Goal: Task Accomplishment & Management: Use online tool/utility

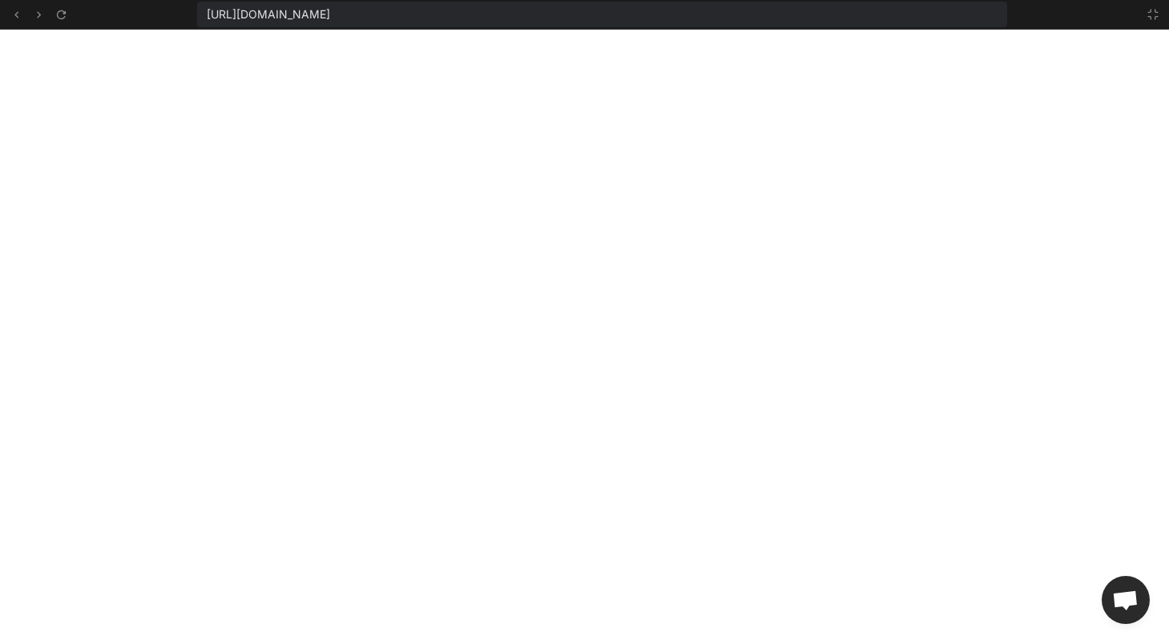
scroll to position [2998, 0]
click at [1157, 15] on icon at bounding box center [1152, 14] width 13 height 13
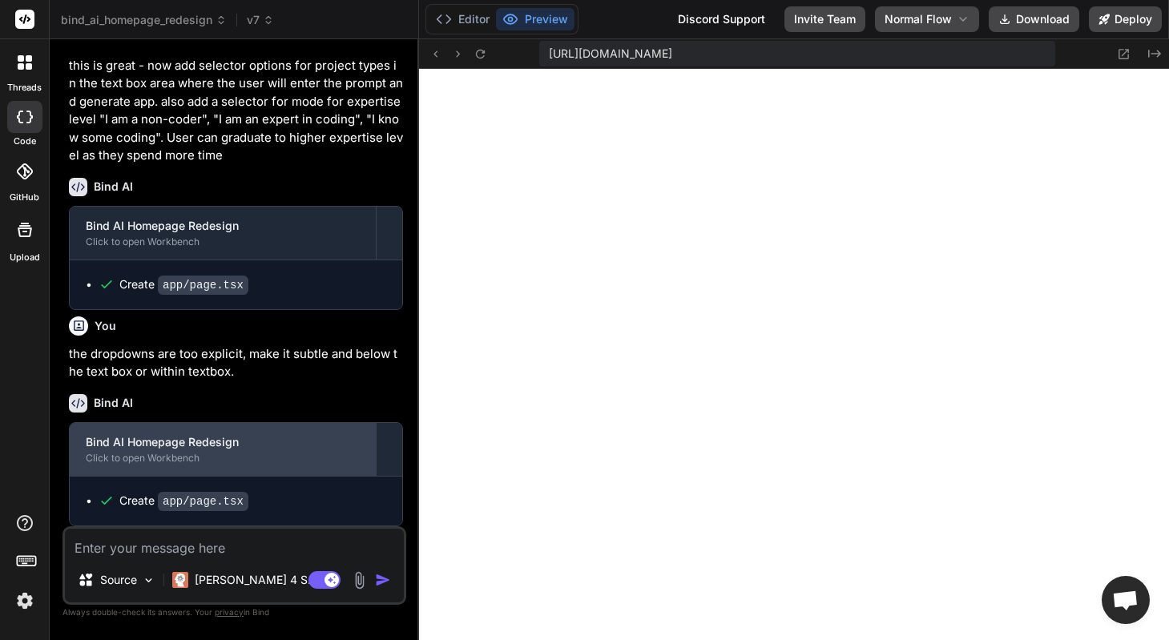
scroll to position [3731, 0]
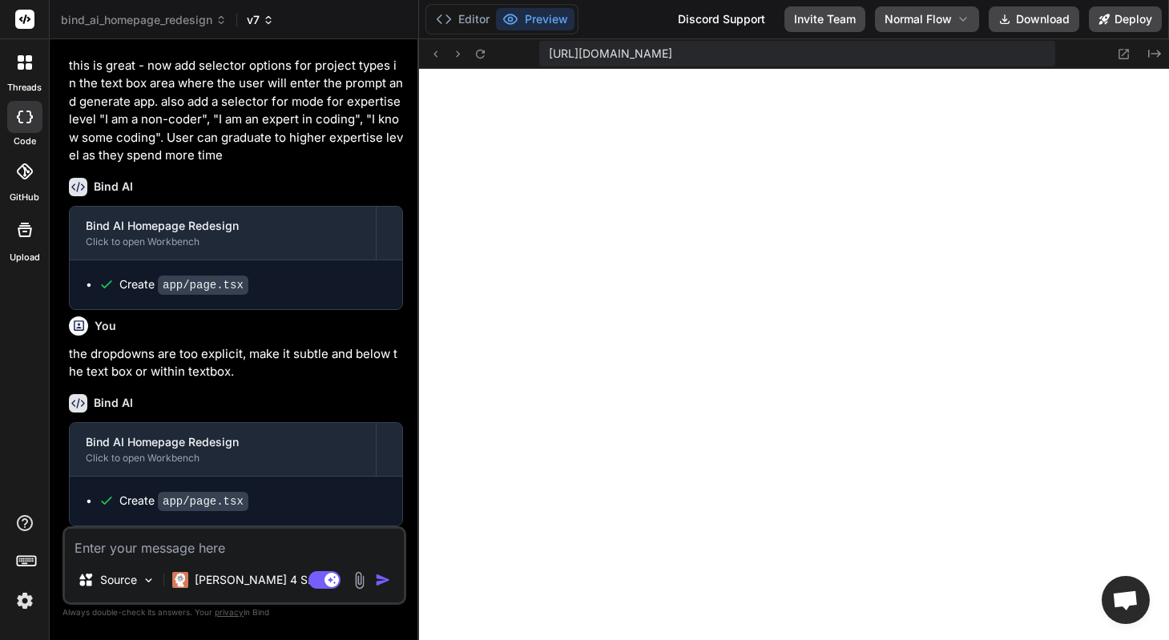
click at [256, 15] on span "v7" at bounding box center [260, 20] width 27 height 16
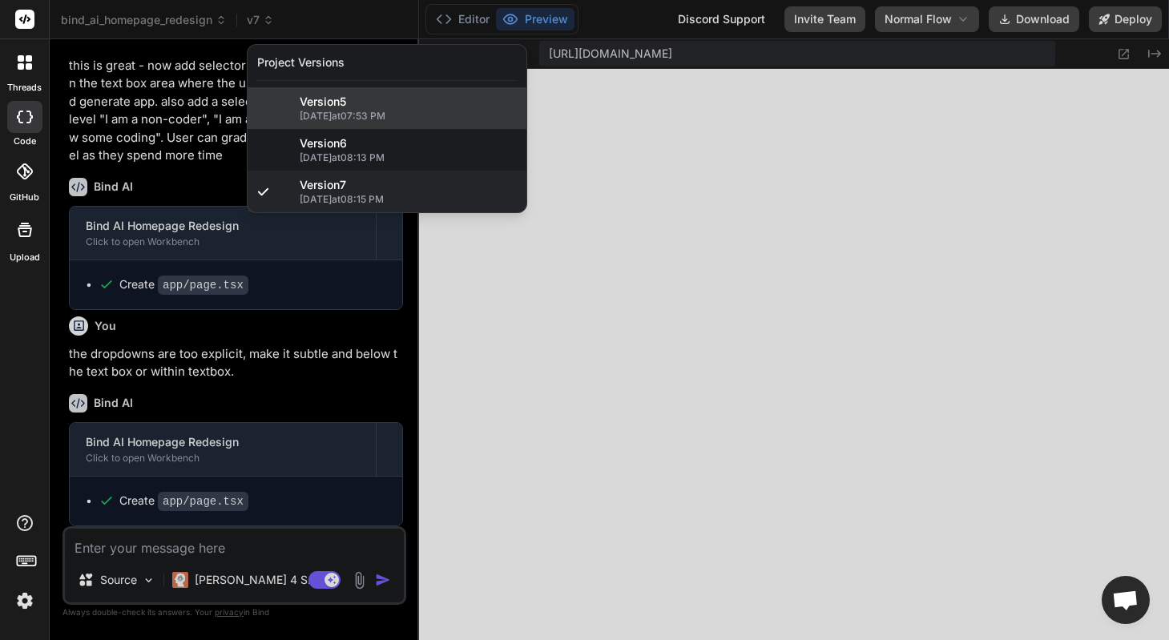
click at [368, 120] on span "10/12/2025 at 07:53 PM" at bounding box center [408, 116] width 217 height 13
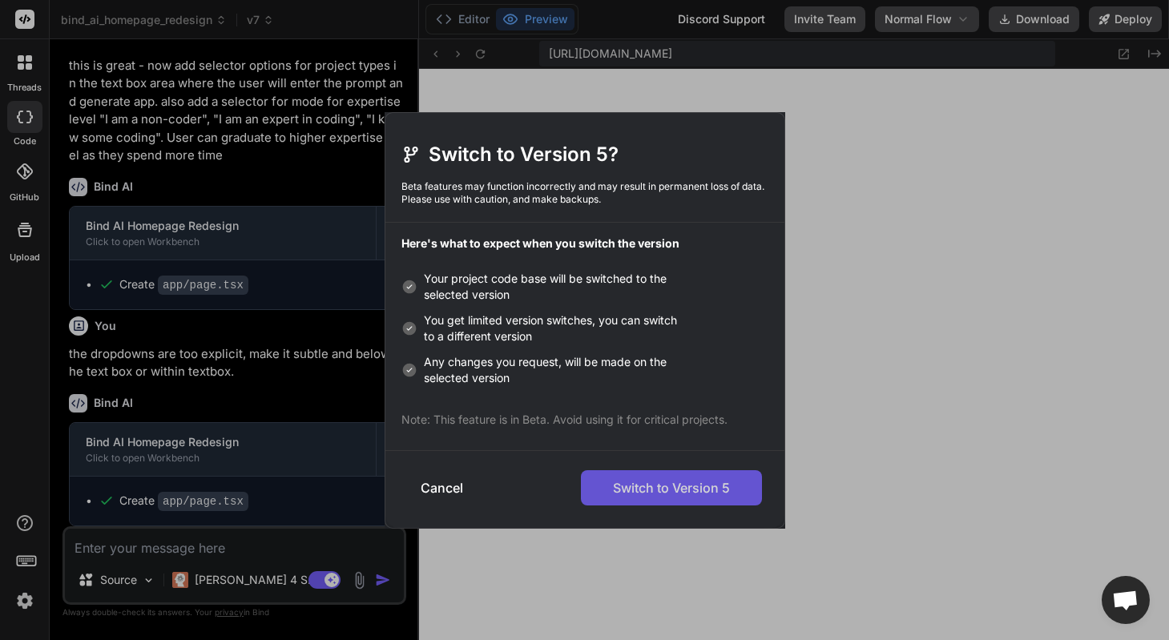
click at [681, 491] on button "Switch to Version 5" at bounding box center [671, 487] width 181 height 35
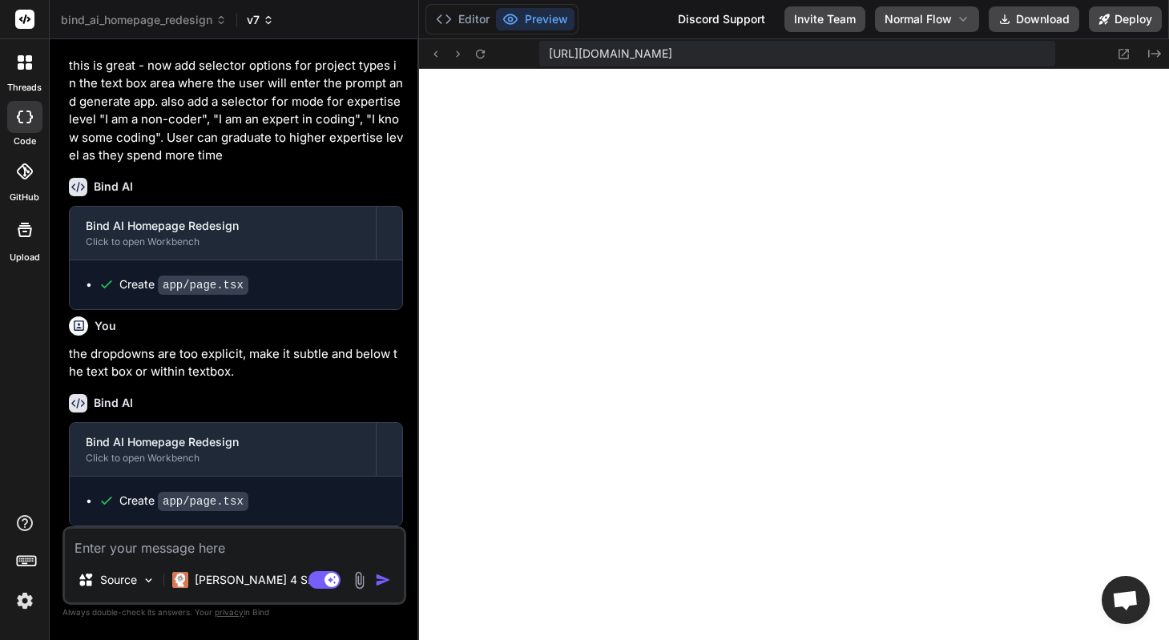
click at [258, 18] on span "v7" at bounding box center [260, 20] width 27 height 16
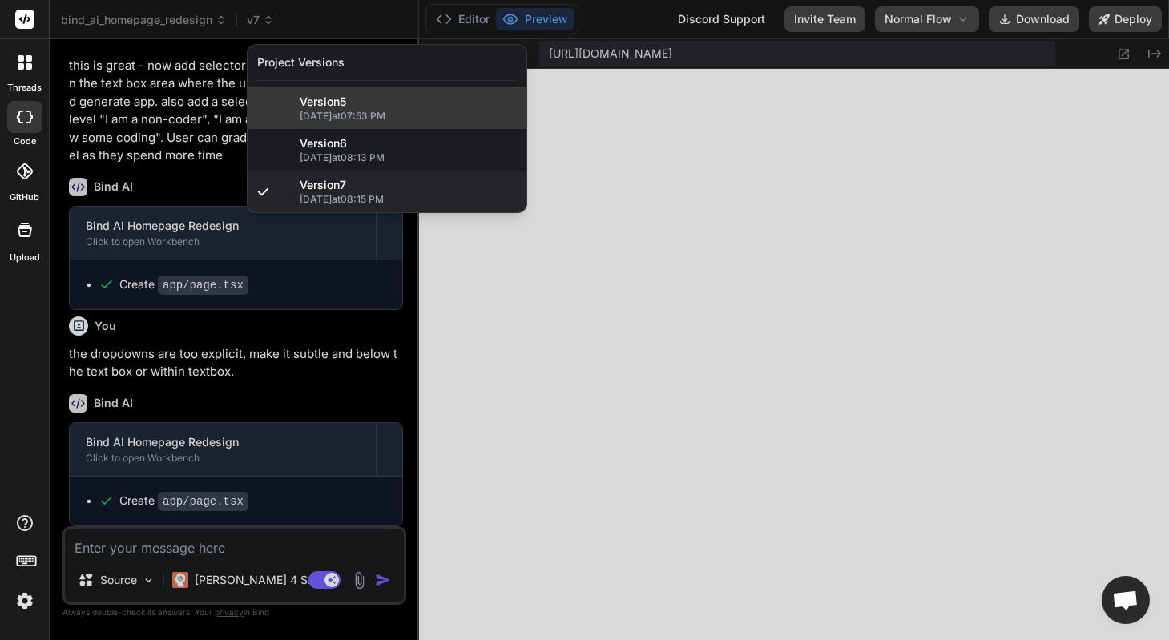
click at [320, 115] on span "10/12/2025 at 07:53 PM" at bounding box center [408, 116] width 217 height 13
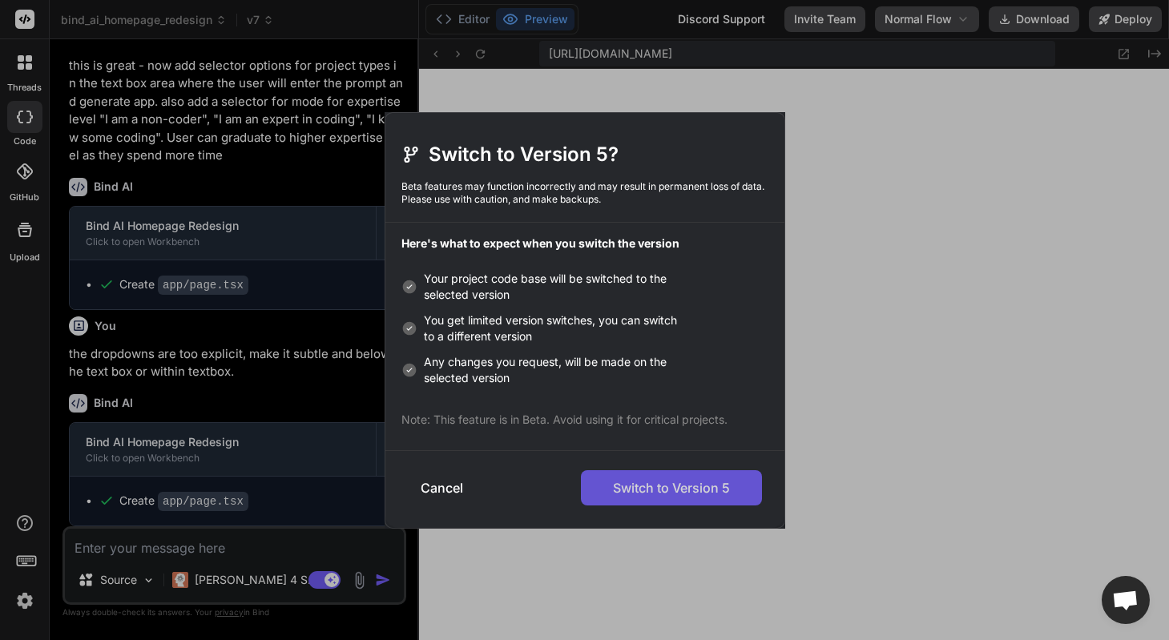
click at [635, 490] on button "Switch to Version 5" at bounding box center [671, 487] width 181 height 35
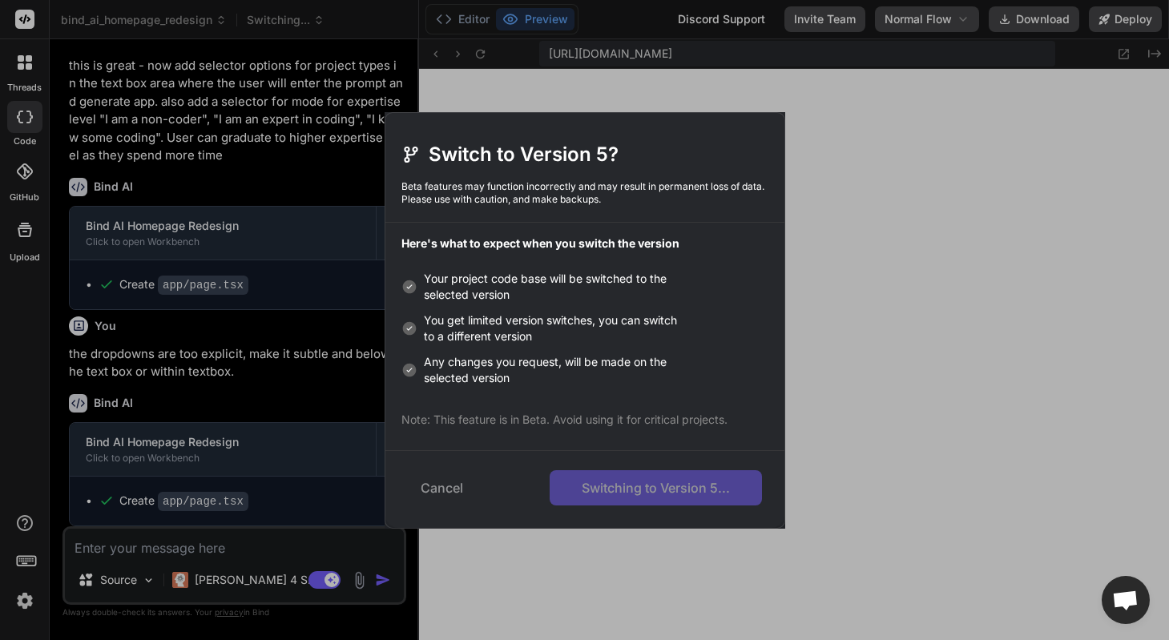
type textarea "x"
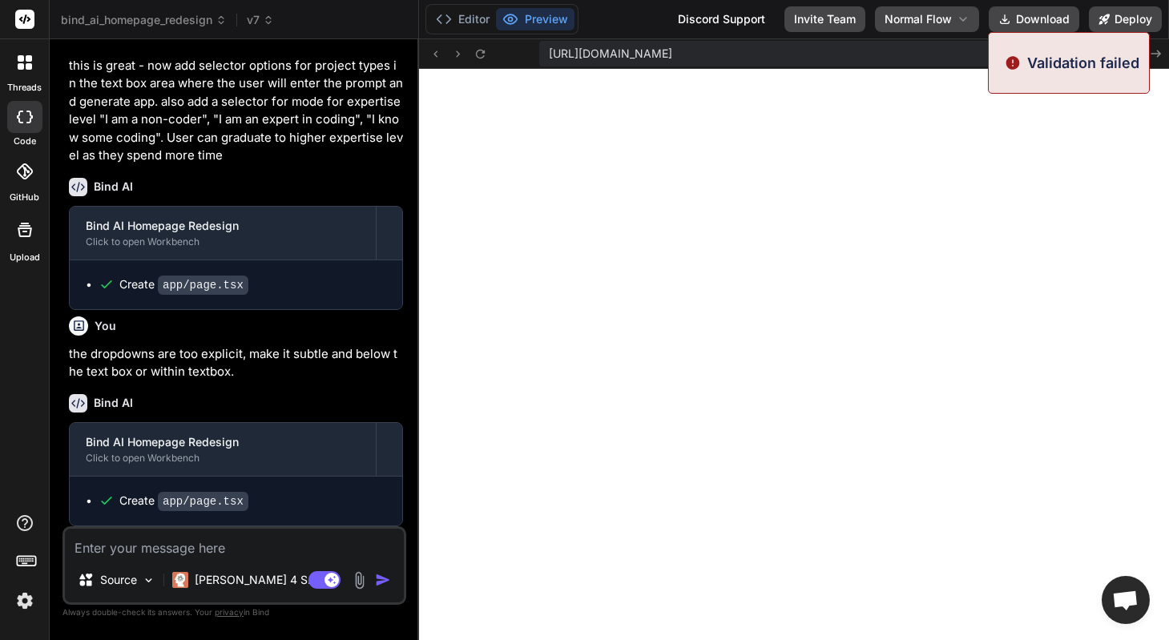
click at [292, 203] on div "Bind AI Bind AI Homepage Redesign Click to open Workbench Create app/page.tsx" at bounding box center [236, 237] width 334 height 145
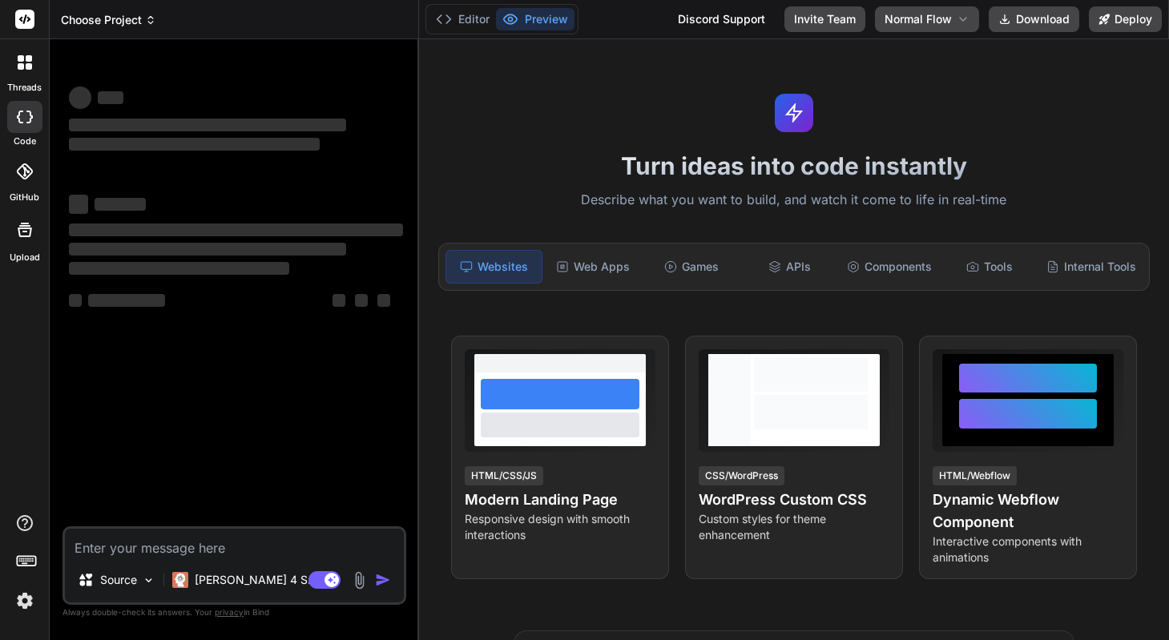
click at [143, 23] on span "Choose Project" at bounding box center [108, 20] width 95 height 16
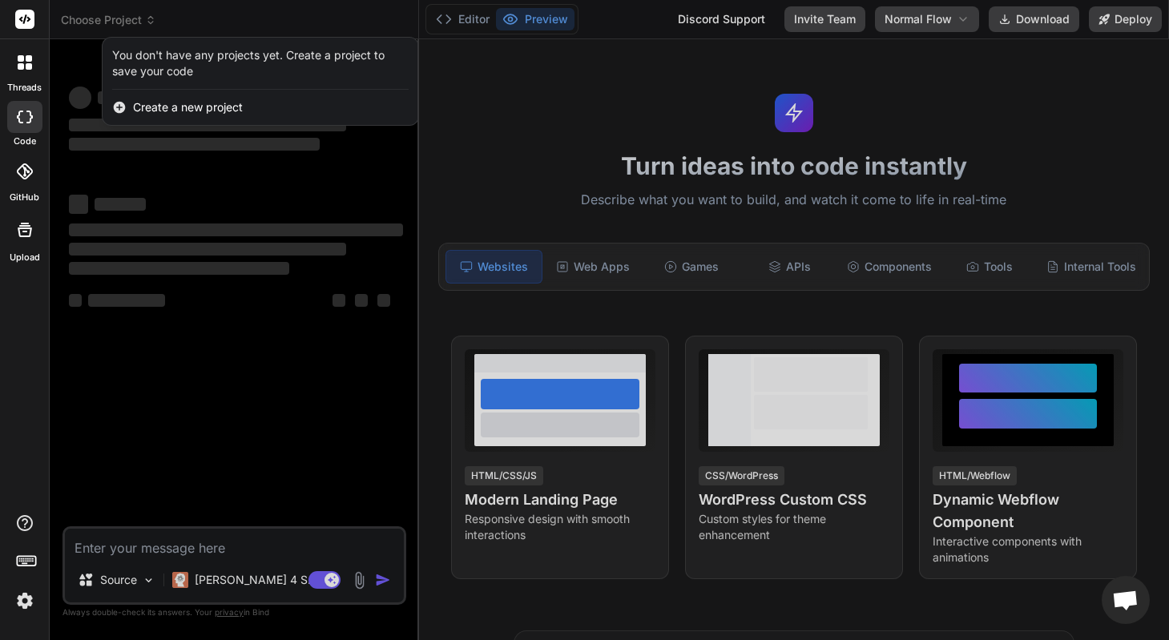
click at [192, 316] on div at bounding box center [584, 320] width 1169 height 640
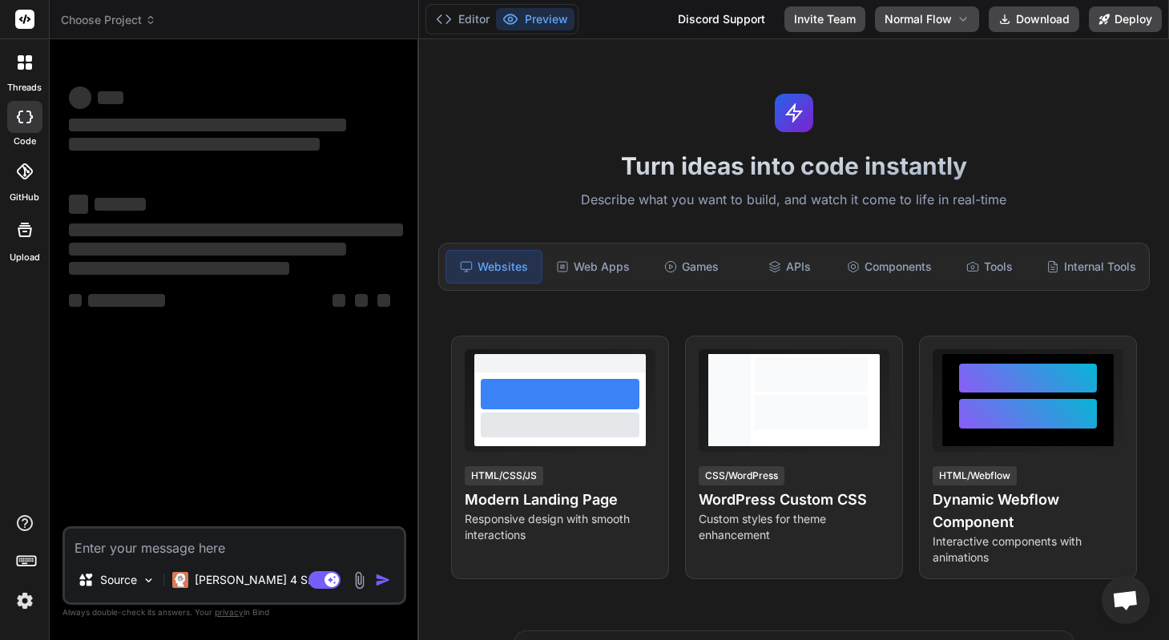
click at [32, 596] on img at bounding box center [24, 600] width 27 height 27
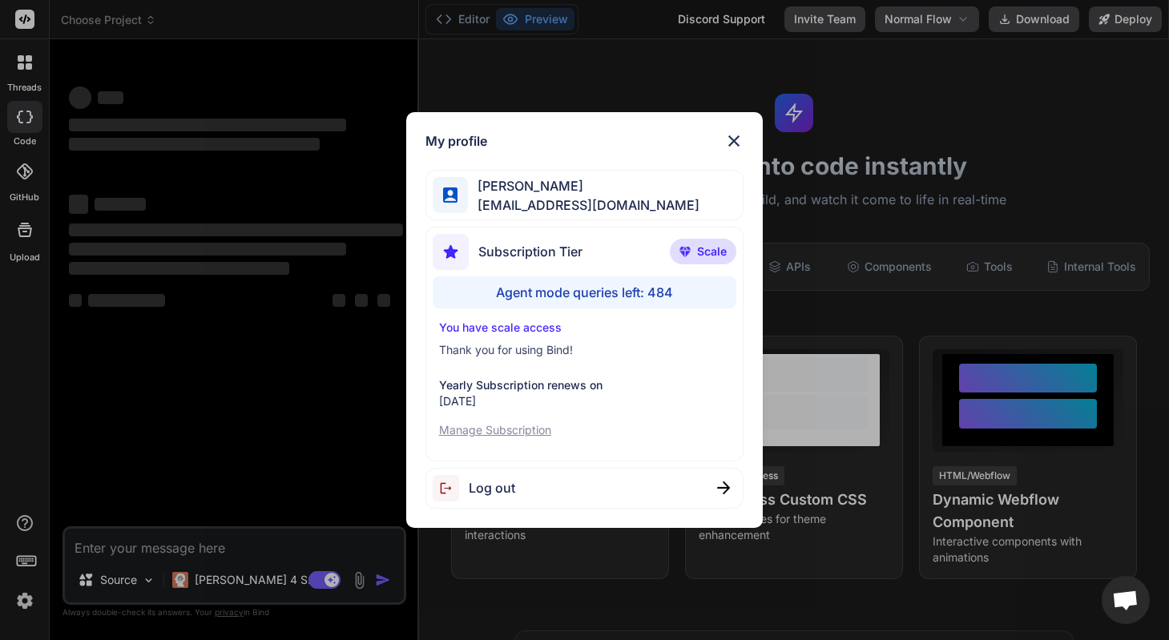
click at [236, 417] on div "My profile John Zakma johnzakma@gmail.com Subscription Tier Scale Agent mode qu…" at bounding box center [584, 320] width 1169 height 640
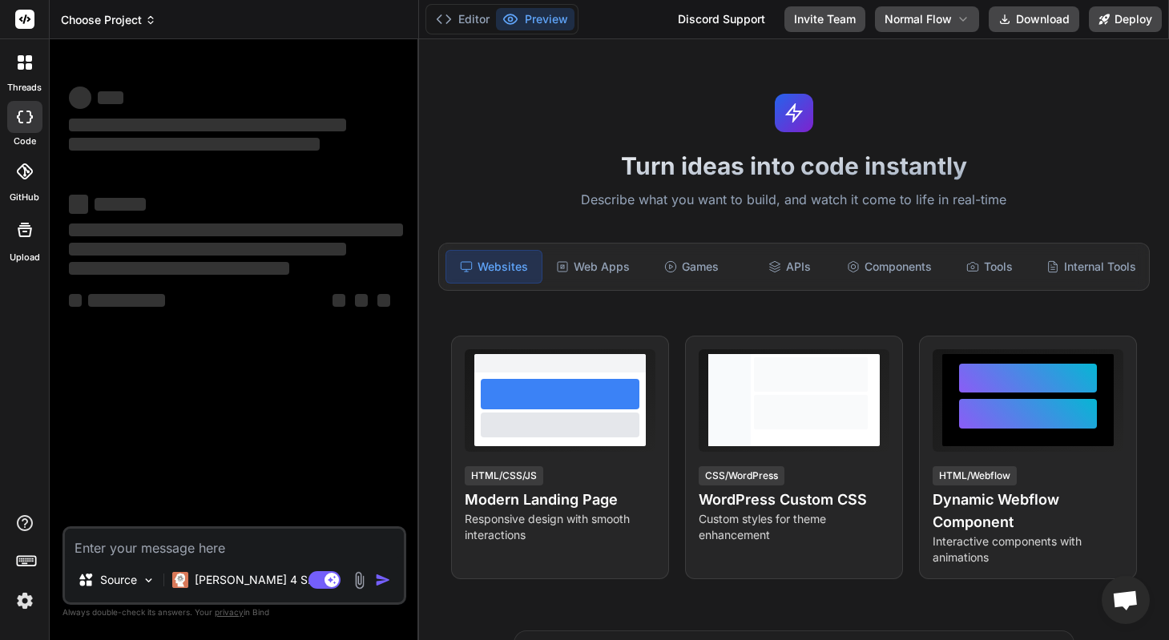
click at [143, 19] on span "Choose Project" at bounding box center [108, 20] width 95 height 16
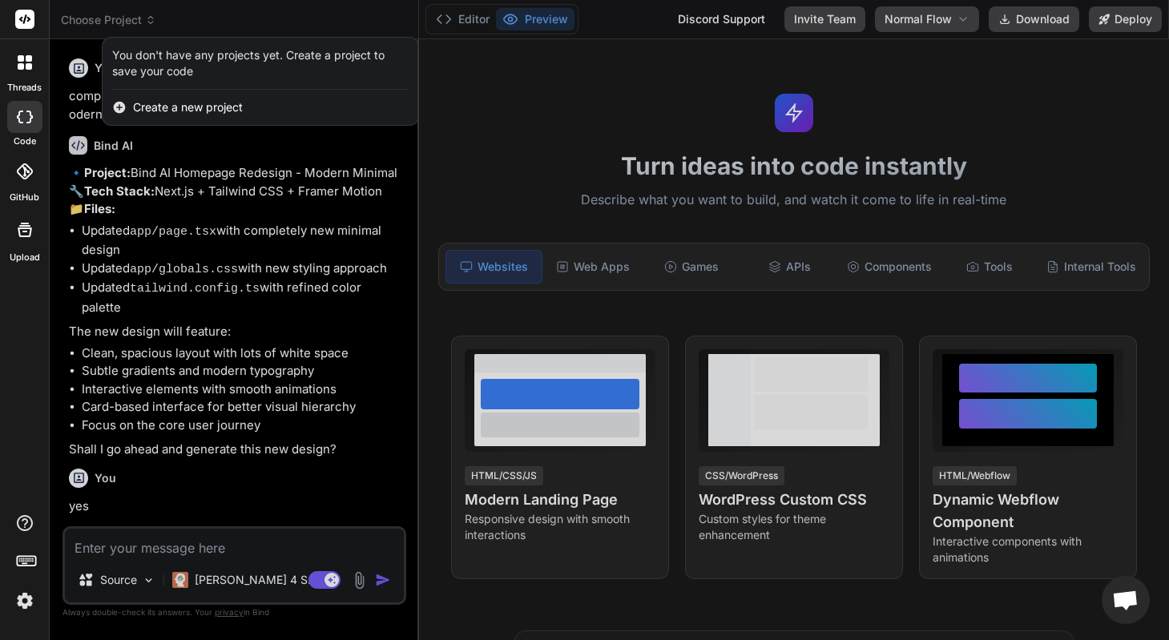
click at [203, 319] on div at bounding box center [584, 320] width 1169 height 640
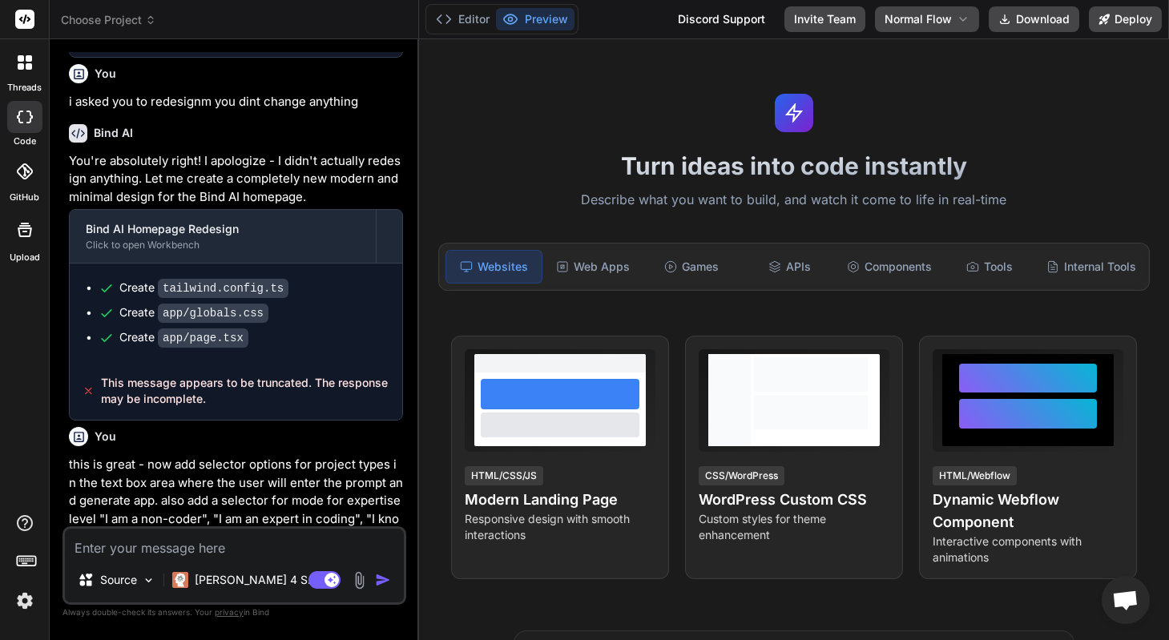
scroll to position [748, 0]
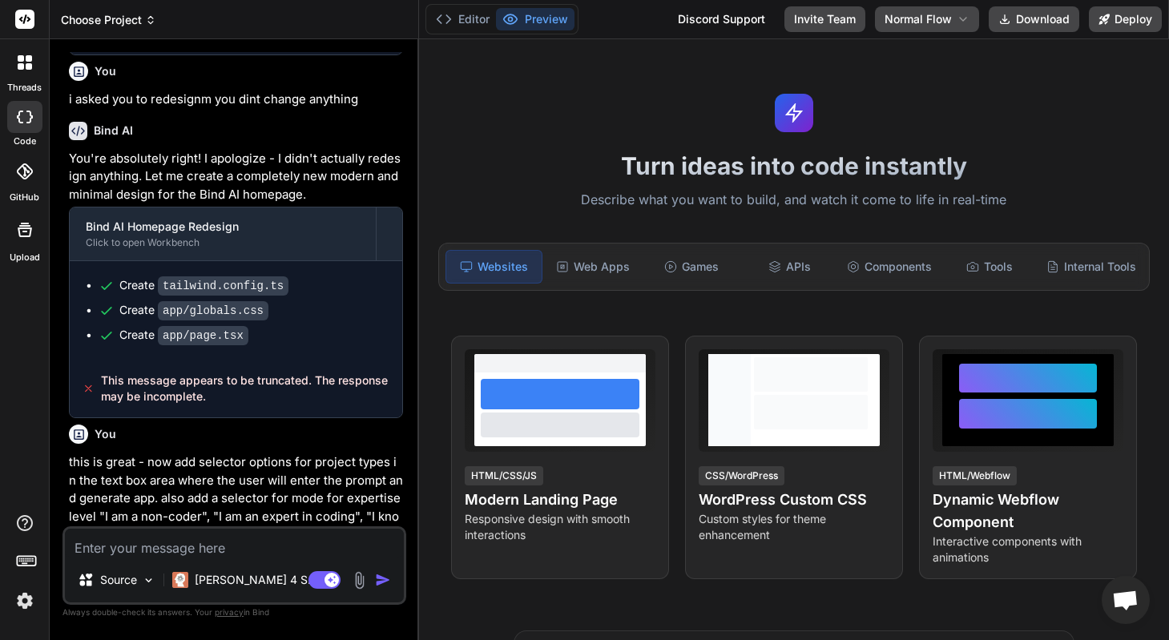
click at [135, 26] on span "Choose Project" at bounding box center [108, 20] width 95 height 16
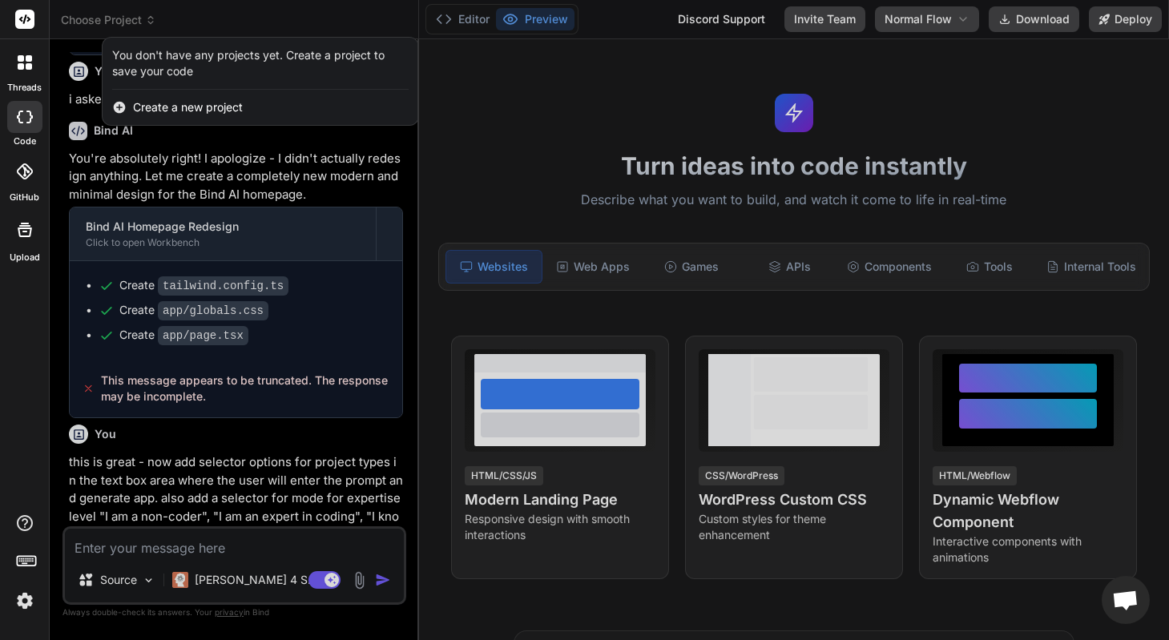
click at [243, 188] on div at bounding box center [584, 320] width 1169 height 640
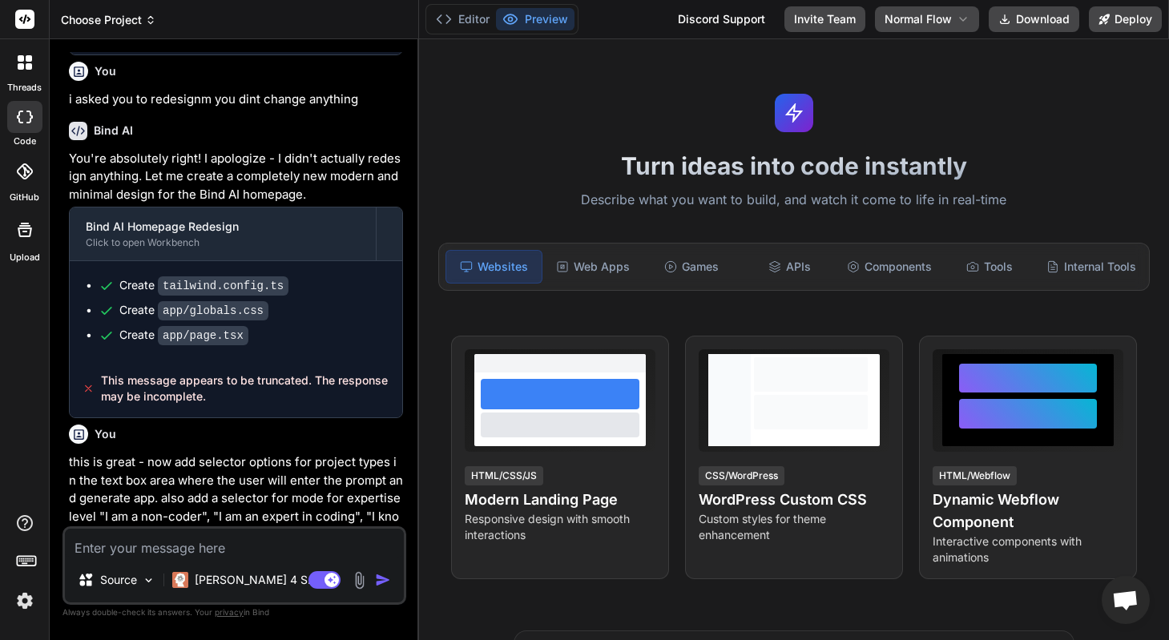
click at [128, 14] on span "Choose Project" at bounding box center [108, 20] width 95 height 16
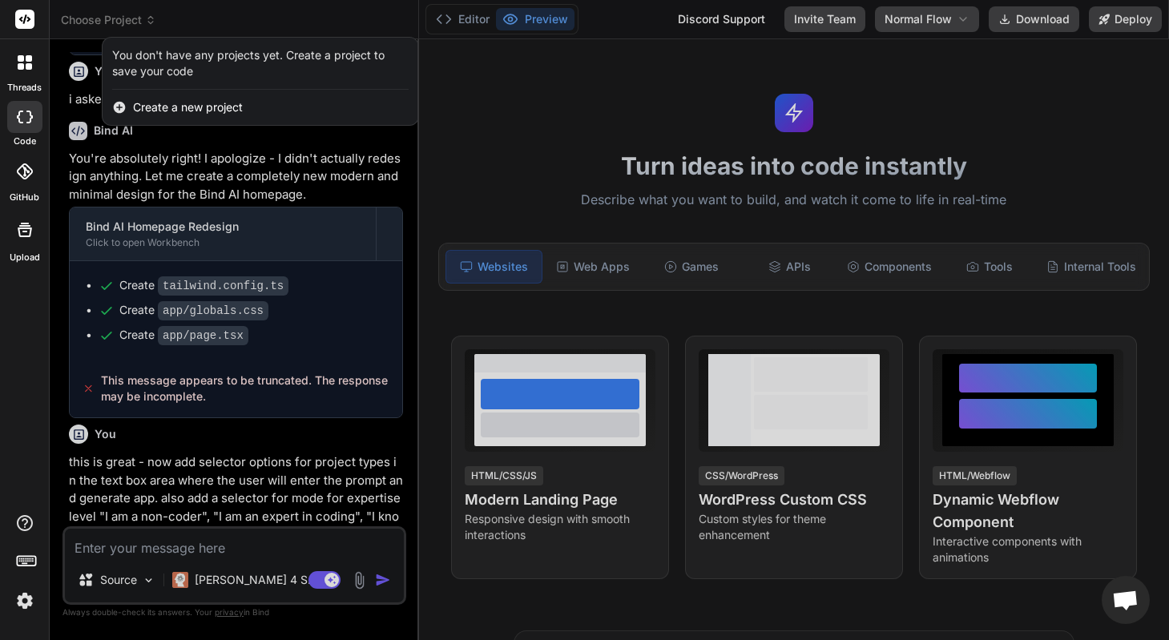
click at [141, 143] on div at bounding box center [584, 320] width 1169 height 640
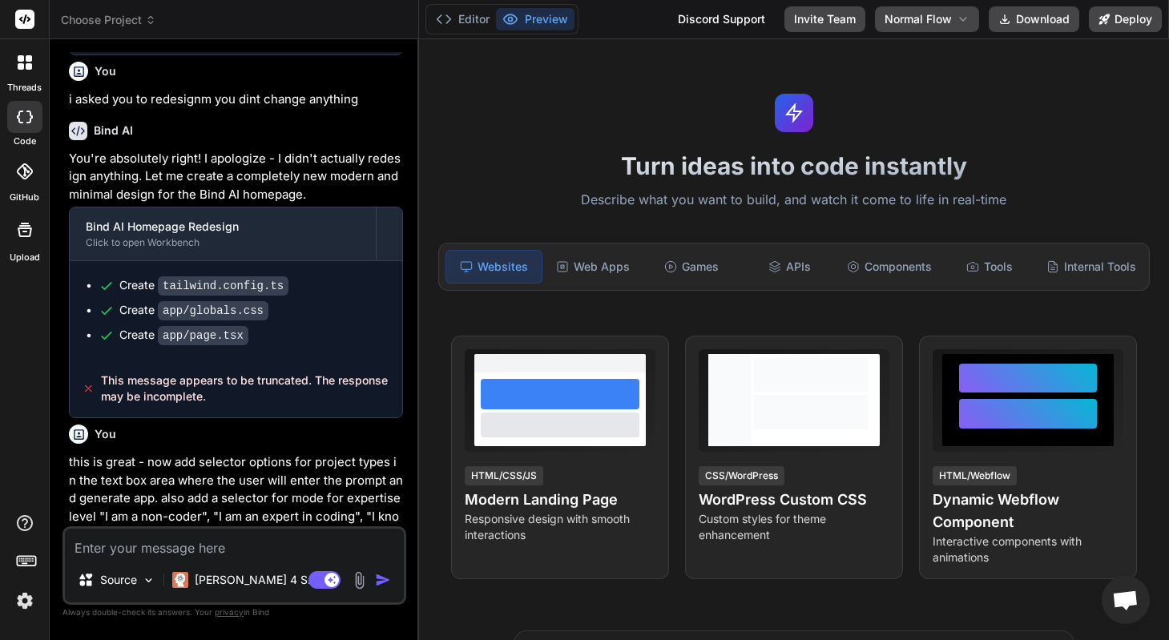
click at [26, 71] on div at bounding box center [25, 63] width 34 height 34
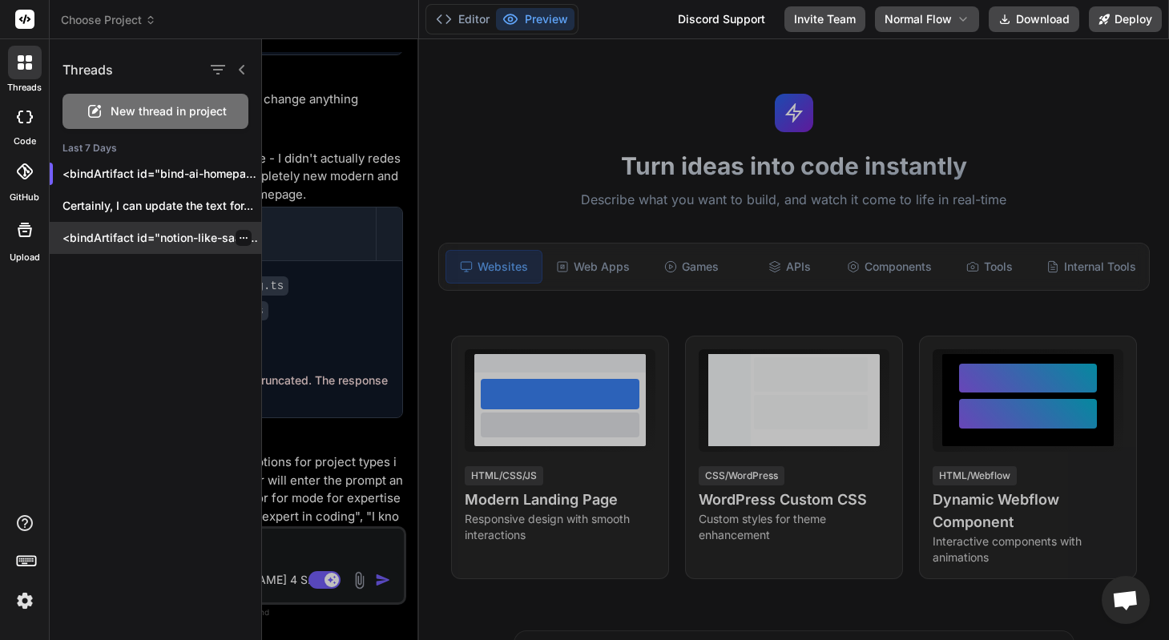
click at [123, 246] on div "<bindArtifact id="notion-like-saas-application" title="Notion-like SaaS Applica…" at bounding box center [155, 238] width 211 height 32
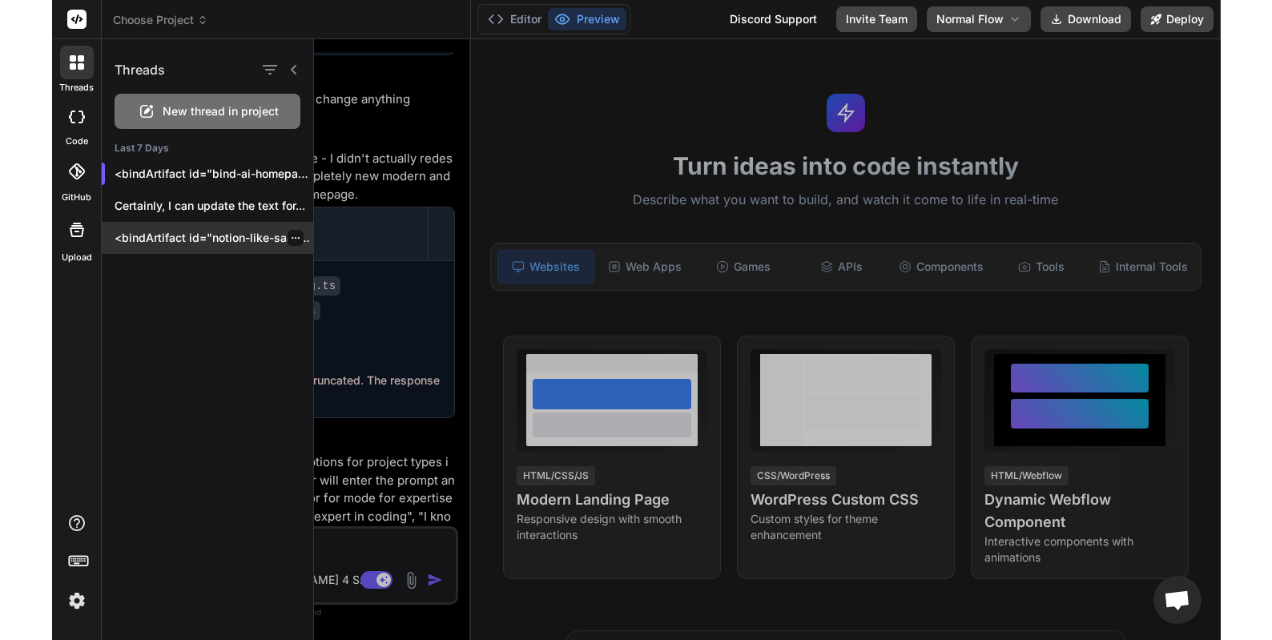
scroll to position [0, 0]
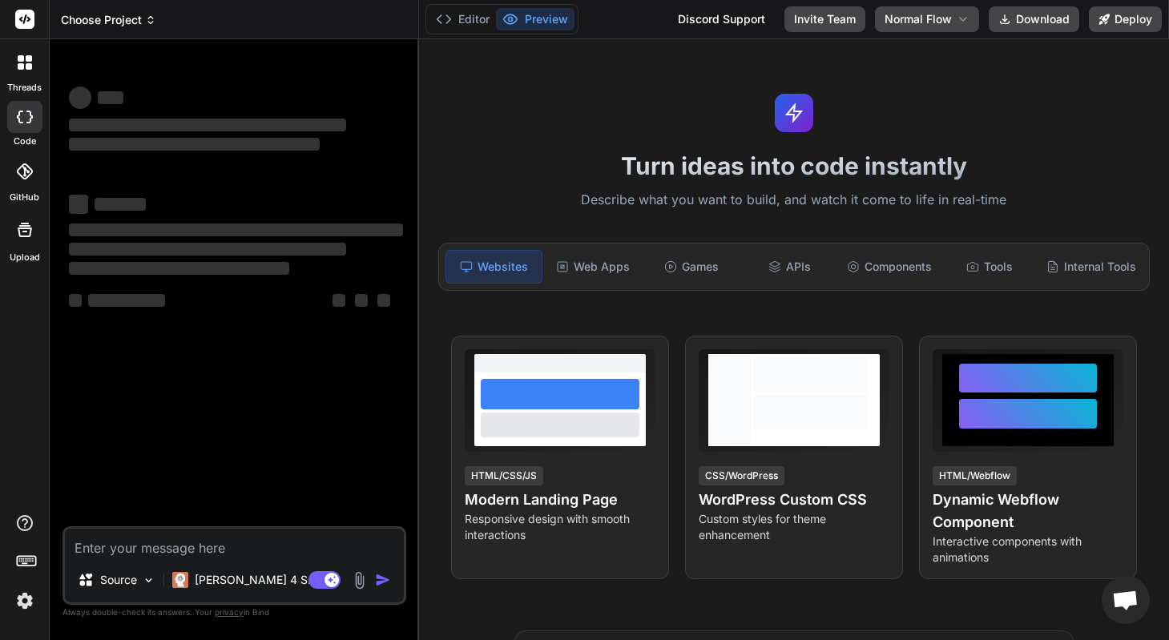
click at [115, 25] on span "Choose Project" at bounding box center [108, 20] width 95 height 16
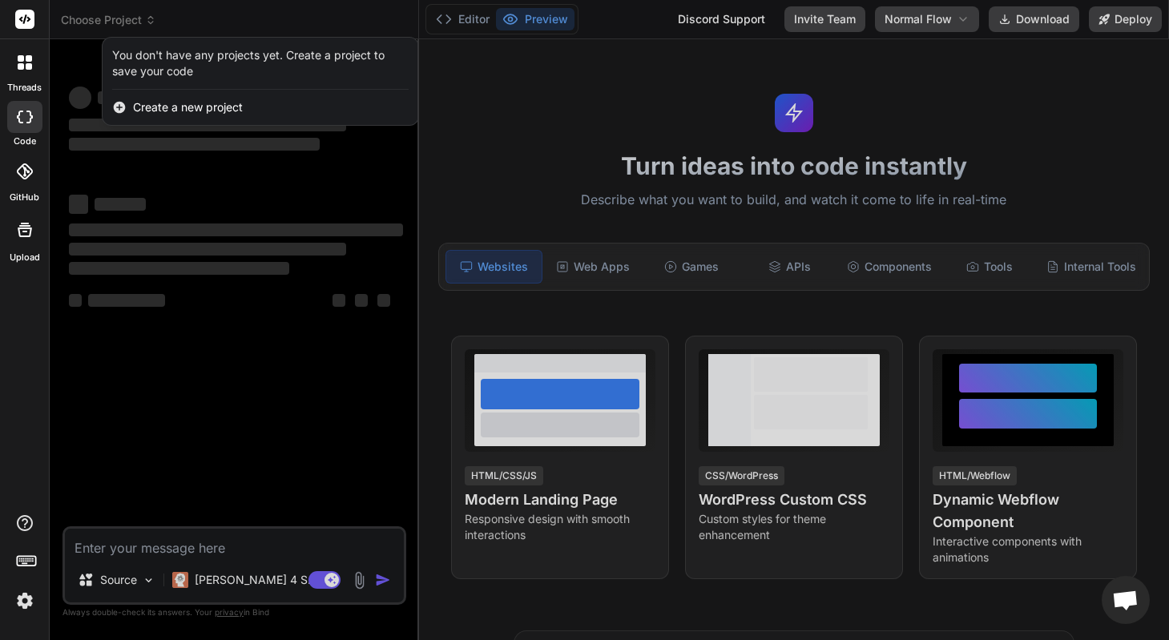
click at [187, 240] on div at bounding box center [584, 320] width 1169 height 640
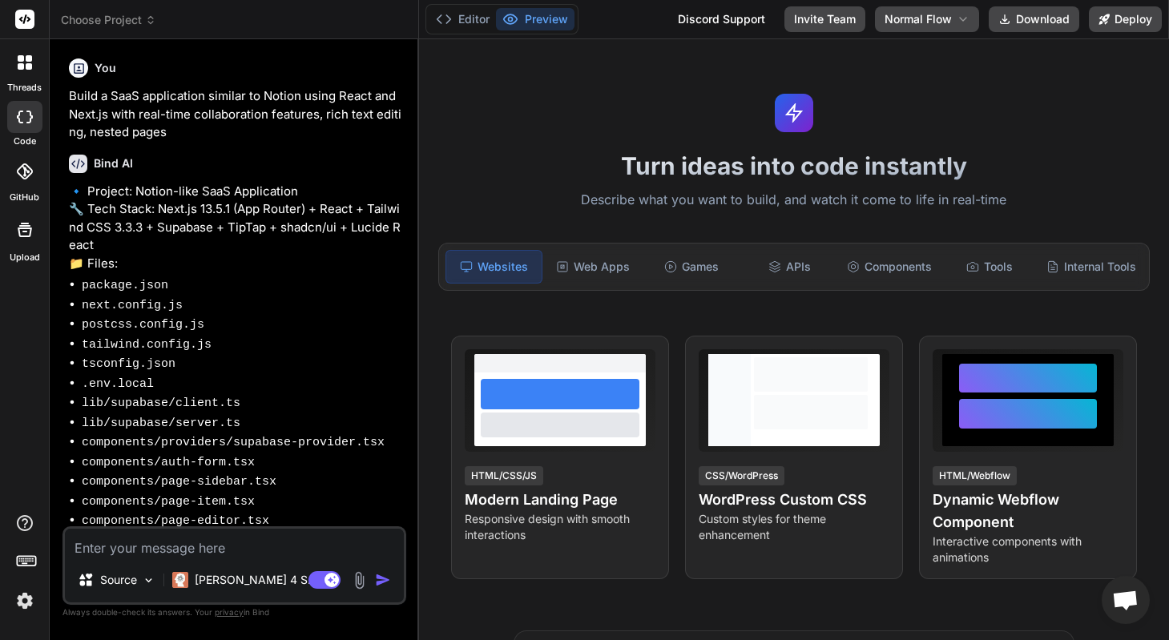
type textarea "x"
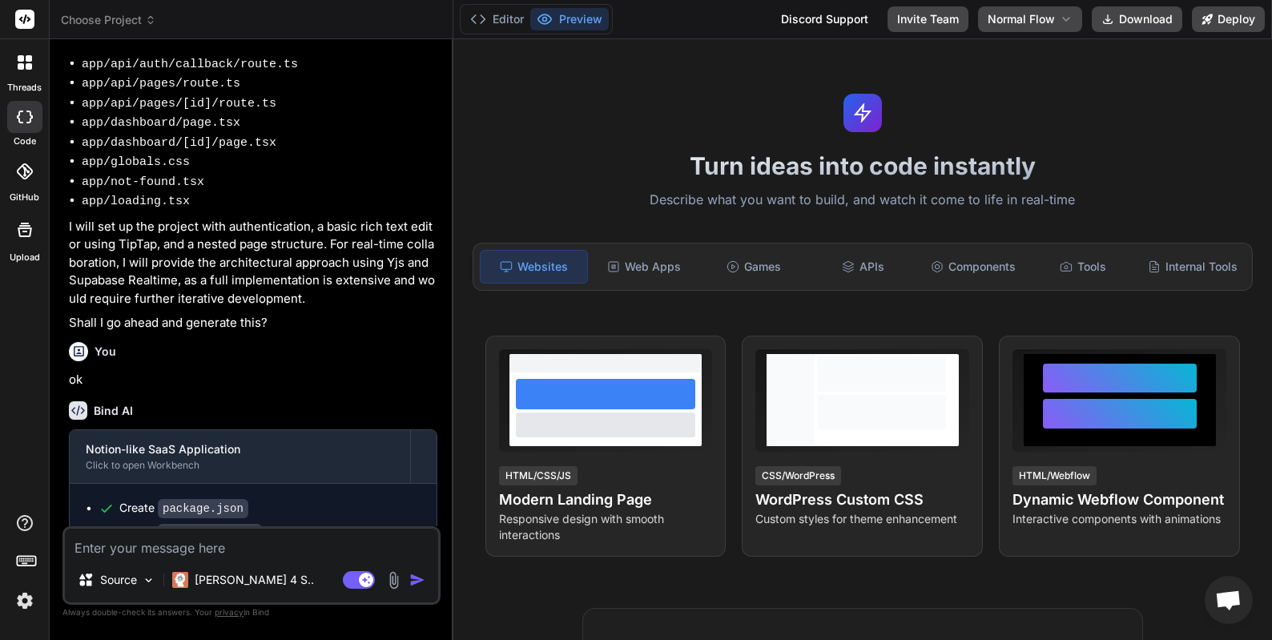
scroll to position [1510, 0]
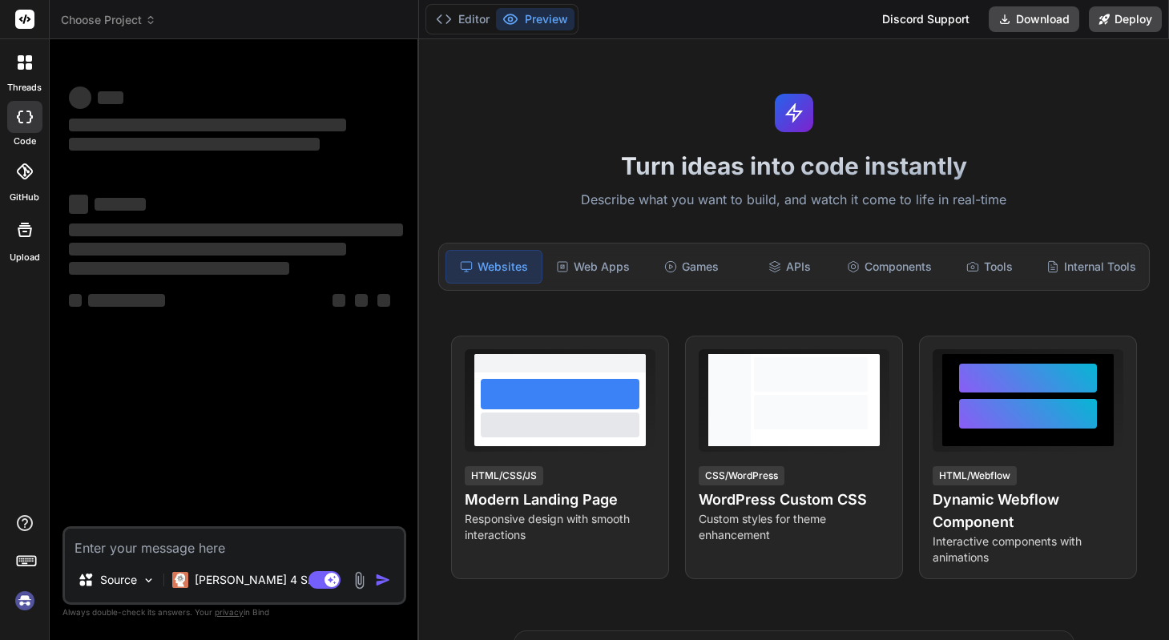
type textarea "x"
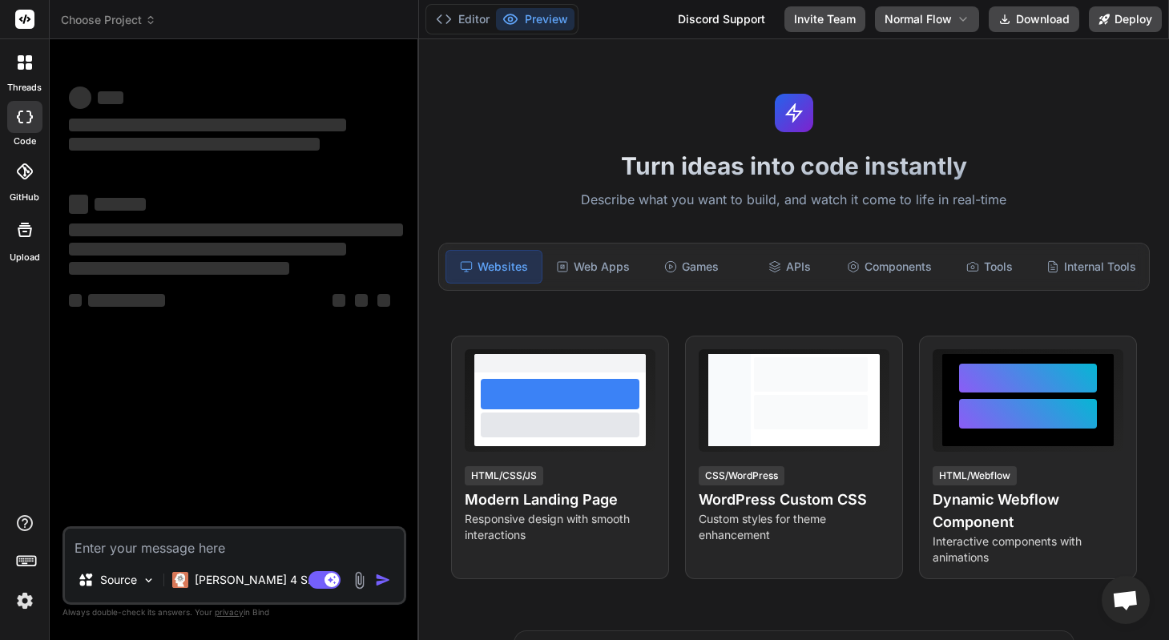
type textarea "x"
type textarea "c"
type textarea "x"
type textarea "cr"
type textarea "x"
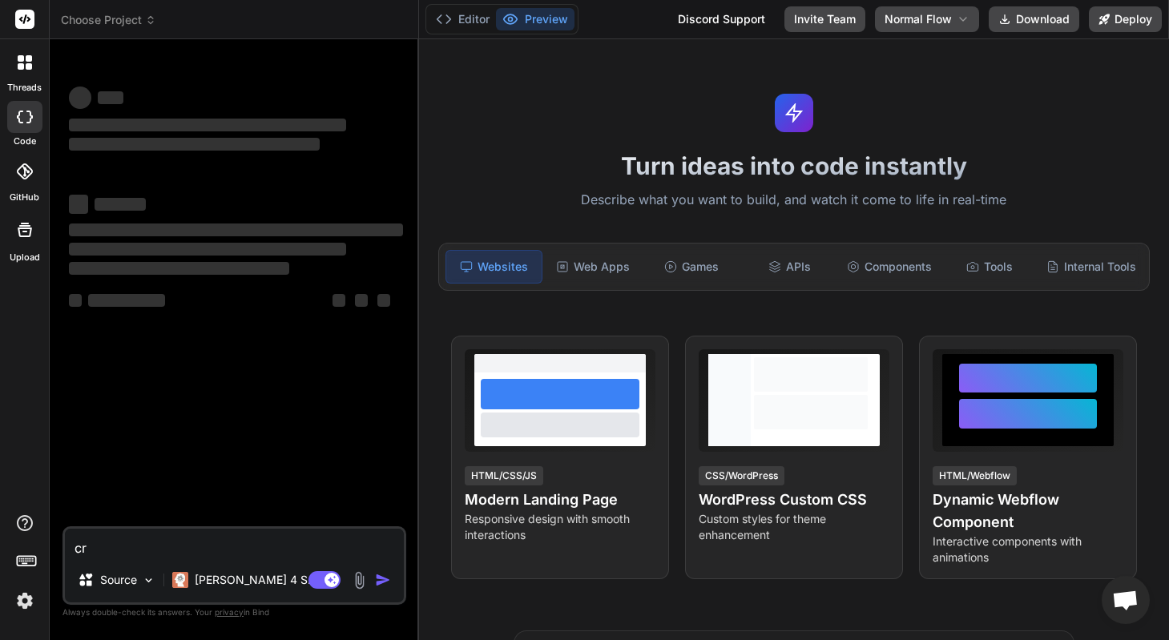
type textarea "cre"
type textarea "x"
type textarea "crea"
type textarea "x"
type textarea "creat"
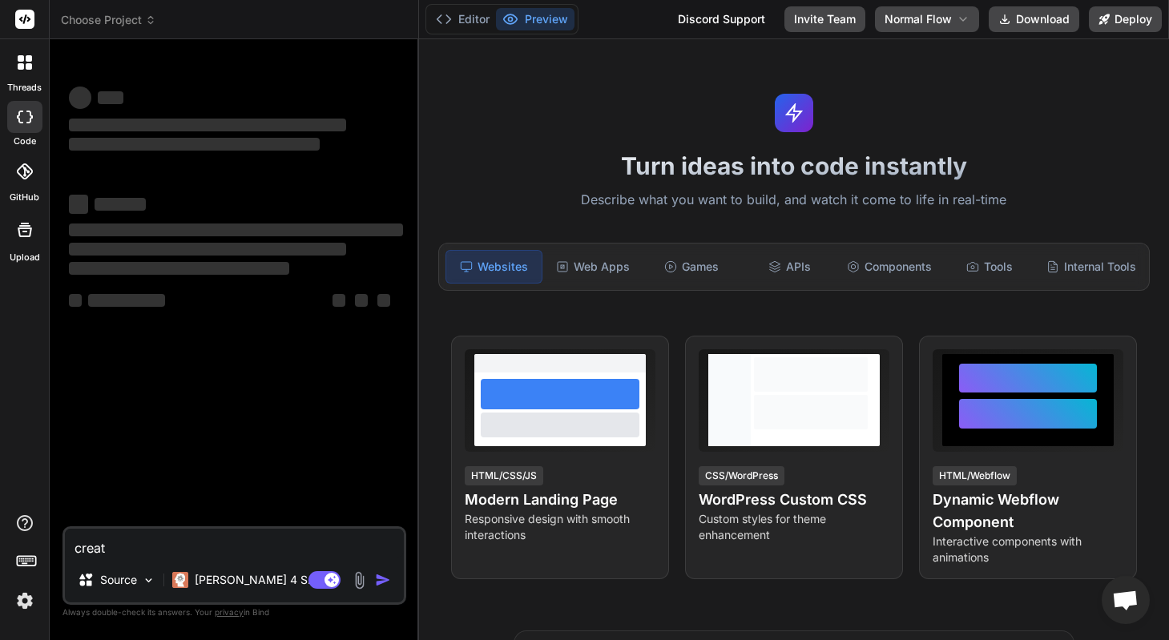
type textarea "x"
type textarea "create"
type textarea "x"
type textarea "create"
type textarea "x"
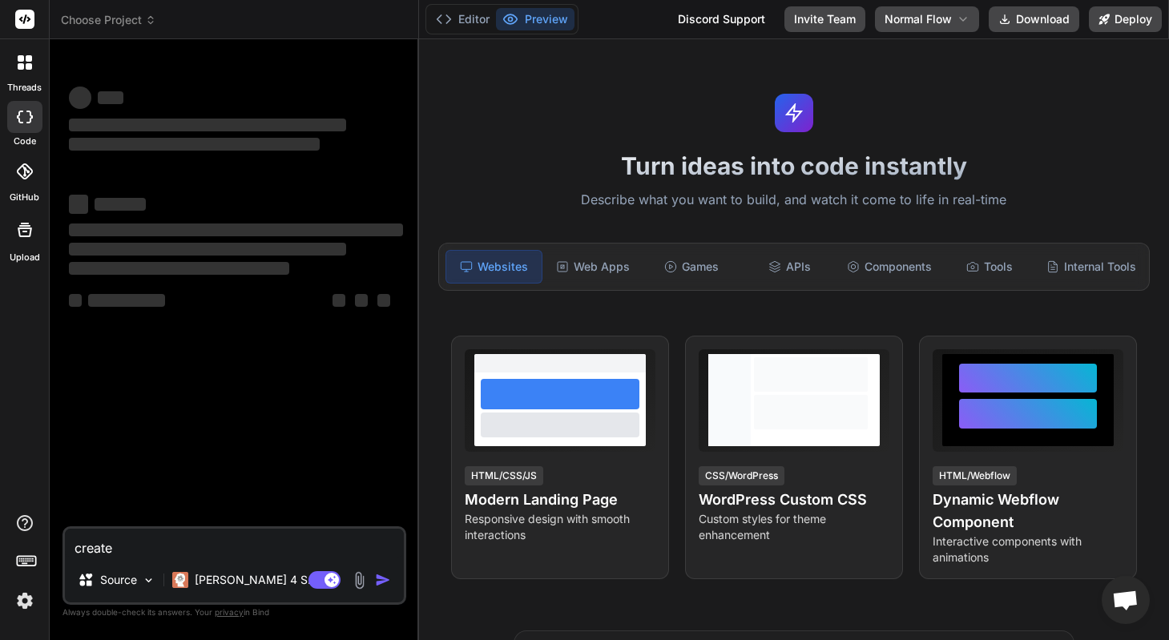
type textarea "create a"
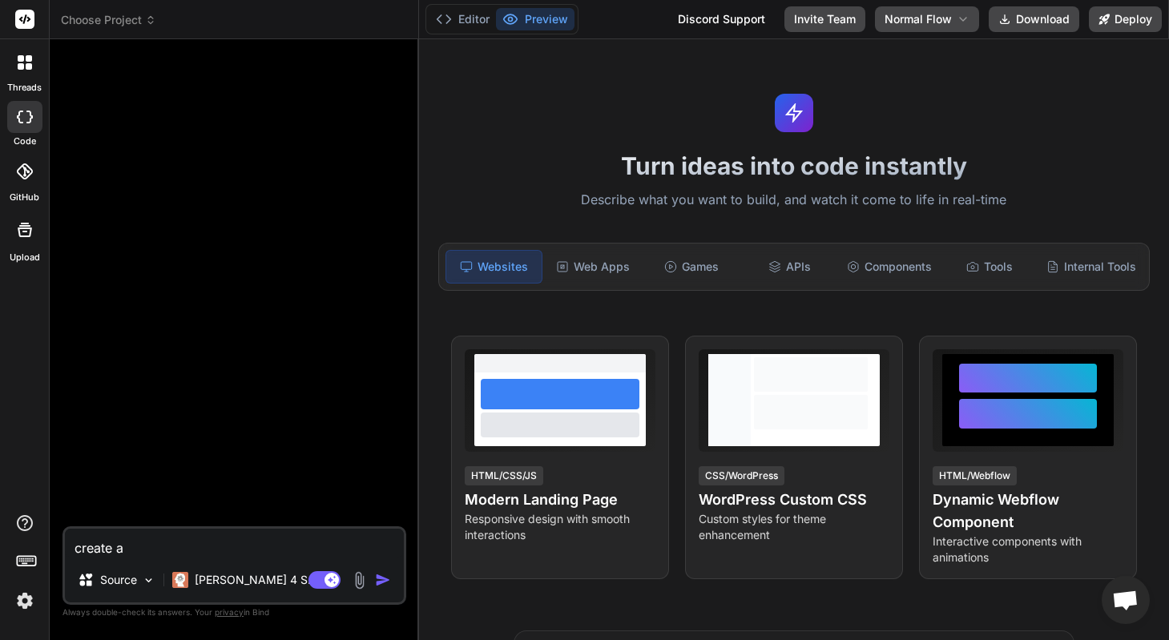
type textarea "x"
type textarea "create a"
type textarea "x"
type textarea "create a l"
type textarea "x"
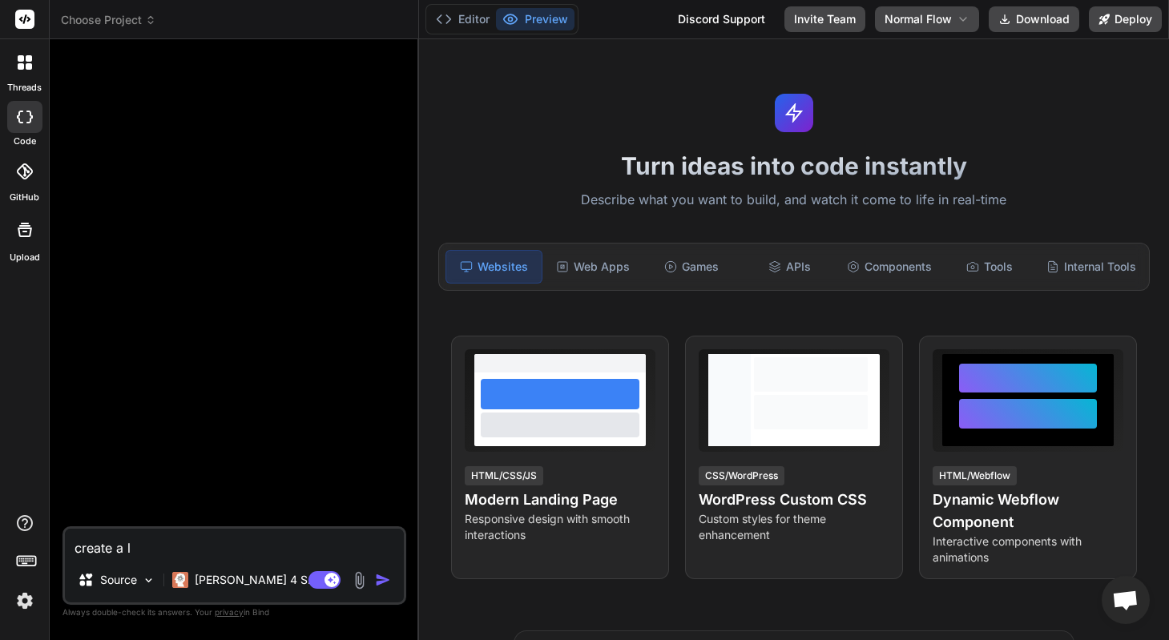
type textarea "create a ln"
type textarea "x"
type textarea "create a l"
type textarea "x"
type textarea "create a la"
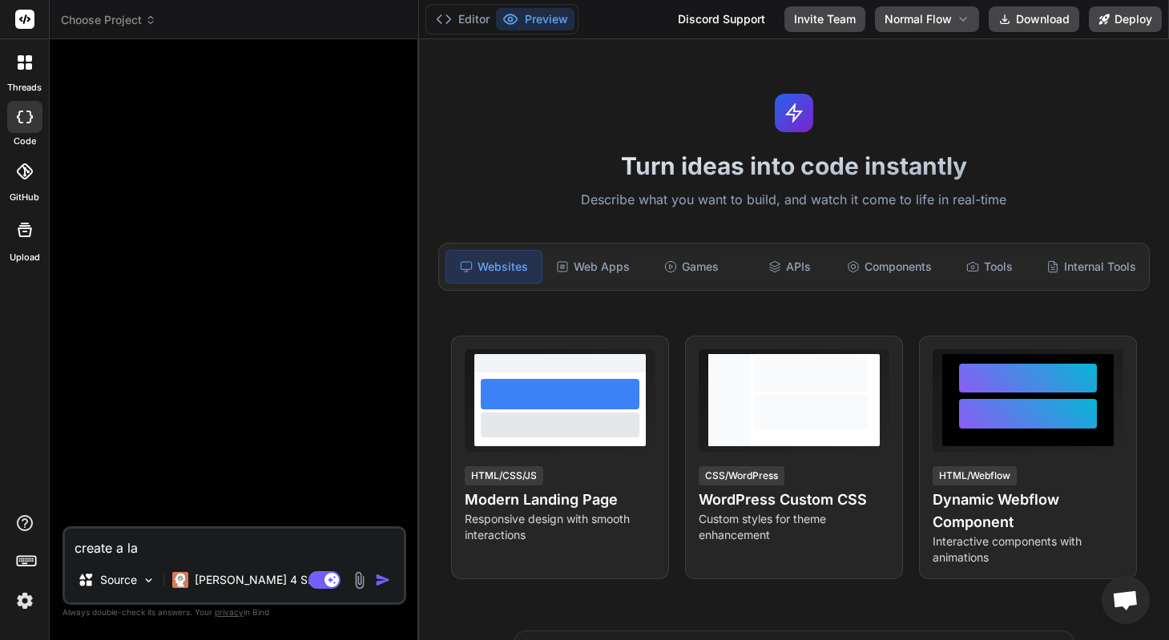
type textarea "x"
type textarea "create a lan"
type textarea "x"
type textarea "create a lani"
type textarea "x"
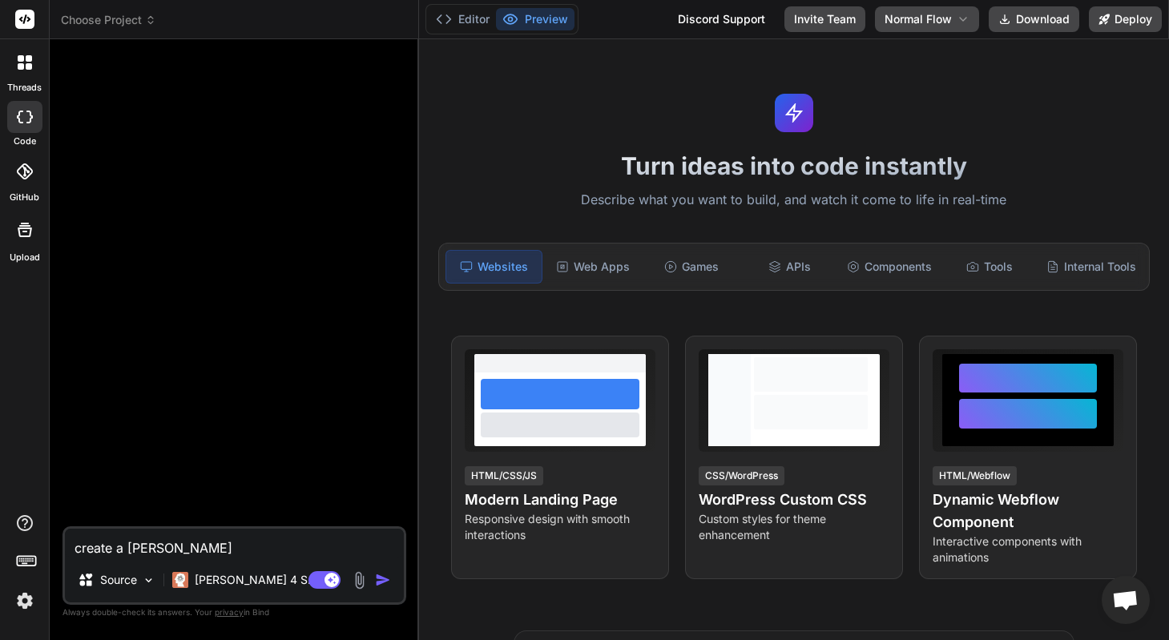
type textarea "create a lanin"
type textarea "x"
type textarea "create a lani"
type textarea "x"
type textarea "create a lan"
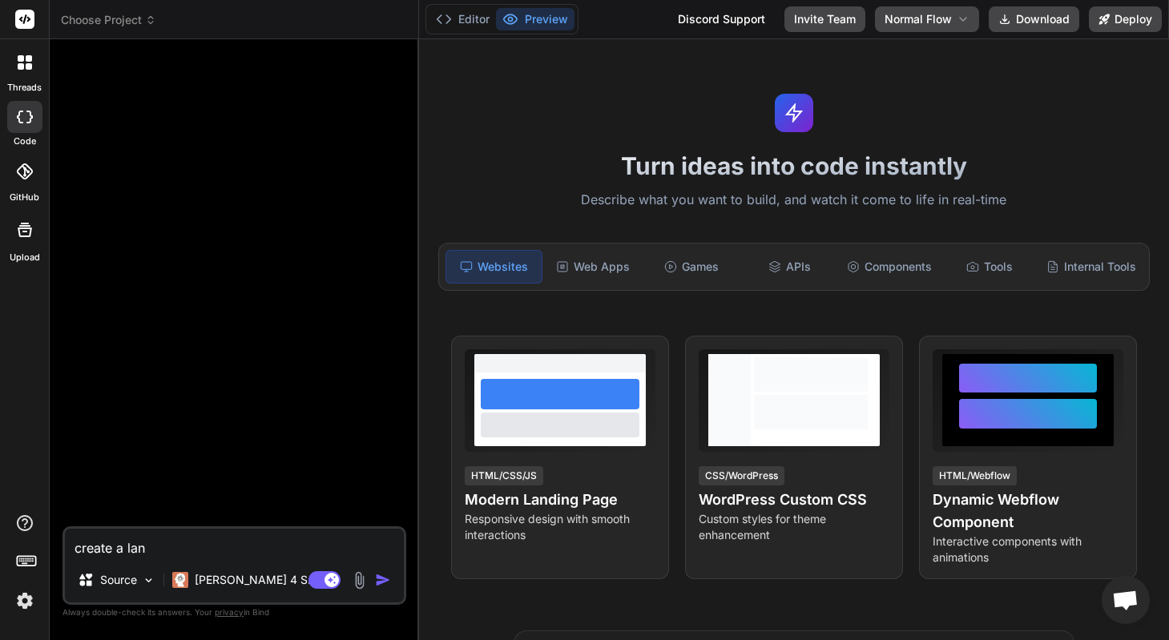
type textarea "x"
type textarea "create a land"
type textarea "x"
type textarea "create a lando"
type textarea "x"
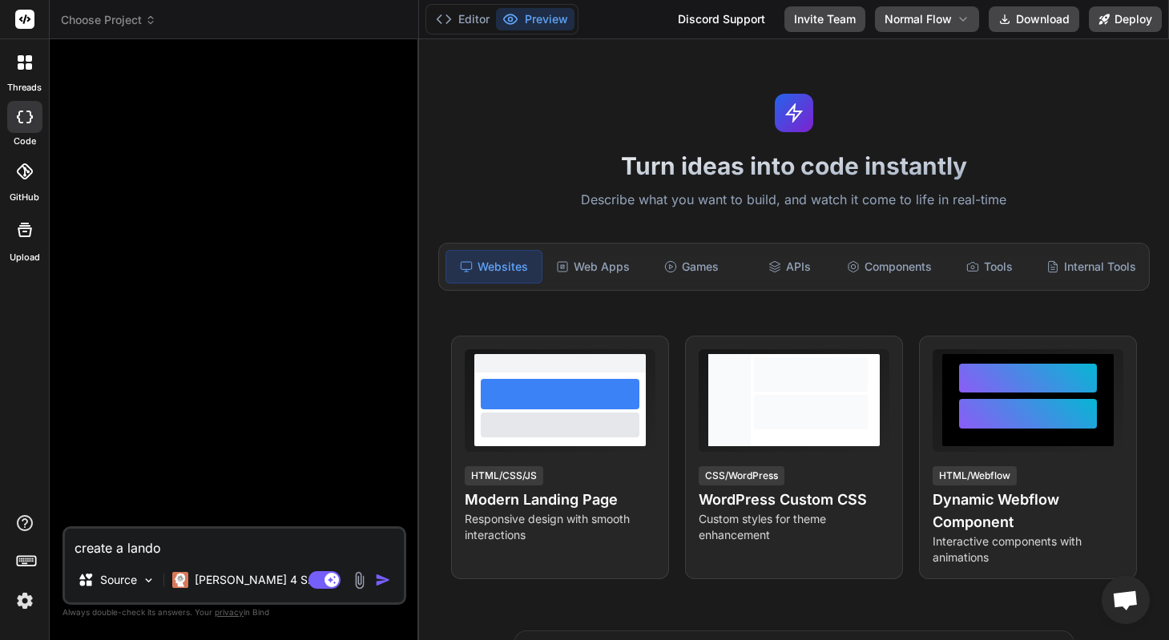
type textarea "create a landon"
type textarea "x"
type textarea "create a landong"
type textarea "x"
type textarea "create a landon"
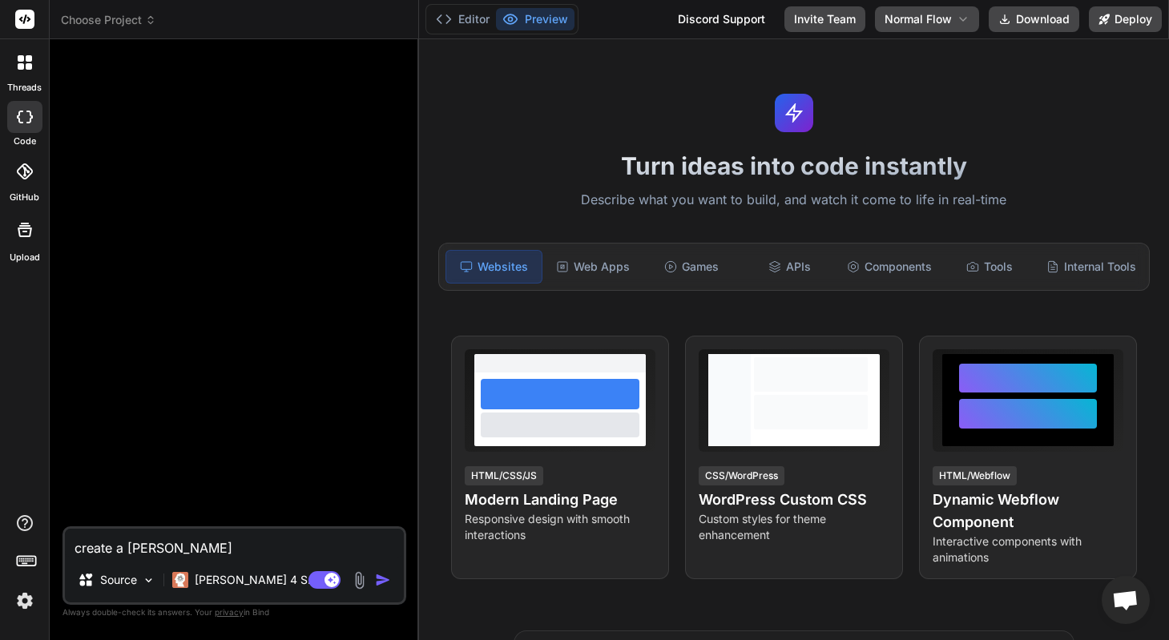
type textarea "x"
type textarea "create a lando"
type textarea "x"
type textarea "create a land"
type textarea "x"
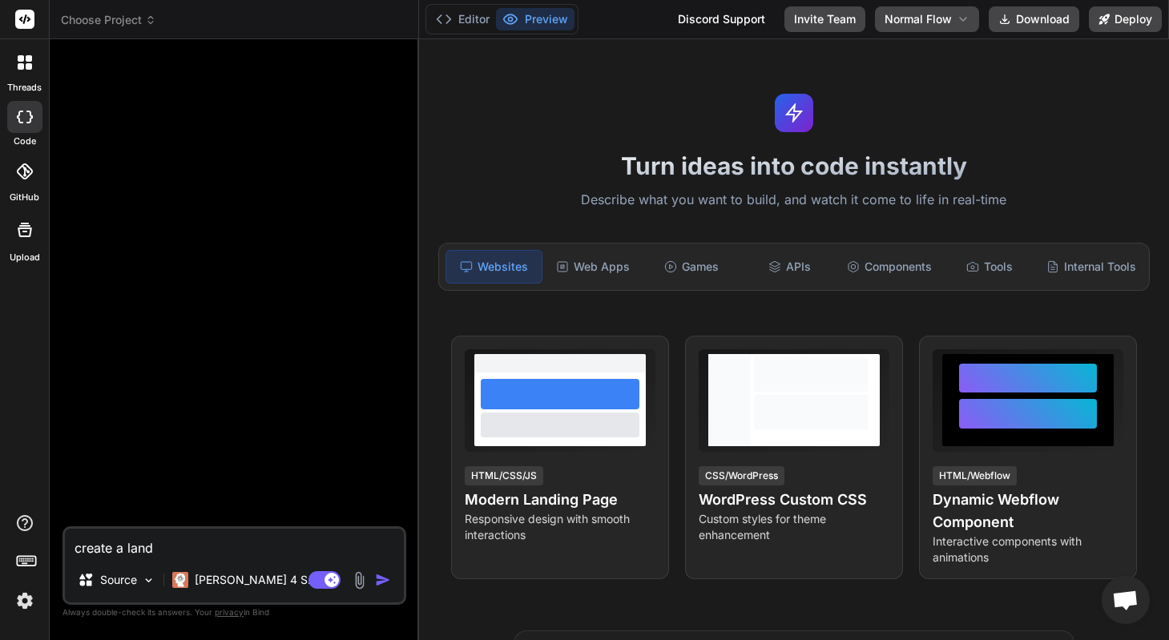
type textarea "create a landi"
type textarea "x"
type textarea "create a landing"
type textarea "x"
type textarea "create a landing"
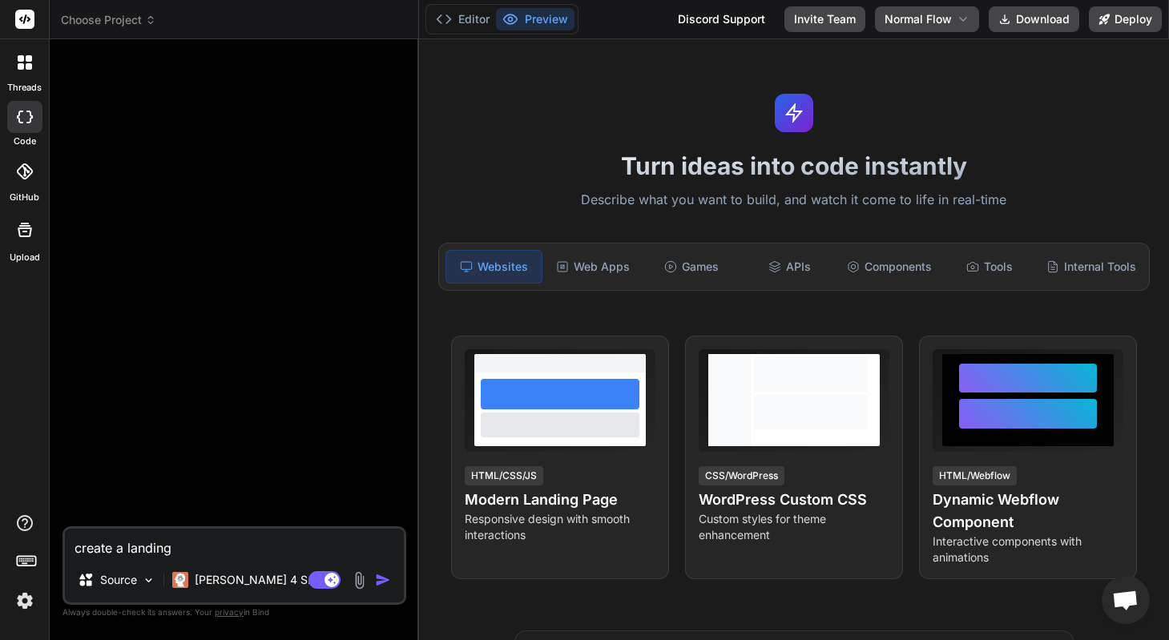
type textarea "x"
type textarea "create a landing p"
type textarea "x"
type textarea "create a landing pa"
type textarea "x"
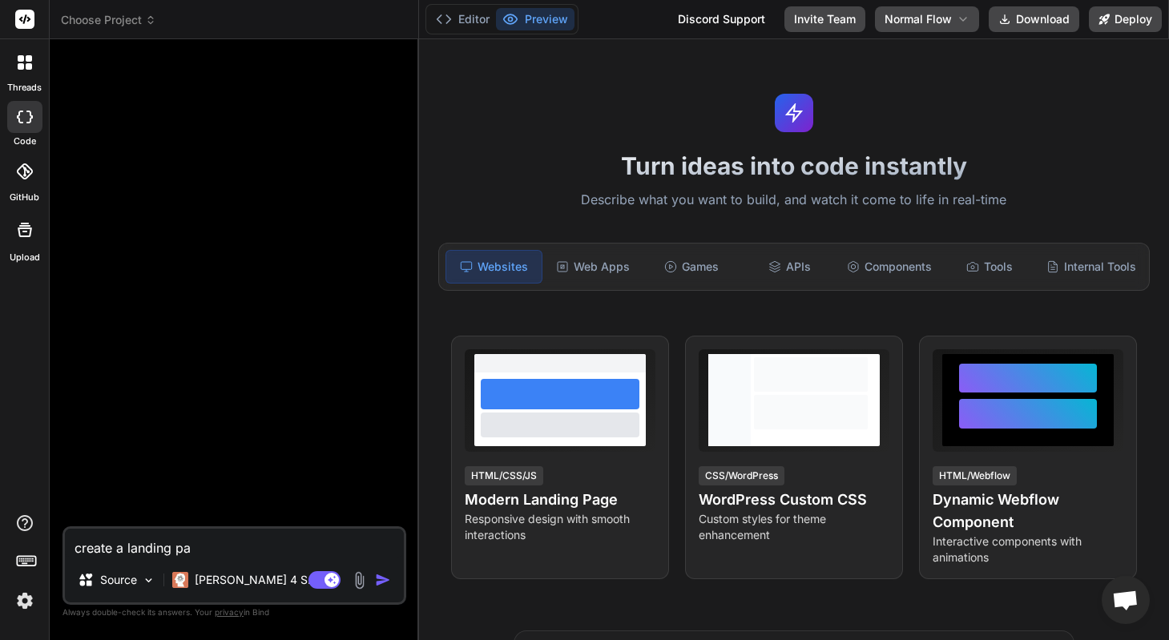
type textarea "create a landing pag"
type textarea "x"
type textarea "create a landing page"
type textarea "x"
type textarea "create a landing page"
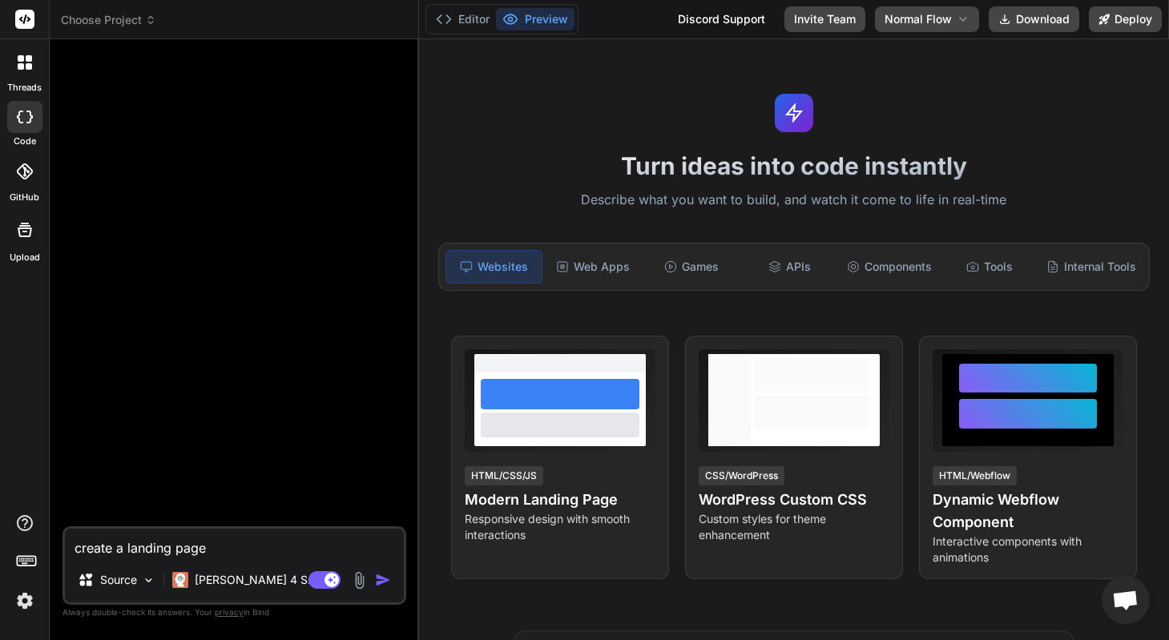
type textarea "x"
type textarea "create a landing page f"
type textarea "x"
type textarea "create a landing page fo"
type textarea "x"
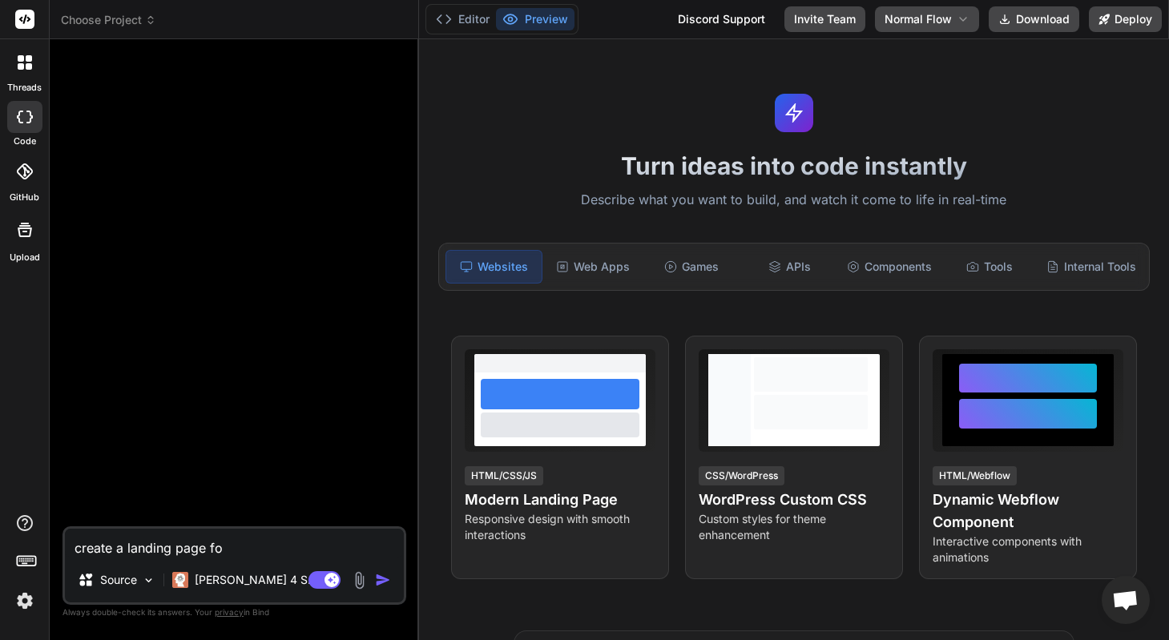
type textarea "create a landing page for"
type textarea "x"
type textarea "create a landing page for"
type textarea "x"
type textarea "create a landing page for p"
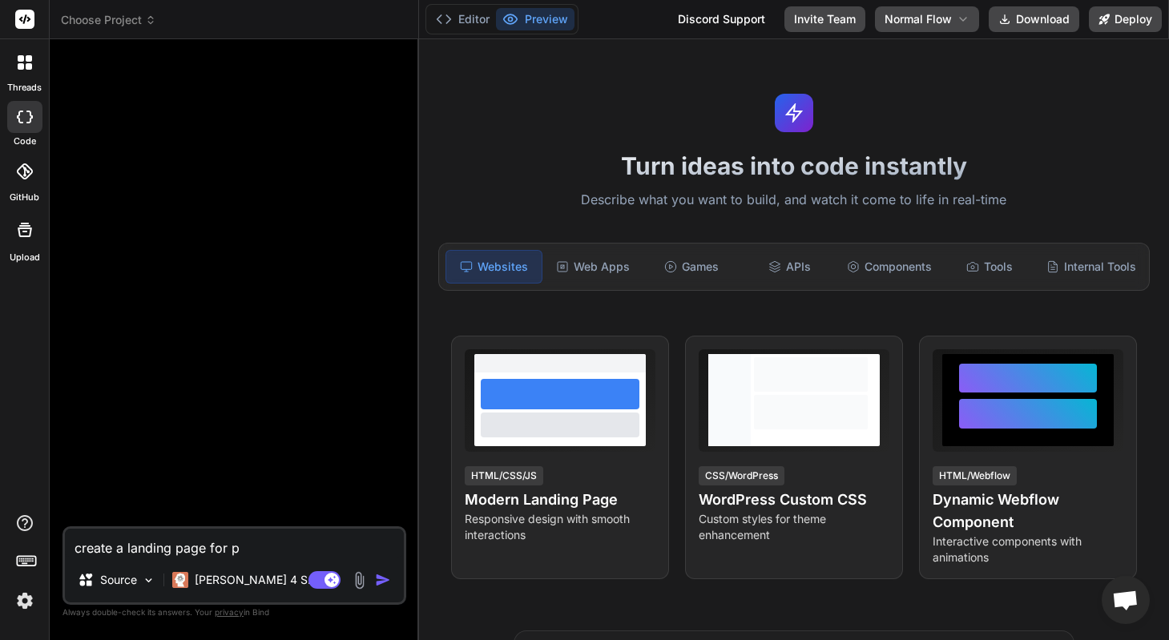
type textarea "x"
type textarea "create a landing page for pa"
type textarea "x"
type textarea "create a landing page for park"
type textarea "x"
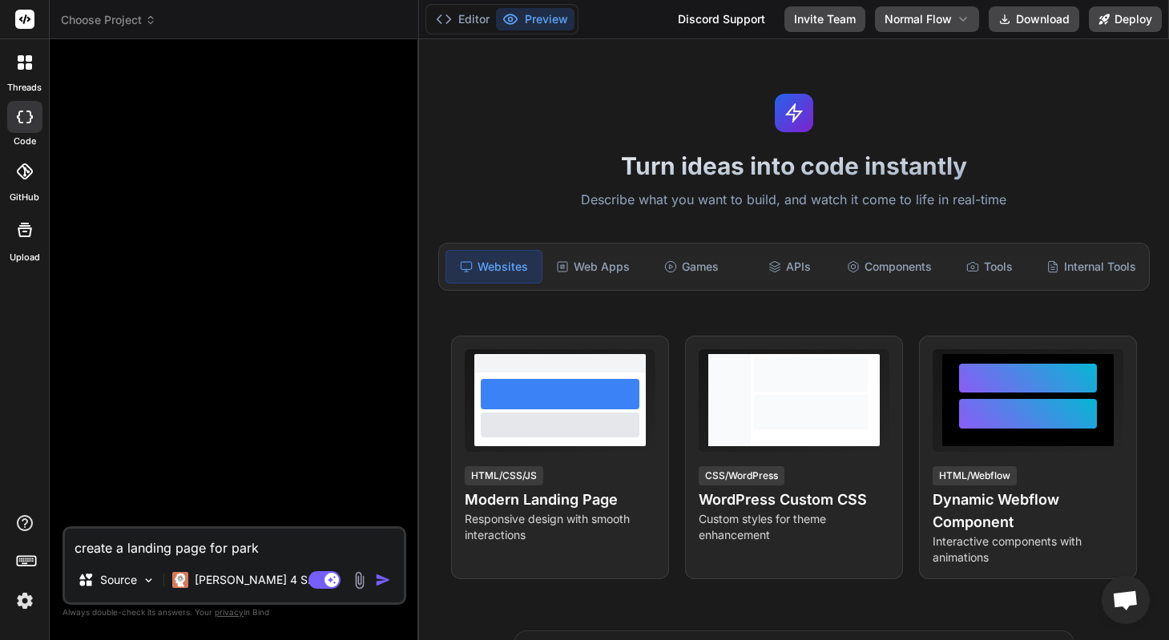
type textarea "create a landing page for park p"
type textarea "x"
type textarea "create a landing page for park pl"
type textarea "x"
type textarea "create a landing page for park pla"
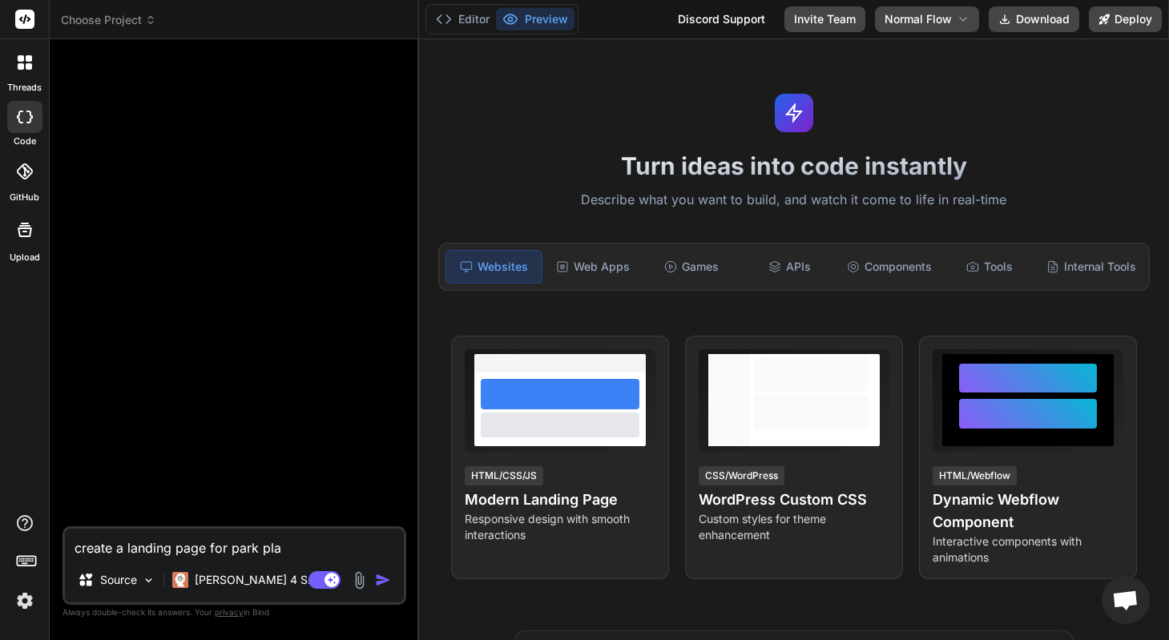
type textarea "x"
type textarea "create a landing page for park plav"
type textarea "x"
type textarea "create a landing page for park plave"
type textarea "x"
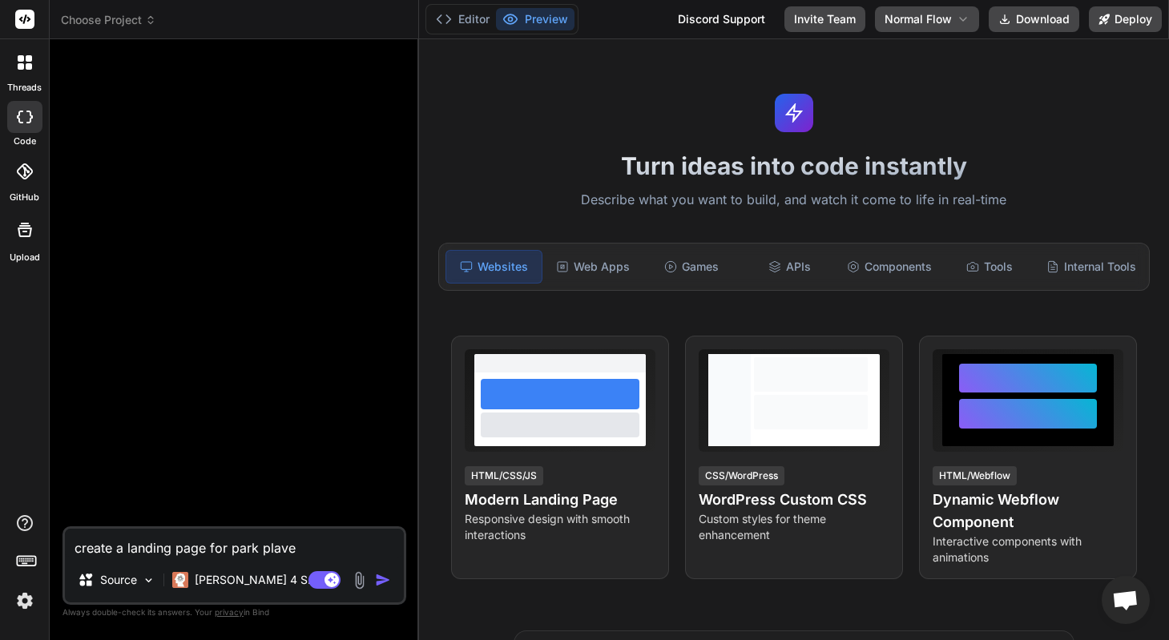
type textarea "create a landing page for park plave"
type textarea "x"
type textarea "create a landing page for park plave"
type textarea "x"
type textarea "create a landing page for park plav"
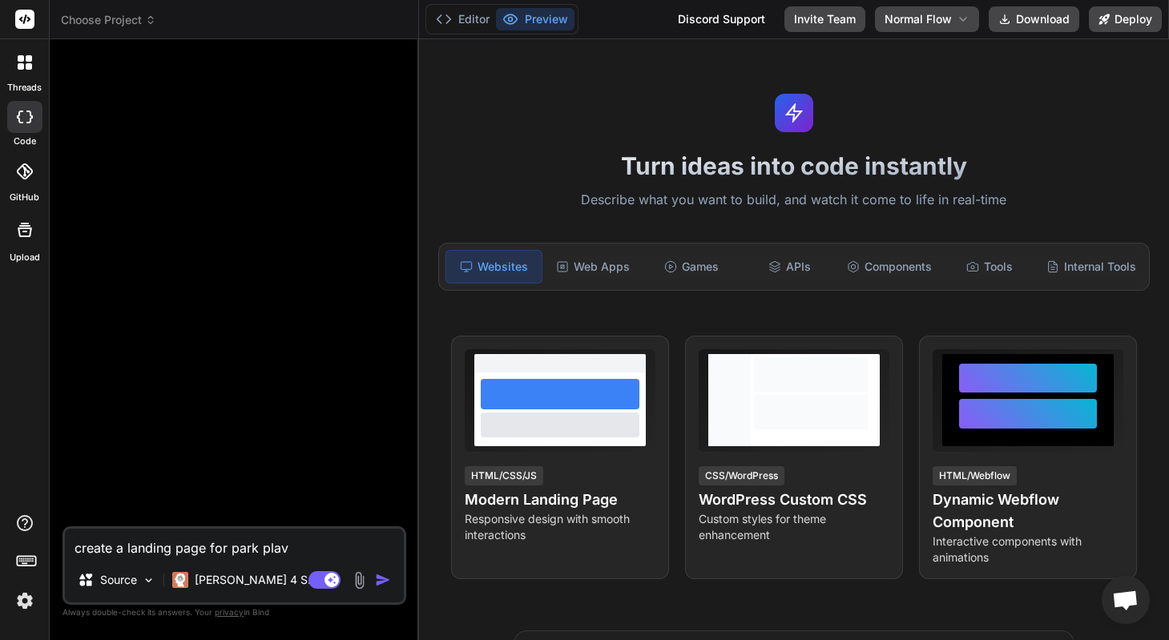
type textarea "x"
type textarea "create a landing page for park pla"
type textarea "x"
type textarea "create a landing page for park plac"
type textarea "x"
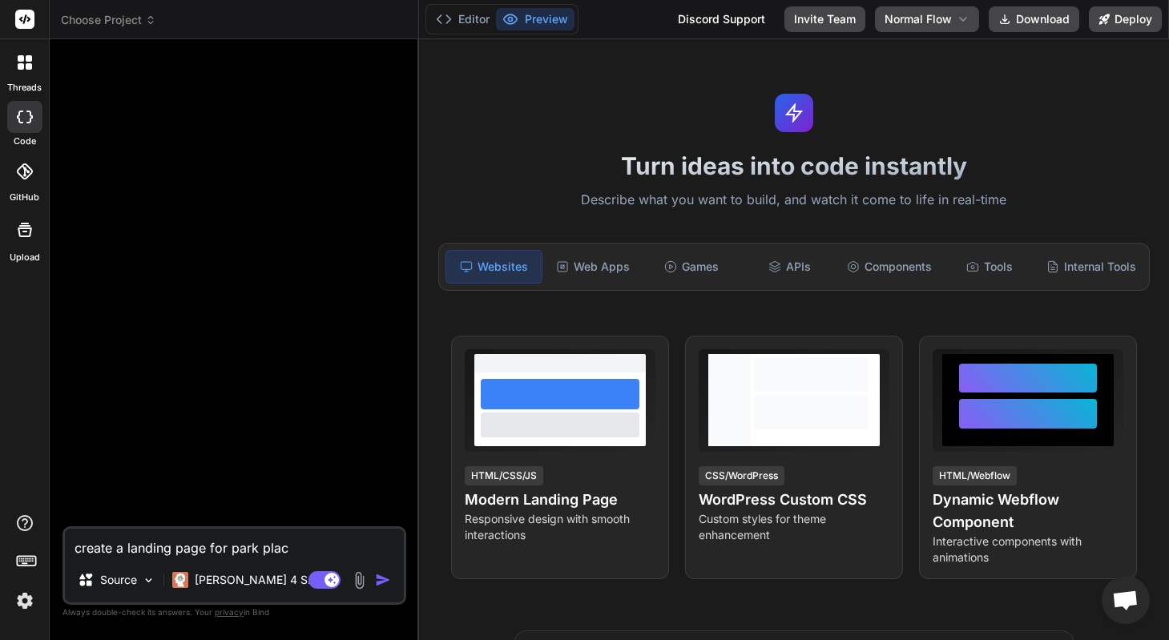
type textarea "create a landing page for park place"
type textarea "x"
type textarea "create a landing page for park place"
type textarea "x"
type textarea "create a landing page for park place d"
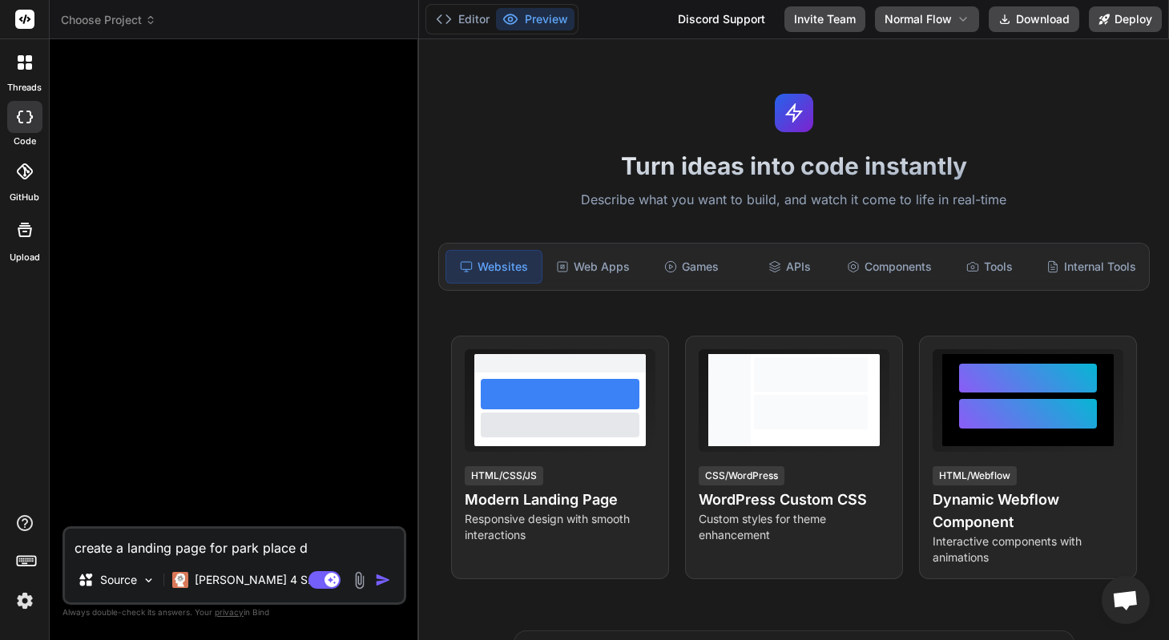
type textarea "x"
type textarea "create a landing page for park place de"
type textarea "x"
type textarea "create a landing page for park place den"
type textarea "x"
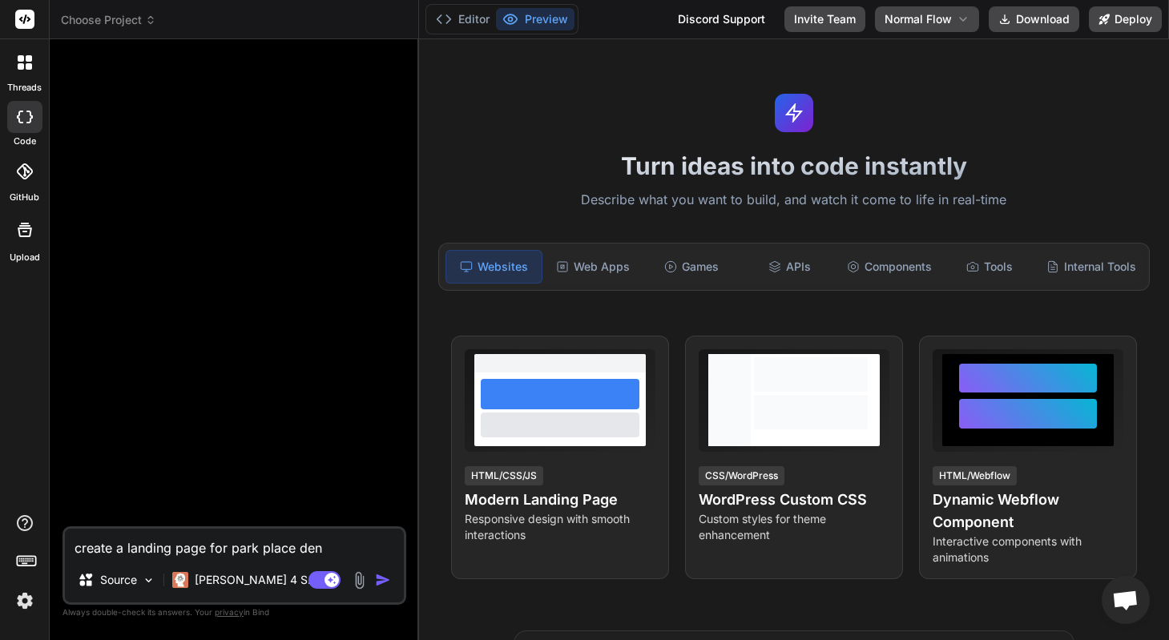
type textarea "create a landing page for park place dent"
type textarea "x"
type textarea "create a landing page for park place dentl"
type textarea "x"
type textarea "create a landing page for park place dent"
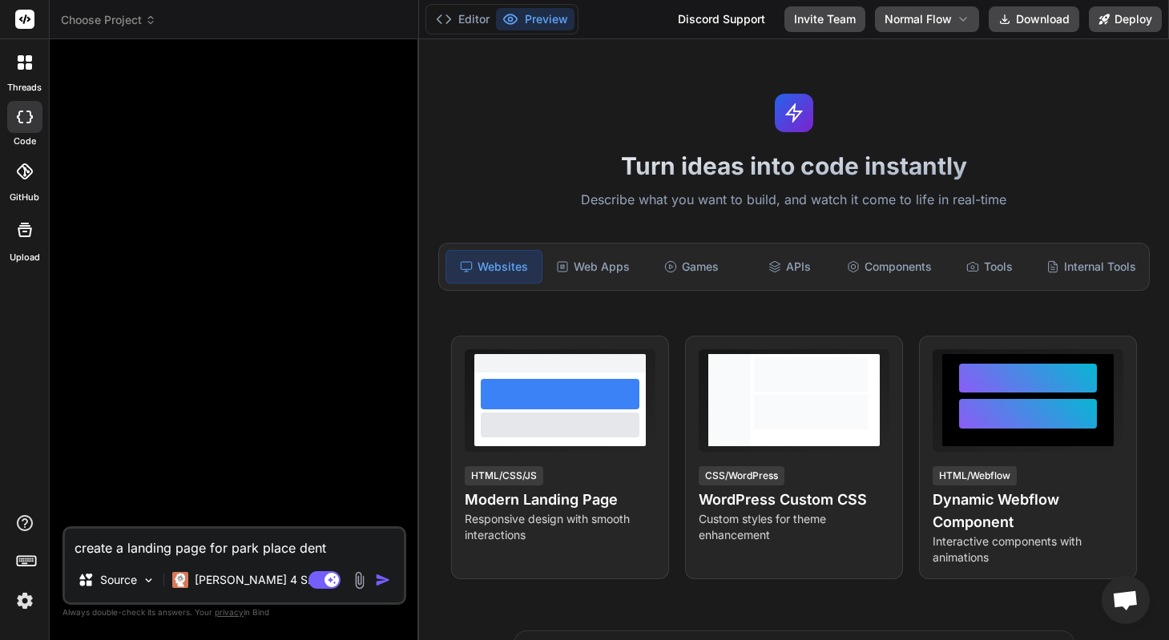
type textarea "x"
type textarea "create a landing page for park place denta"
type textarea "x"
type textarea "create a landing page for park place dental"
type textarea "x"
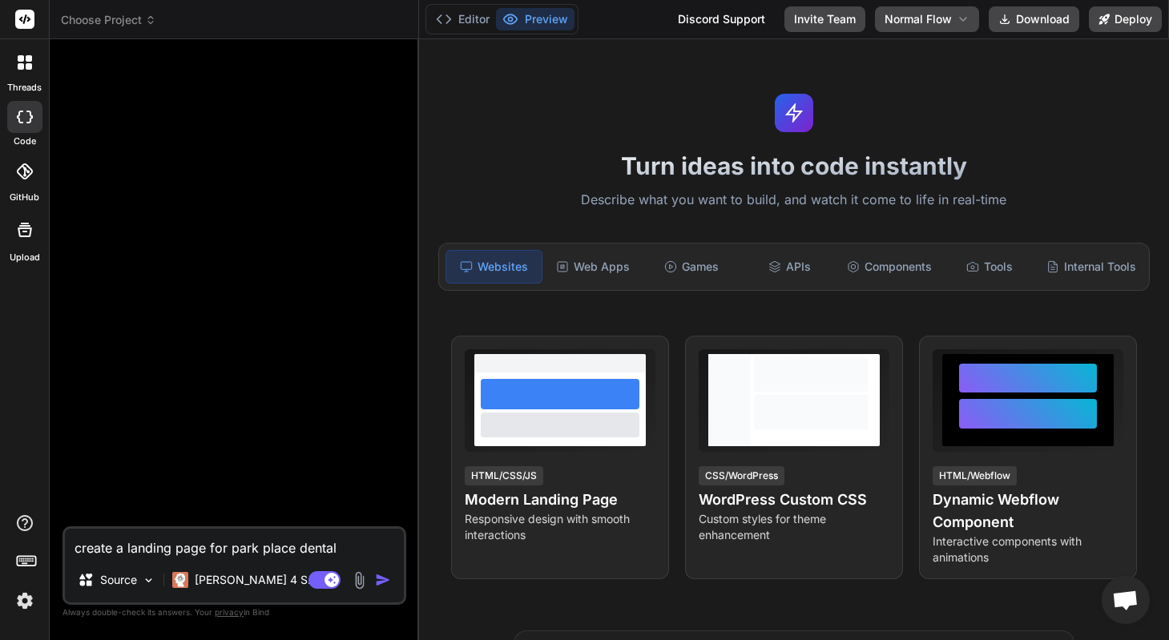
type textarea "create a landing page for park place dental,"
type textarea "x"
type textarea "create a landing page for park place dental,"
type textarea "x"
type textarea "create a landing page for park place dental, w"
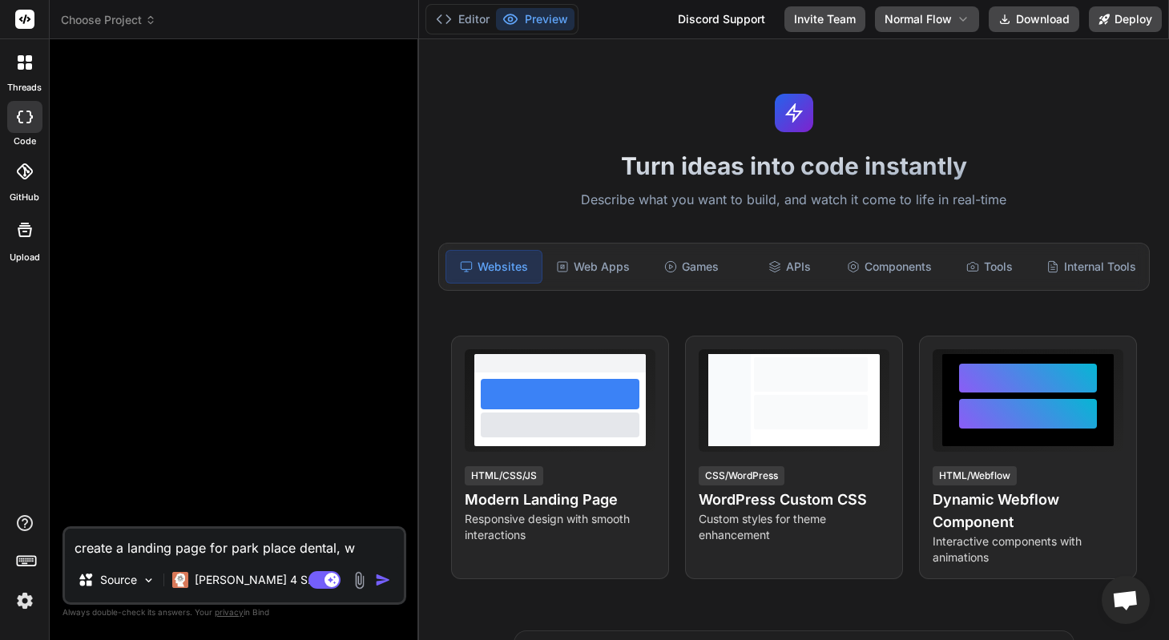
type textarea "x"
type textarea "create a landing page for park place dental, wi"
type textarea "x"
type textarea "create a landing page for park place dental, wit"
type textarea "x"
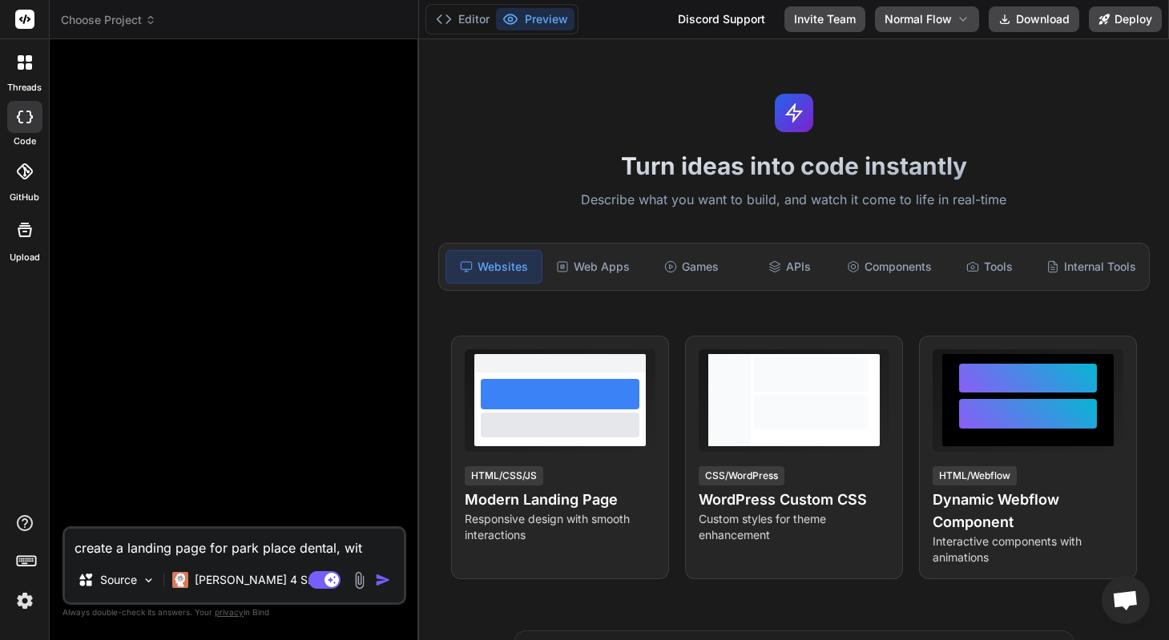
type textarea "create a landing page for park place dental, with"
type textarea "x"
type textarea "create a landing page for park place dental, with"
type textarea "x"
type textarea "create a landing page for park place dental, with a"
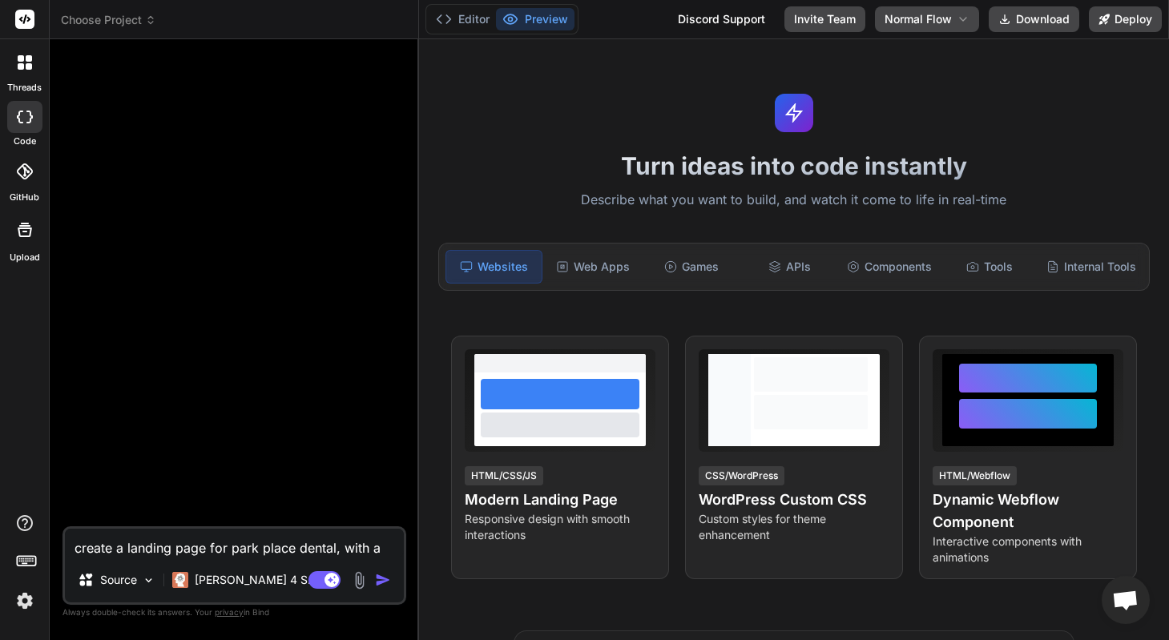
type textarea "x"
type textarea "create a landing page for park place dental, with a"
type textarea "x"
type textarea "create a landing page for park place dental, with a c"
type textarea "x"
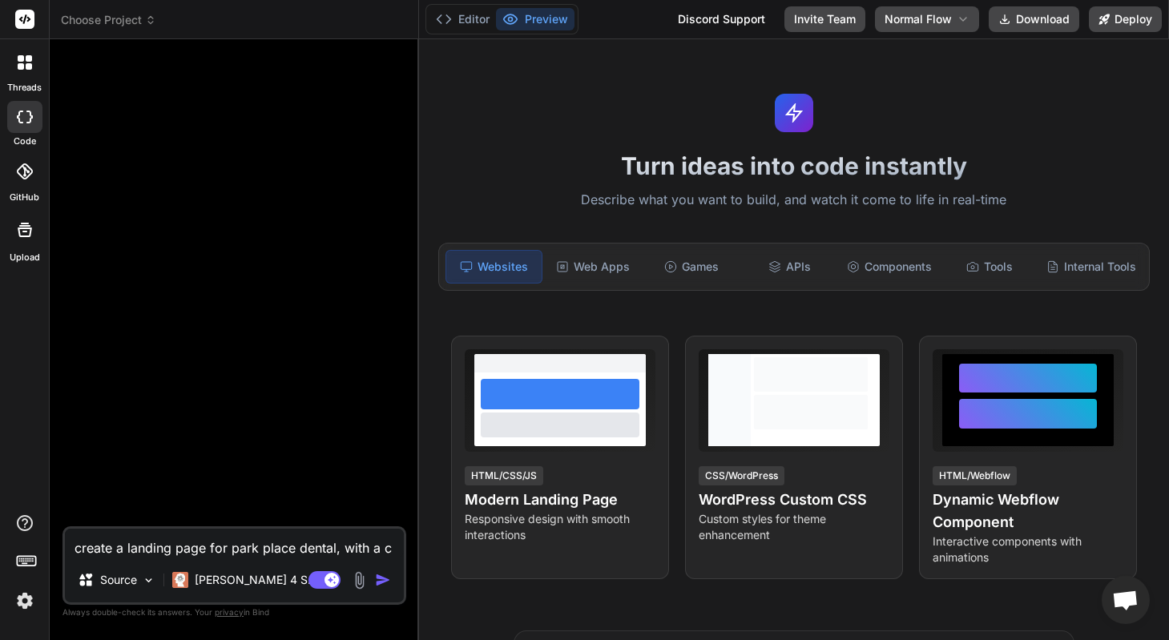
type textarea "create a landing page for park place dental, with a co"
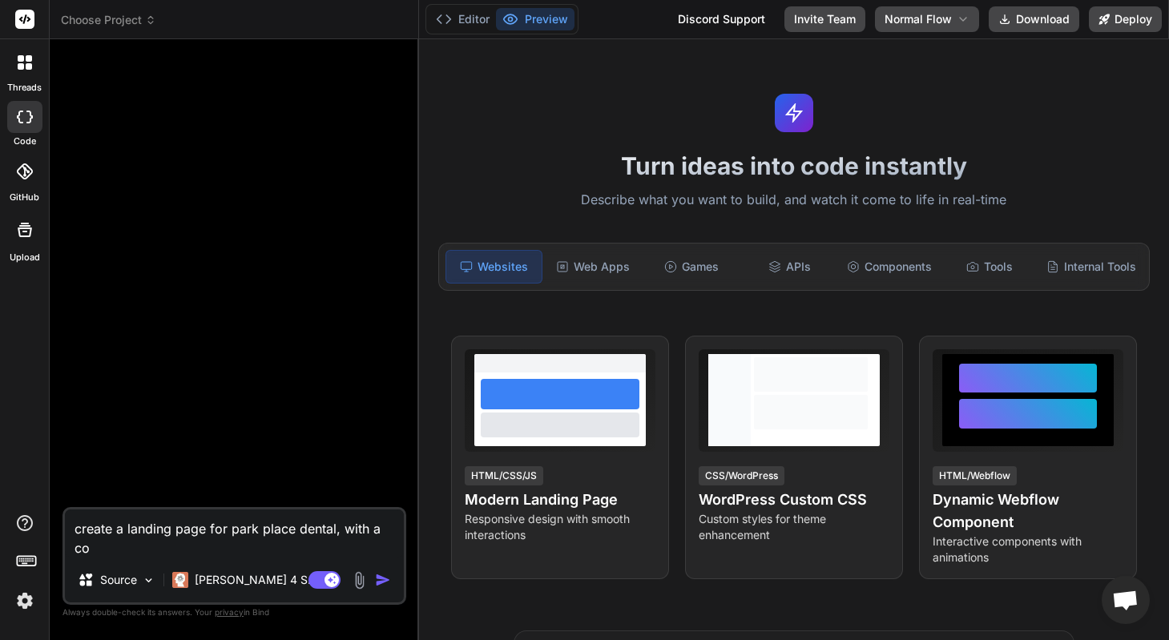
type textarea "x"
type textarea "create a landing page for park place dental, with a cont"
type textarea "x"
type textarea "create a landing page for park place dental, with a conta"
type textarea "x"
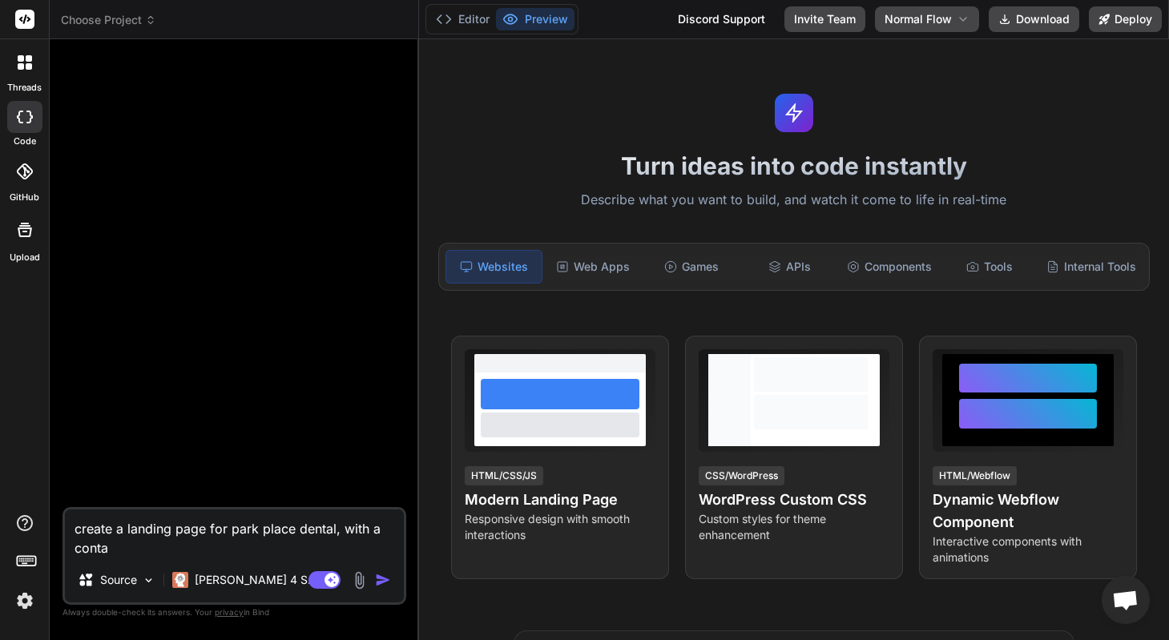
type textarea "create a landing page for park place dental, with a contac"
type textarea "x"
type textarea "create a landing page for park place dental, with a contact"
type textarea "x"
type textarea "create a landing page for park place dental, with a contact u"
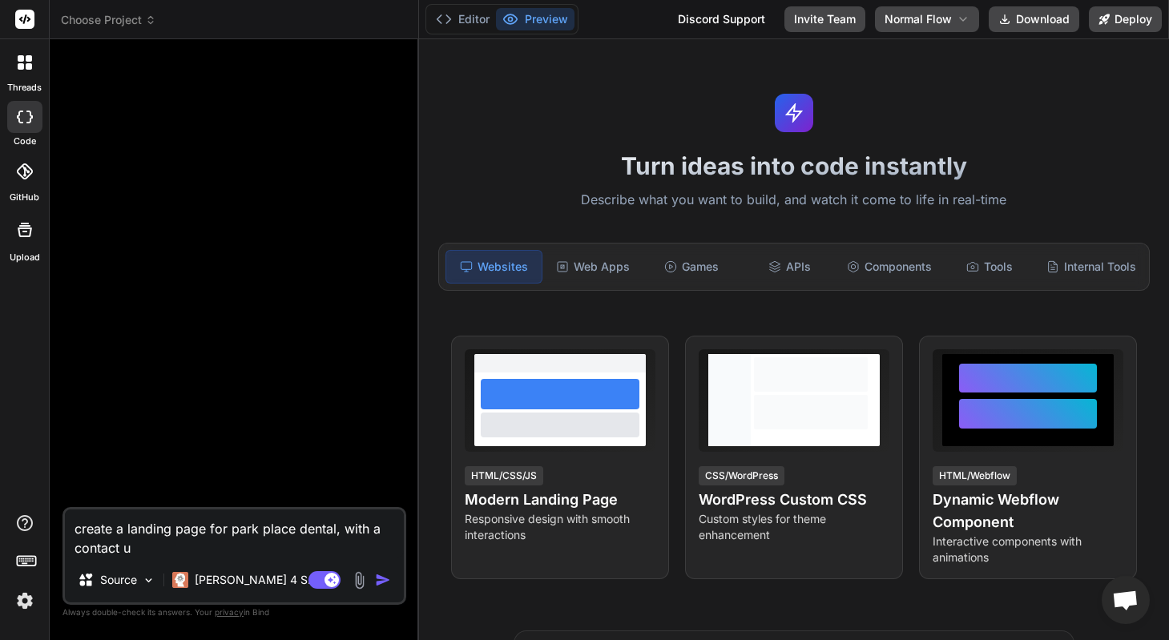
type textarea "x"
type textarea "create a landing page for park place dental, with a contact us"
type textarea "x"
type textarea "create a landing page for park place dental, with a contact us"
type textarea "x"
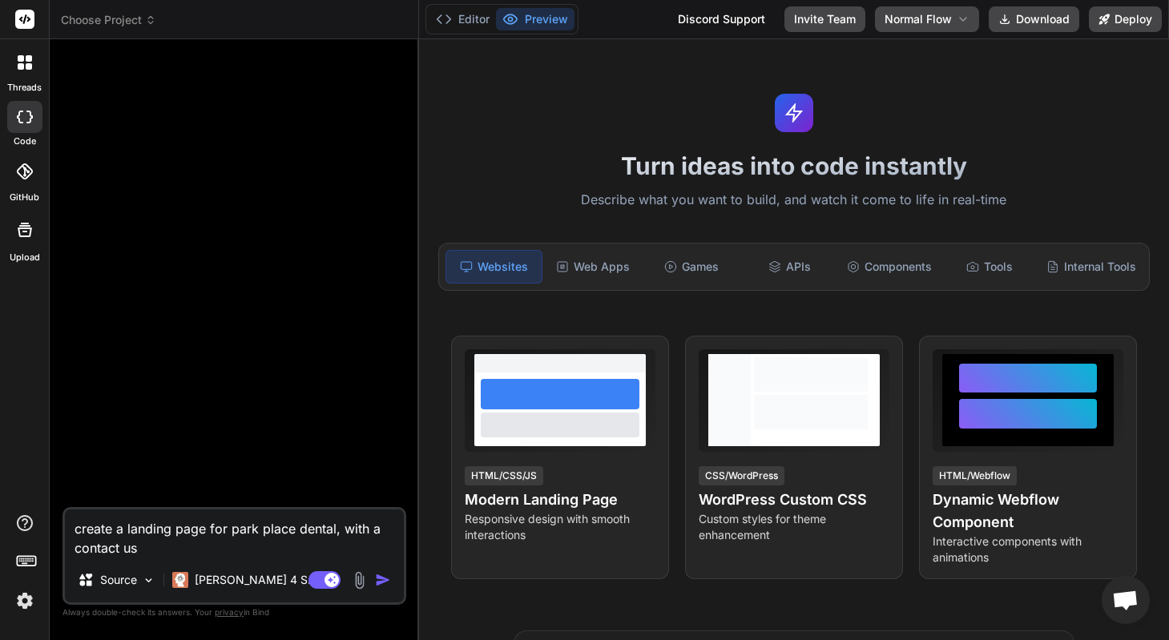
type textarea "create a landing page for park place dental, with a contact us f"
type textarea "x"
type textarea "create a landing page for park place dental, with a contact us fo"
type textarea "x"
type textarea "create a landing page for park place dental, with a contact us for"
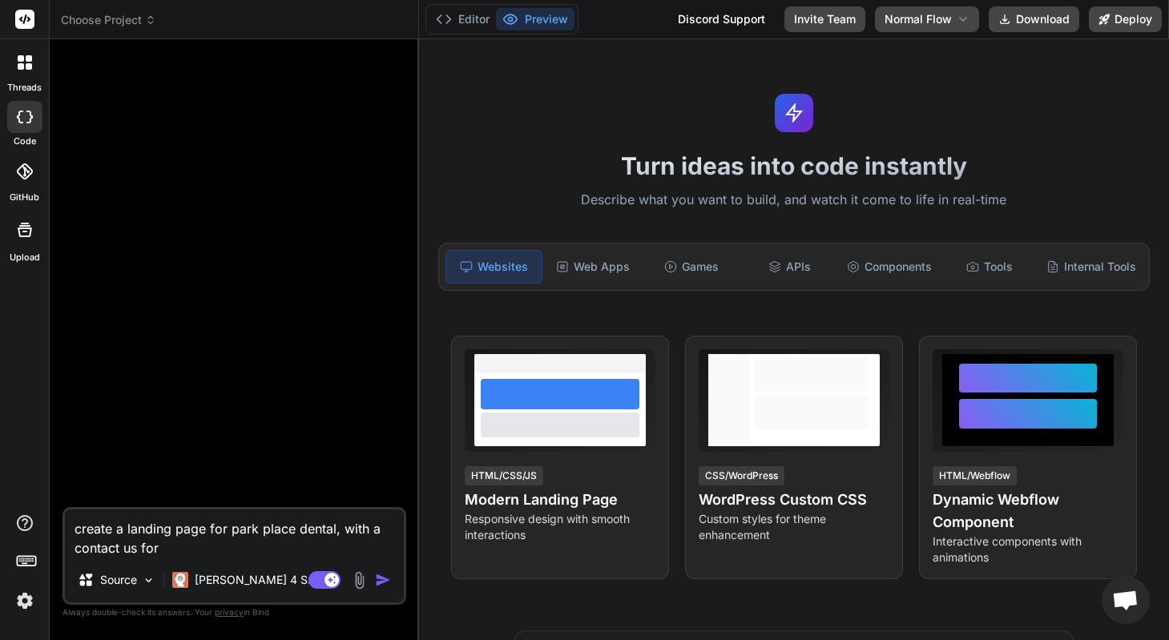
type textarea "x"
type textarea "create a landing page for park place dental, with a contact us form"
type textarea "x"
type textarea "create a landing page for park place dental, with a contact us form."
type textarea "x"
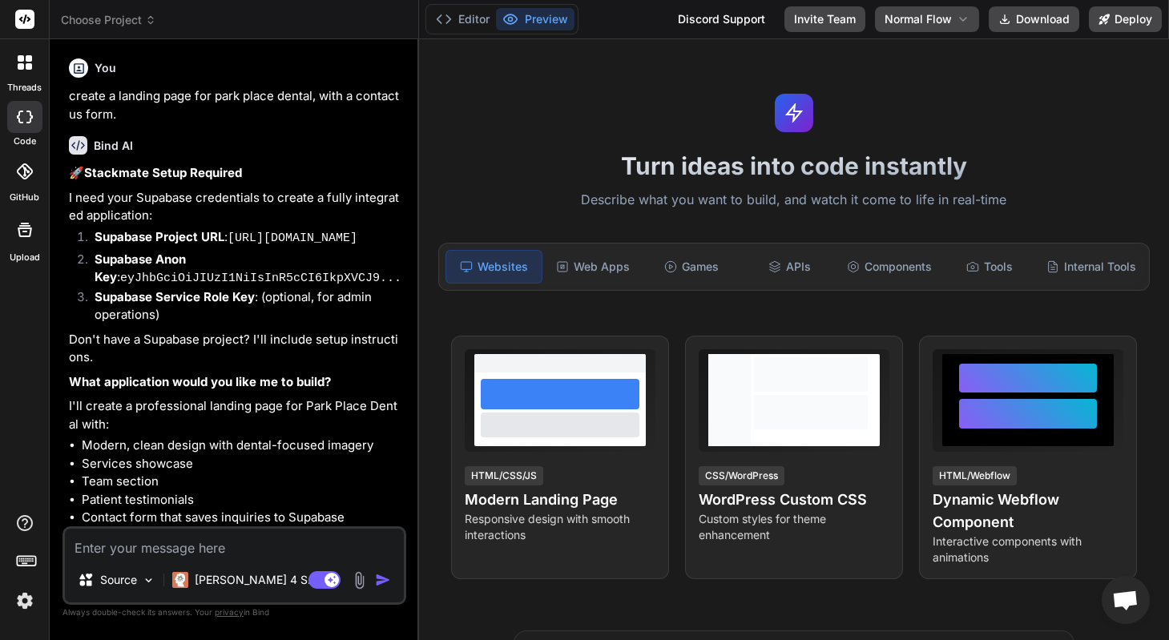
paste textarea "Token: sbp_c64ecac68fd54bcf30e19eda789bf308e32b78c4 URL: https://hbyasayonisiey…"
type textarea "x"
type textarea "Token: sbp_c64ecac68fd54bcf30e19eda789bf308e32b78c4 URL: https://hbyasayonisiey…"
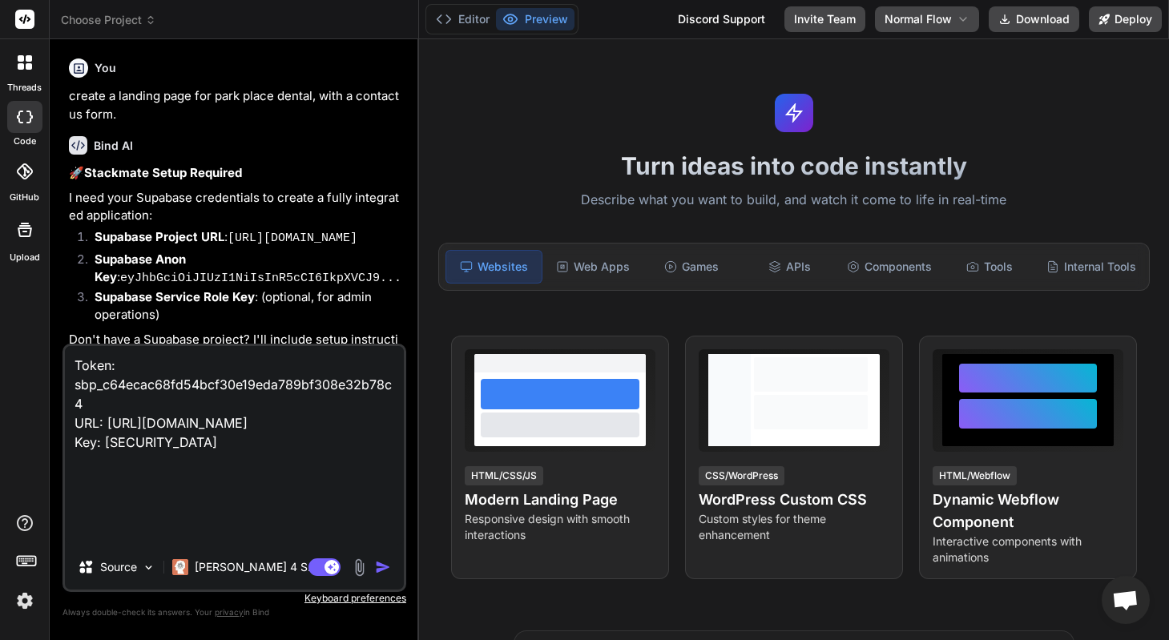
scroll to position [3, 0]
click at [76, 446] on textarea "Token: sbp_c64ecac68fd54bcf30e19eda789bf308e32b78c4 URL: https://hbyasayonisiey…" at bounding box center [234, 445] width 339 height 199
type textarea "x"
type textarea "Token: sbp_c64ecac68fd54bcf30e19eda789bf308e32b78c4 URL: https://hbyasayonisiey…"
type textarea "x"
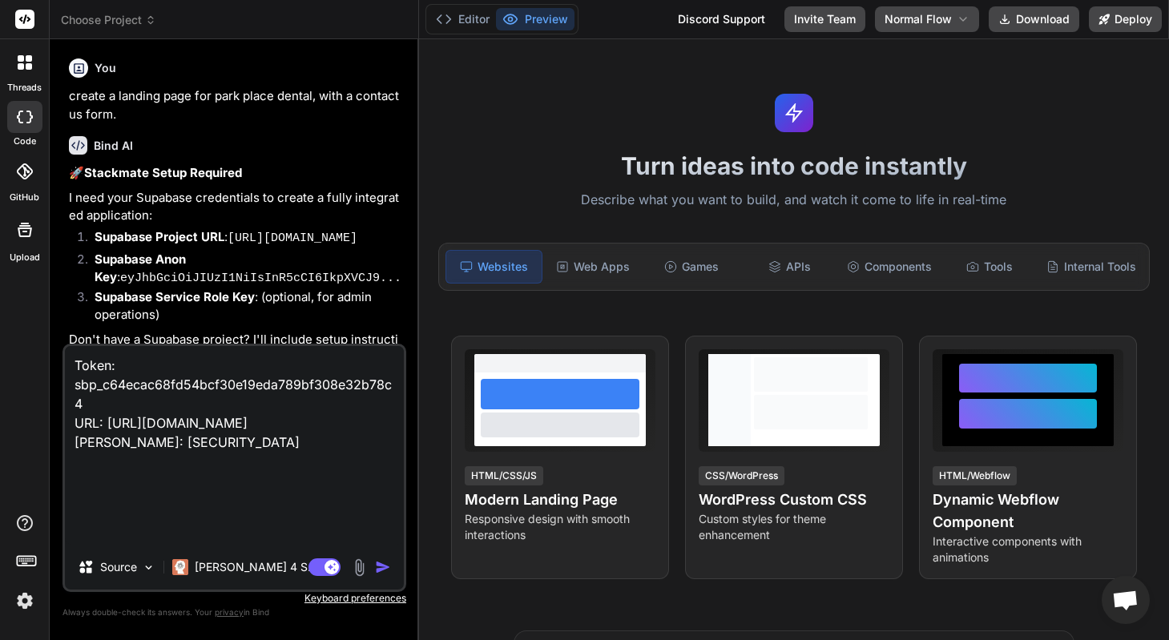
type textarea "Token: sbp_c64ecac68fd54bcf30e19eda789bf308e32b78c4 URL: https://hbyasayonisiey…"
type textarea "x"
type textarea "Token: sbp_c64ecac68fd54bcf30e19eda789bf308e32b78c4 URL: https://hbyasayonisiey…"
type textarea "x"
type textarea "Token: sbp_c64ecac68fd54bcf30e19eda789bf308e32b78c4 URL: https://hbyasayonisiey…"
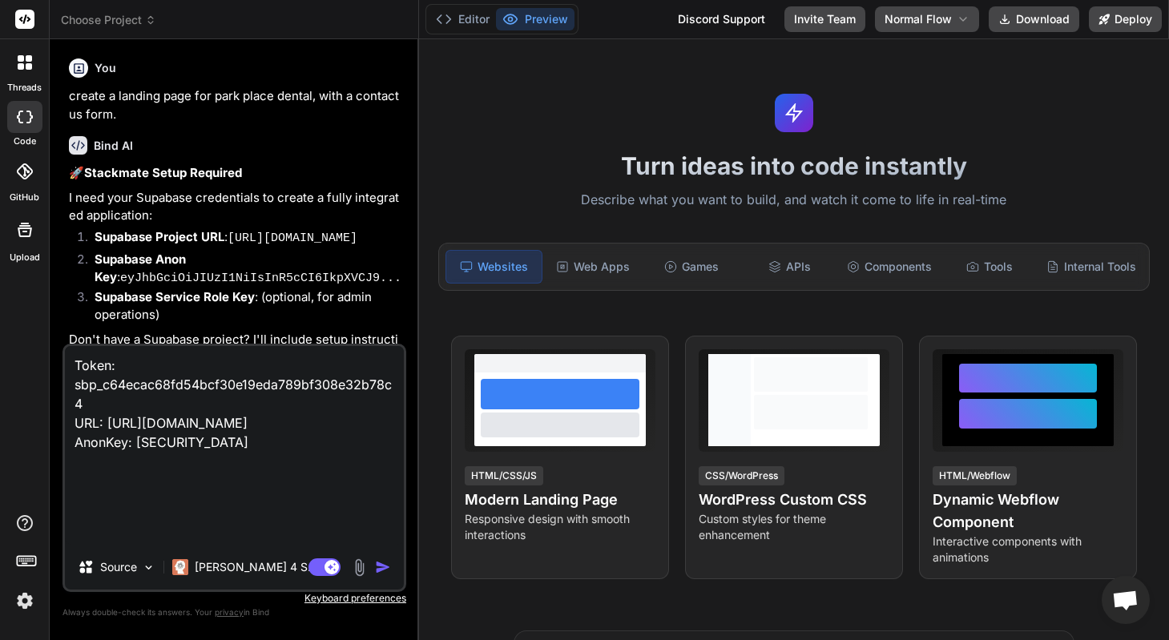
type textarea "x"
type textarea "Token: sbp_c64ecac68fd54bcf30e19eda789bf308e32b78c4 URL: https://hbyasayonisiey…"
click at [80, 424] on textarea "Token: sbp_c64ecac68fd54bcf30e19eda789bf308e32b78c4 URL: https://hbyasayonisiey…" at bounding box center [234, 445] width 339 height 199
type textarea "x"
type textarea "Token: sbp_c64ecac68fd54bcf30e19eda789bf308e32b78c4 SURL: https://hbyasayonisie…"
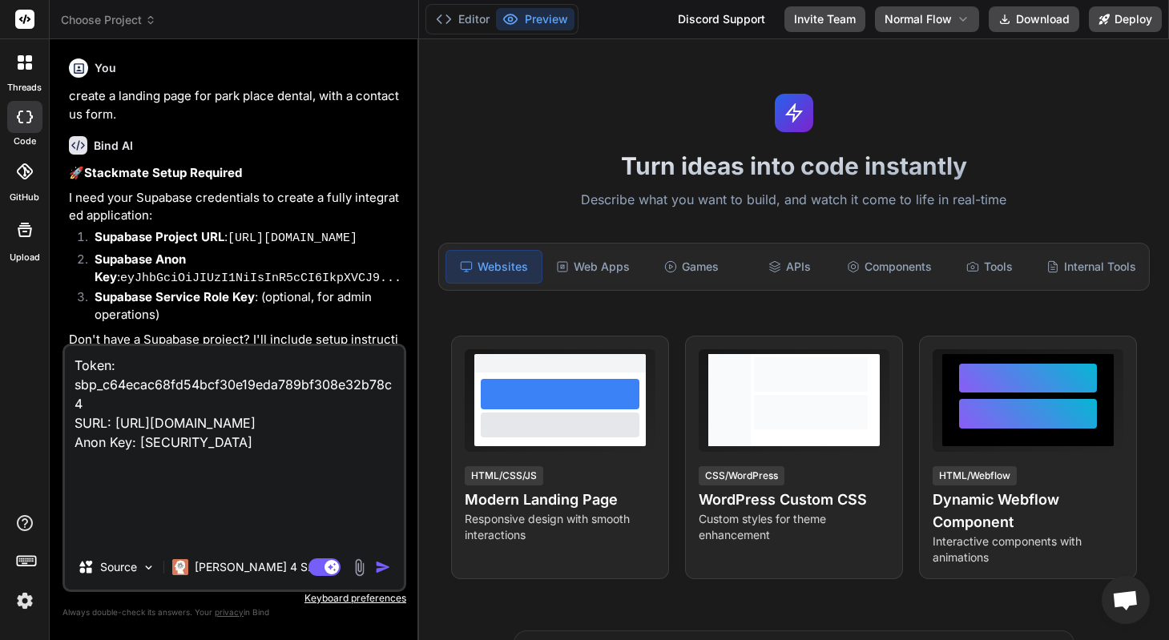
type textarea "x"
type textarea "Token: sbp_c64ecac68fd54bcf30e19eda789bf308e32b78c4 SuURL: https://hbyasayonisi…"
type textarea "x"
type textarea "Token: sbp_c64ecac68fd54bcf30e19eda789bf308e32b78c4 SupURL: https://hbyasayonis…"
type textarea "x"
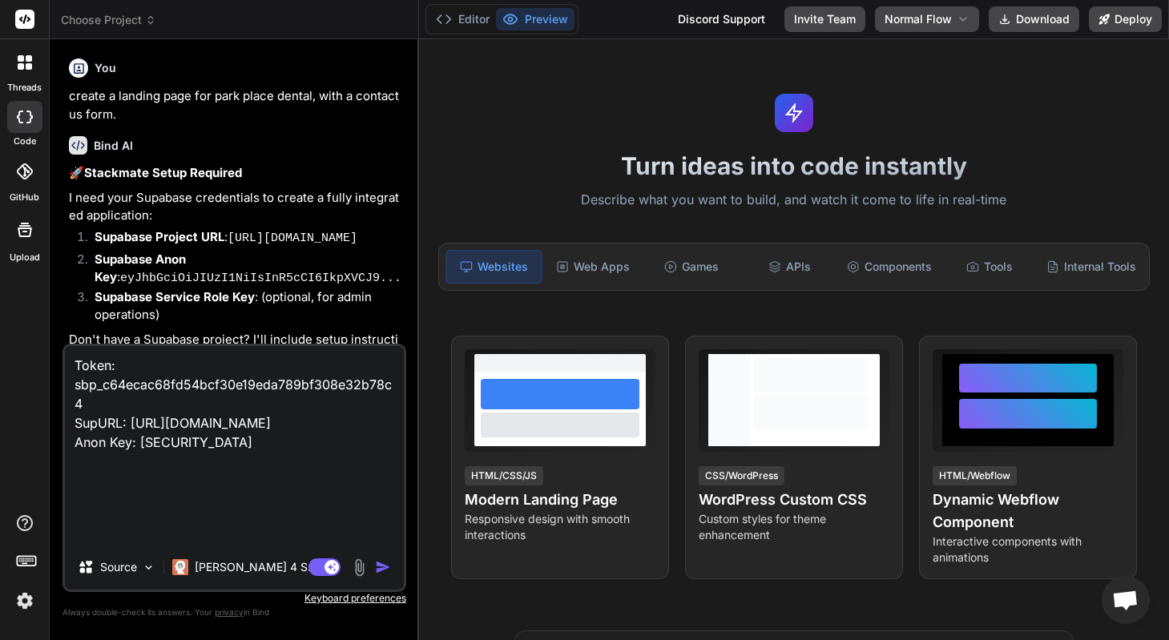
type textarea "Token: sbp_c64ecac68fd54bcf30e19eda789bf308e32b78c4 SupaURL: https://hbyasayoni…"
type textarea "x"
type textarea "Token: sbp_c64ecac68fd54bcf30e19eda789bf308e32b78c4 SupabURL: https://hbyasayon…"
type textarea "x"
type textarea "Token: sbp_c64ecac68fd54bcf30e19eda789bf308e32b78c4 SupabaURL: https://hbyasayo…"
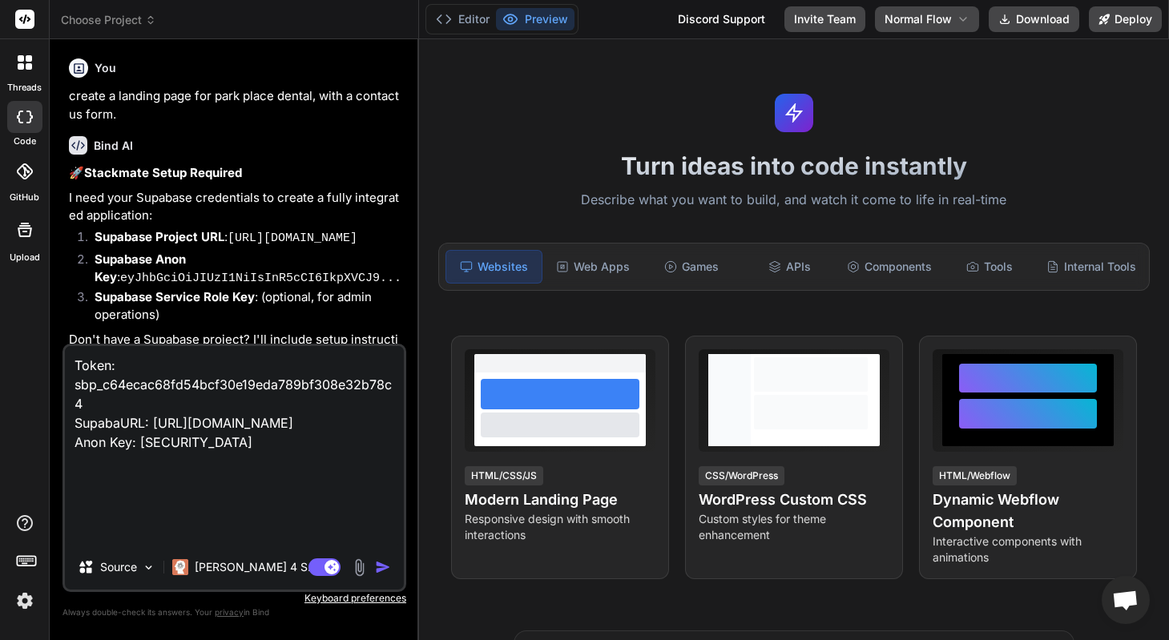
type textarea "x"
type textarea "Token: sbp_c64ecac68fd54bcf30e19eda789bf308e32b78c4 SupabasURL: https://hbyasay…"
type textarea "x"
type textarea "Token: sbp_c64ecac68fd54bcf30e19eda789bf308e32b78c4 Supabase URL: https://hbyas…"
type textarea "x"
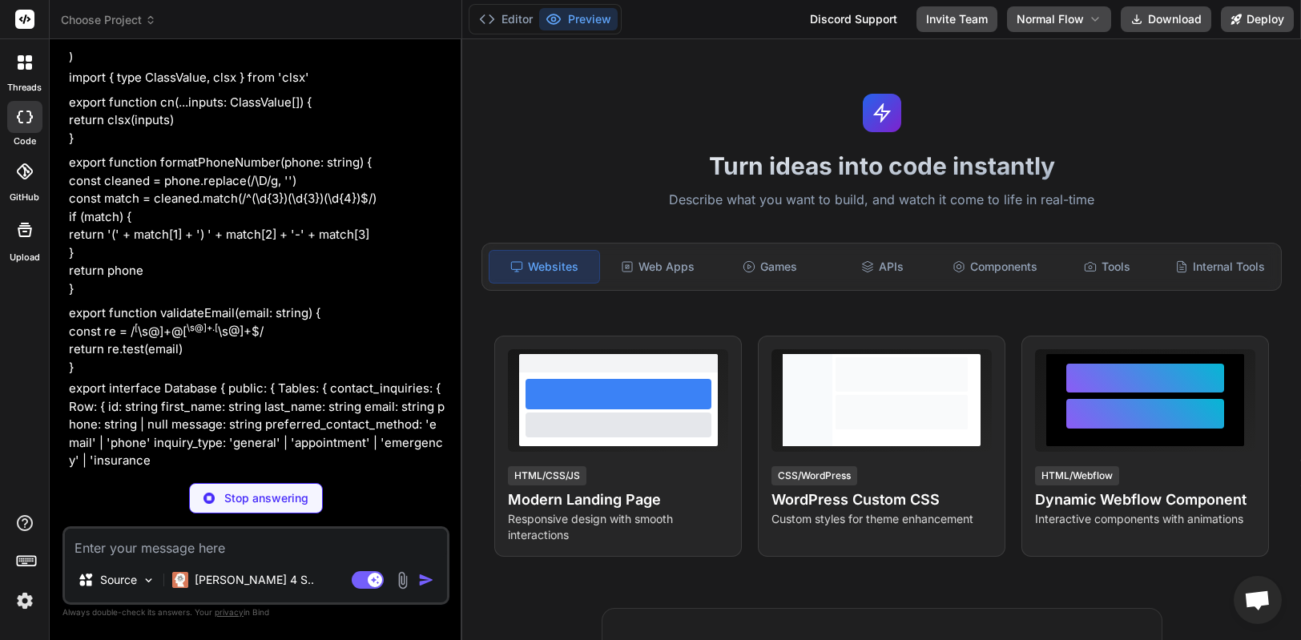
scroll to position [2144, 0]
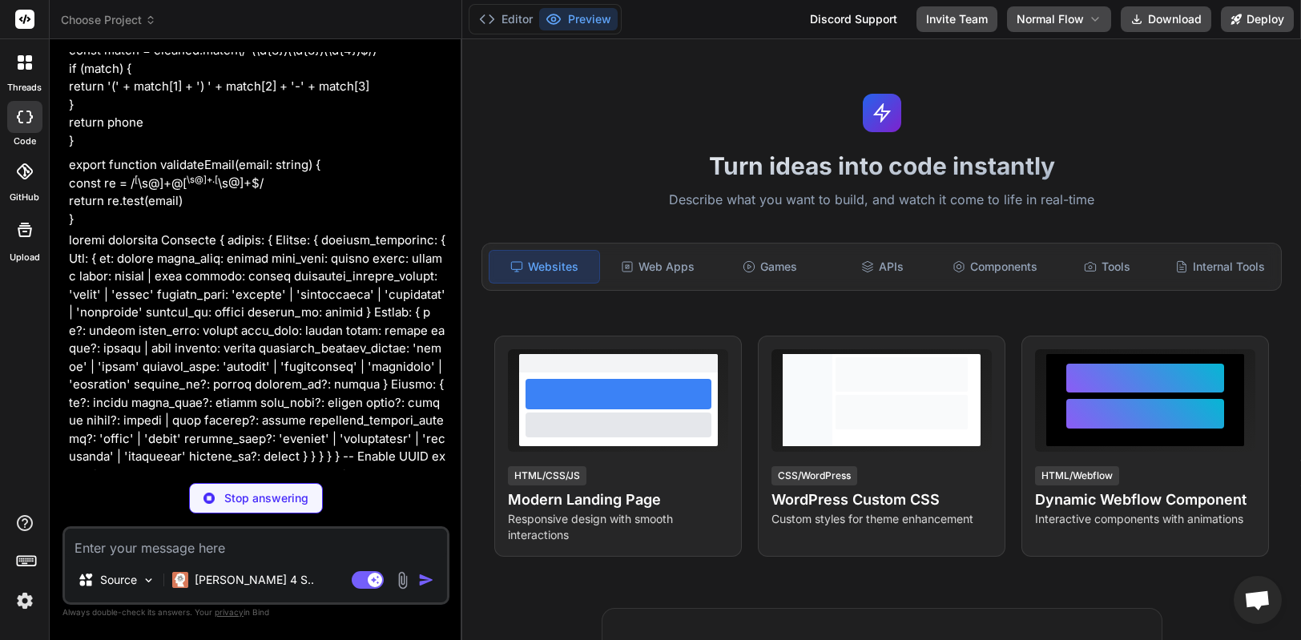
click at [271, 501] on p "Stop answering" at bounding box center [266, 498] width 84 height 16
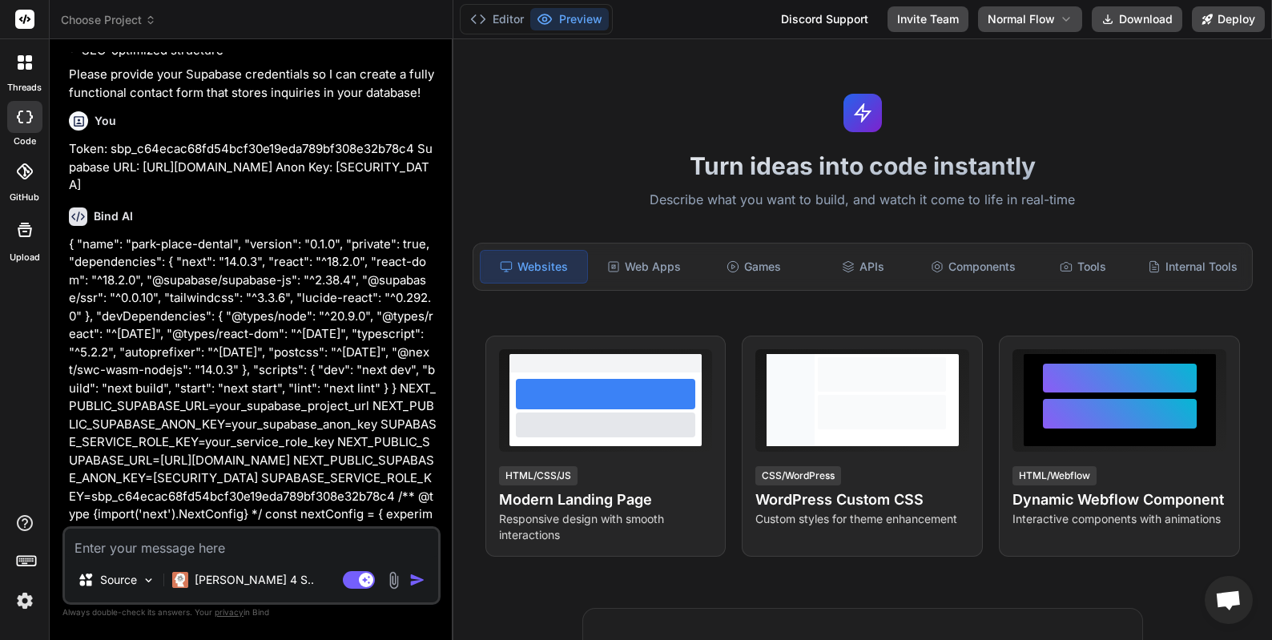
scroll to position [0, 0]
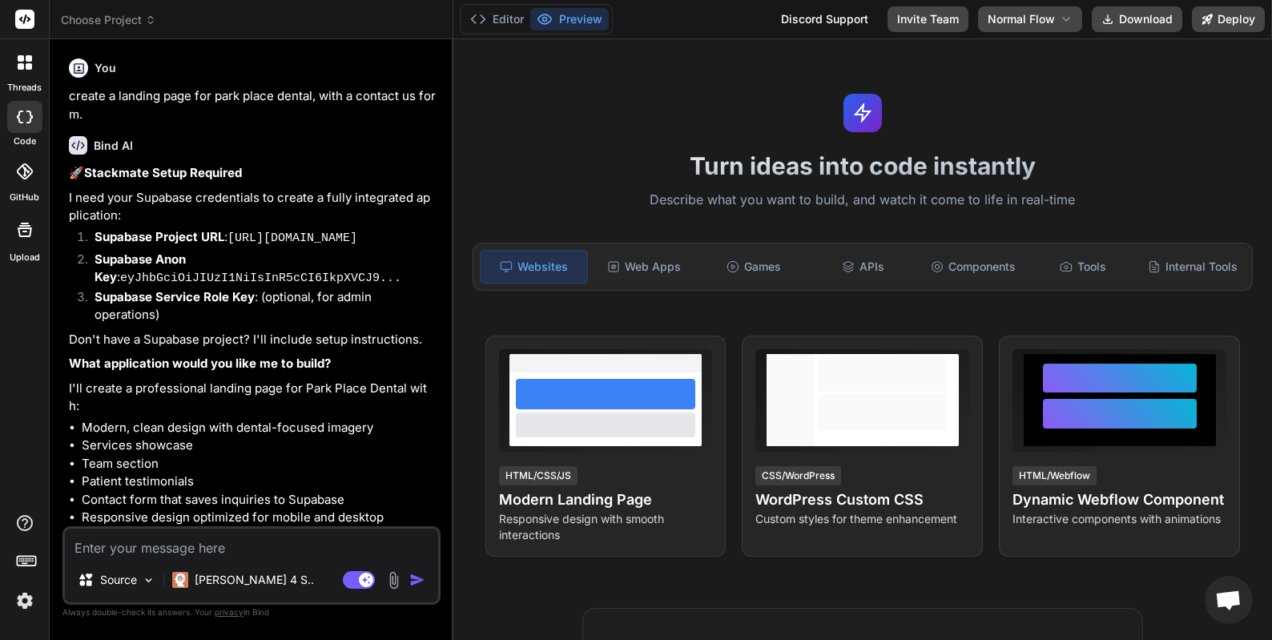
click at [237, 102] on p "create a landing page for park place dental, with a contact us form." at bounding box center [253, 105] width 368 height 36
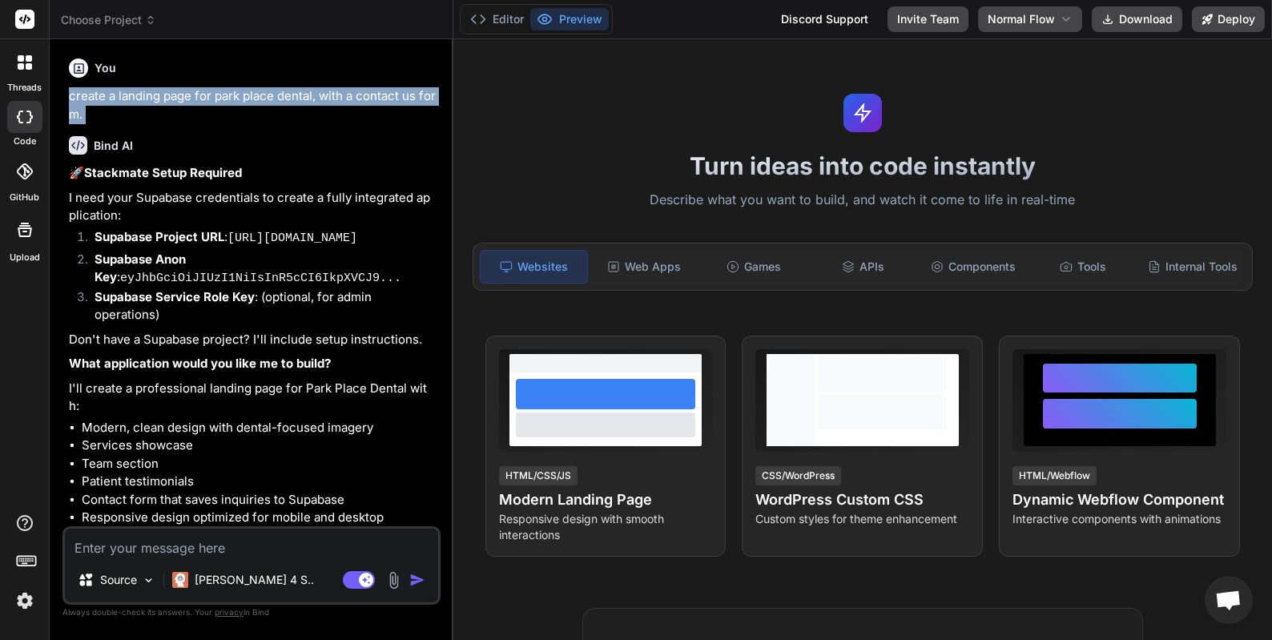
click at [237, 102] on p "create a landing page for park place dental, with a contact us form." at bounding box center [253, 105] width 368 height 36
copy div "create a landing page for park place dental, with a contact us form."
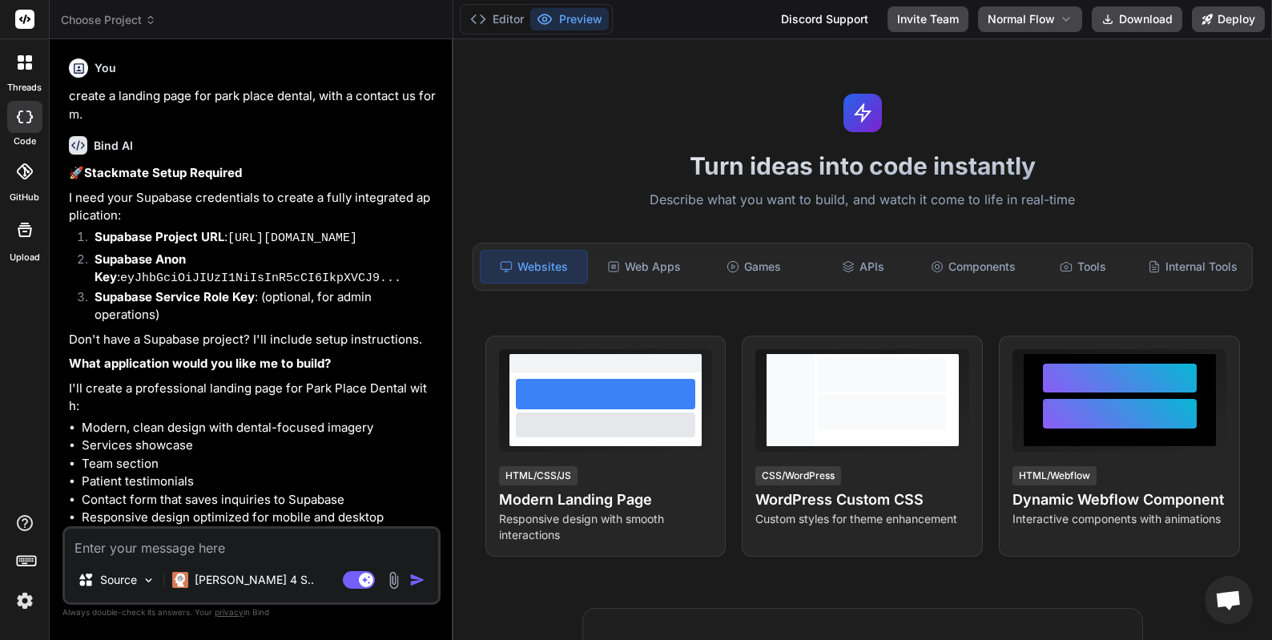
click at [261, 546] on textarea at bounding box center [251, 543] width 373 height 29
paste textarea "create a landing page for park place dental, with a contact us form."
type textarea "x"
type textarea "create a landing page for park place dental, with a contact us form."
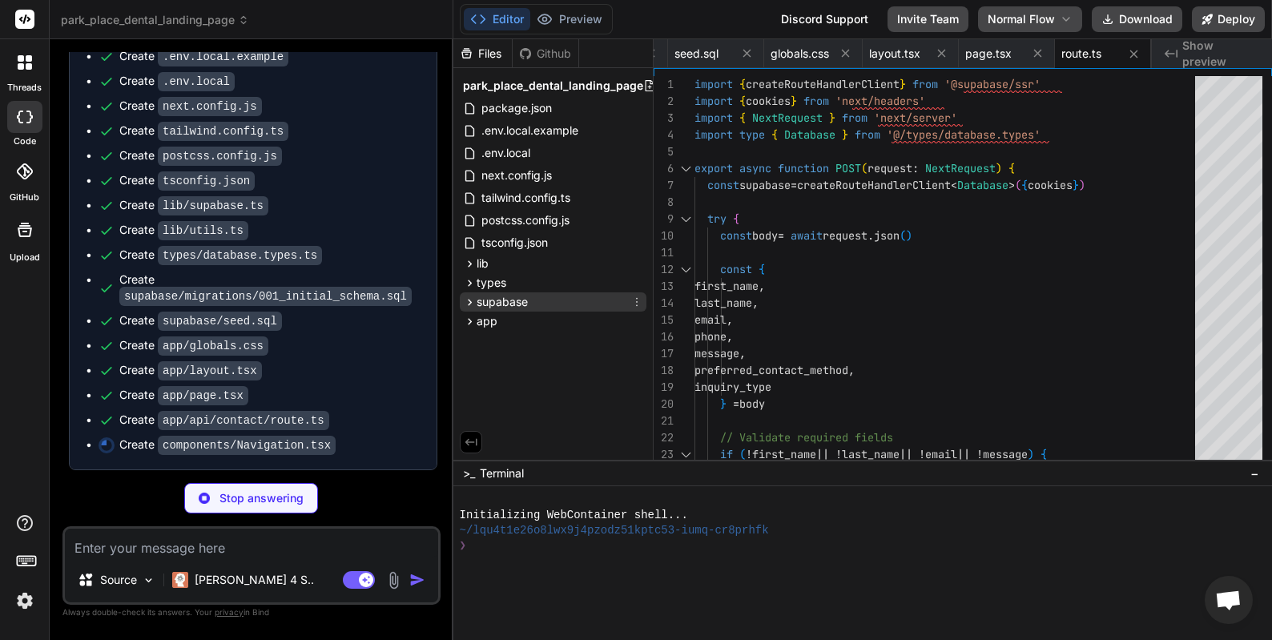
click at [472, 303] on icon at bounding box center [470, 303] width 14 height 14
click at [483, 321] on icon at bounding box center [483, 323] width 4 height 6
click at [519, 347] on span "001_initial_schema.sql" at bounding box center [566, 345] width 118 height 19
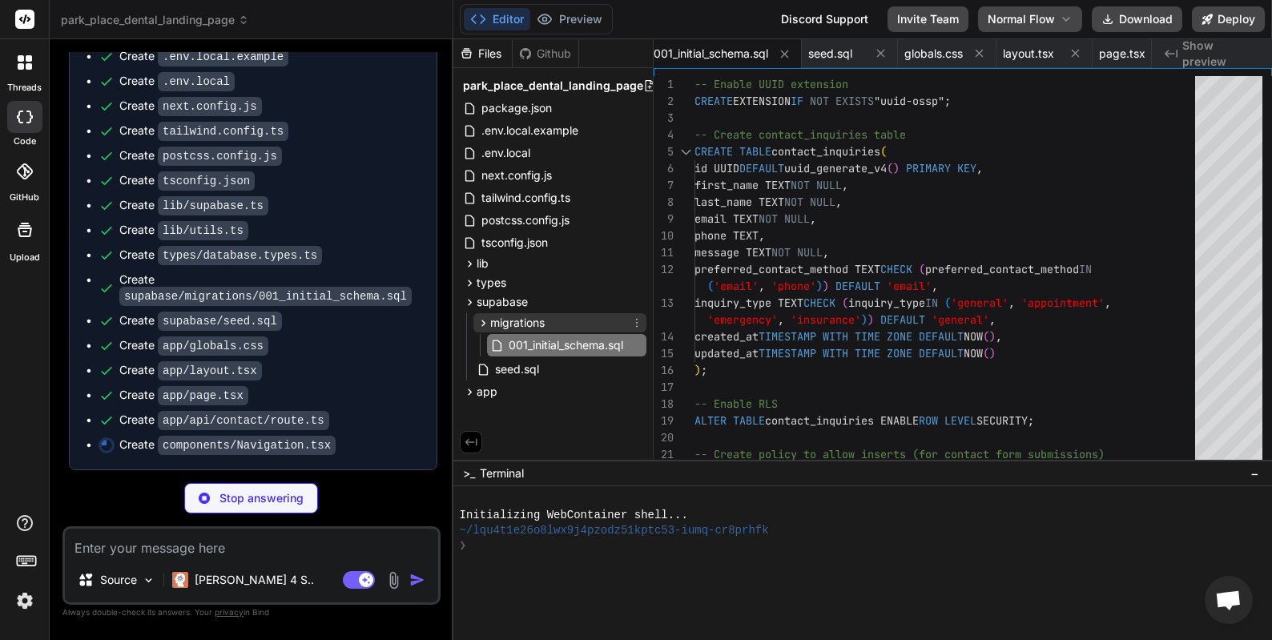
click at [482, 326] on icon at bounding box center [484, 323] width 14 height 14
click at [472, 307] on icon at bounding box center [470, 303] width 14 height 14
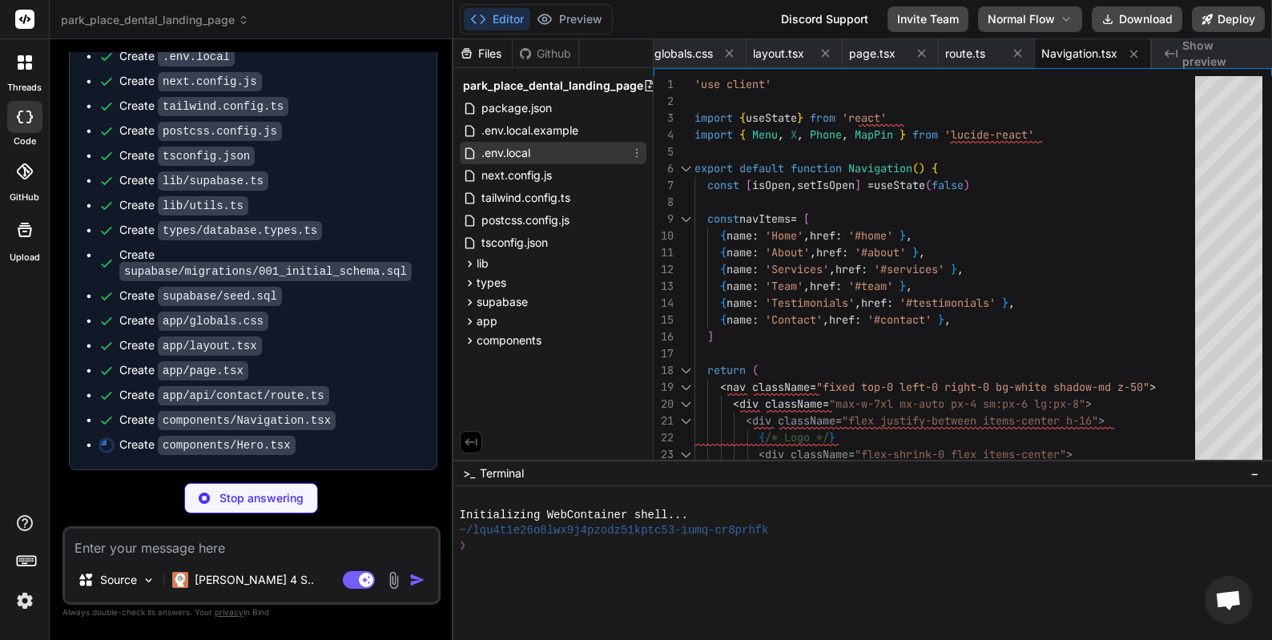
click at [521, 152] on span ".env.local" at bounding box center [506, 152] width 52 height 19
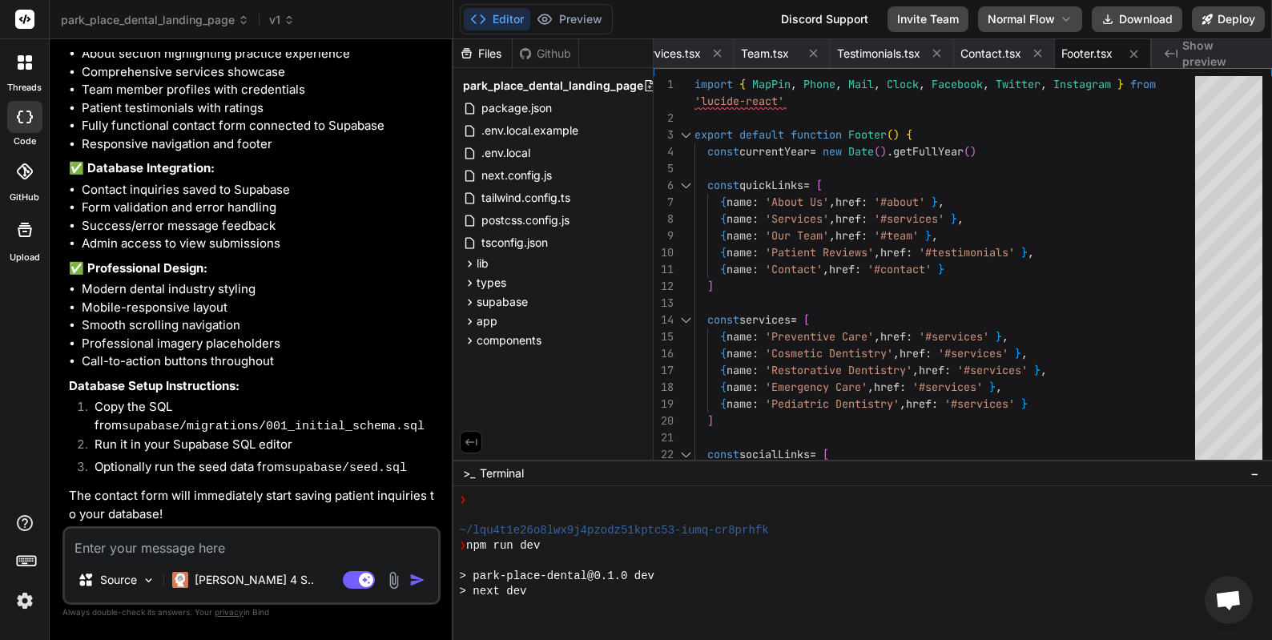
scroll to position [289, 0]
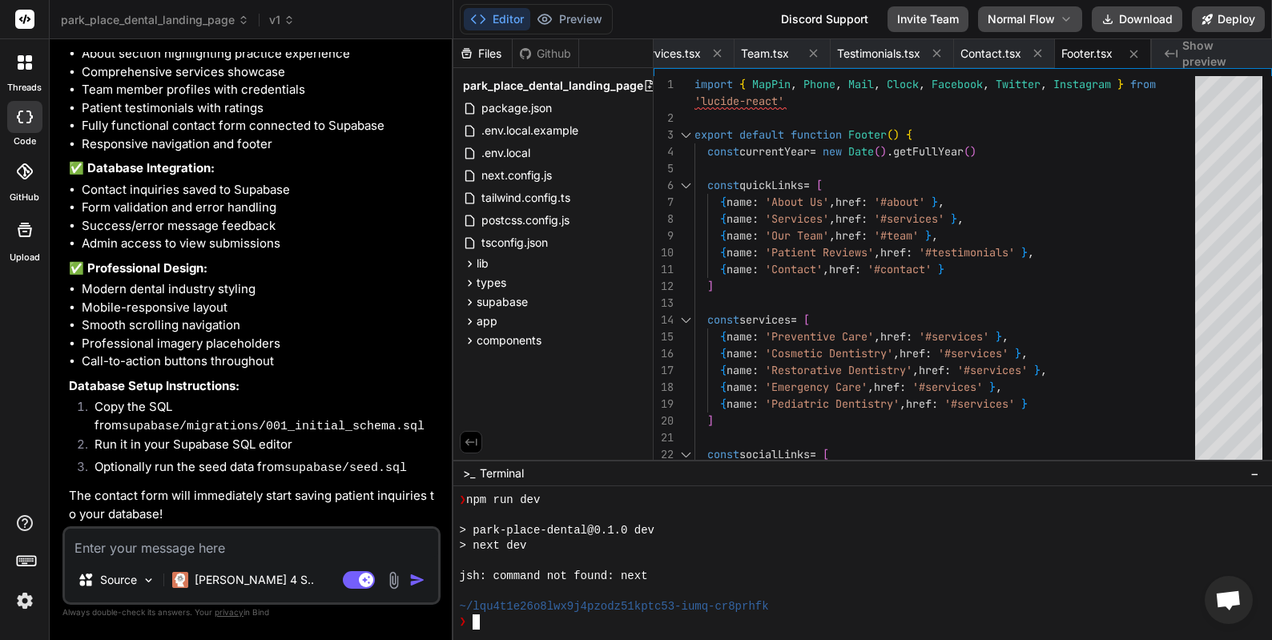
click at [542, 622] on div "❯" at bounding box center [855, 621] width 790 height 15
click at [538, 112] on span "package.json" at bounding box center [517, 108] width 74 height 19
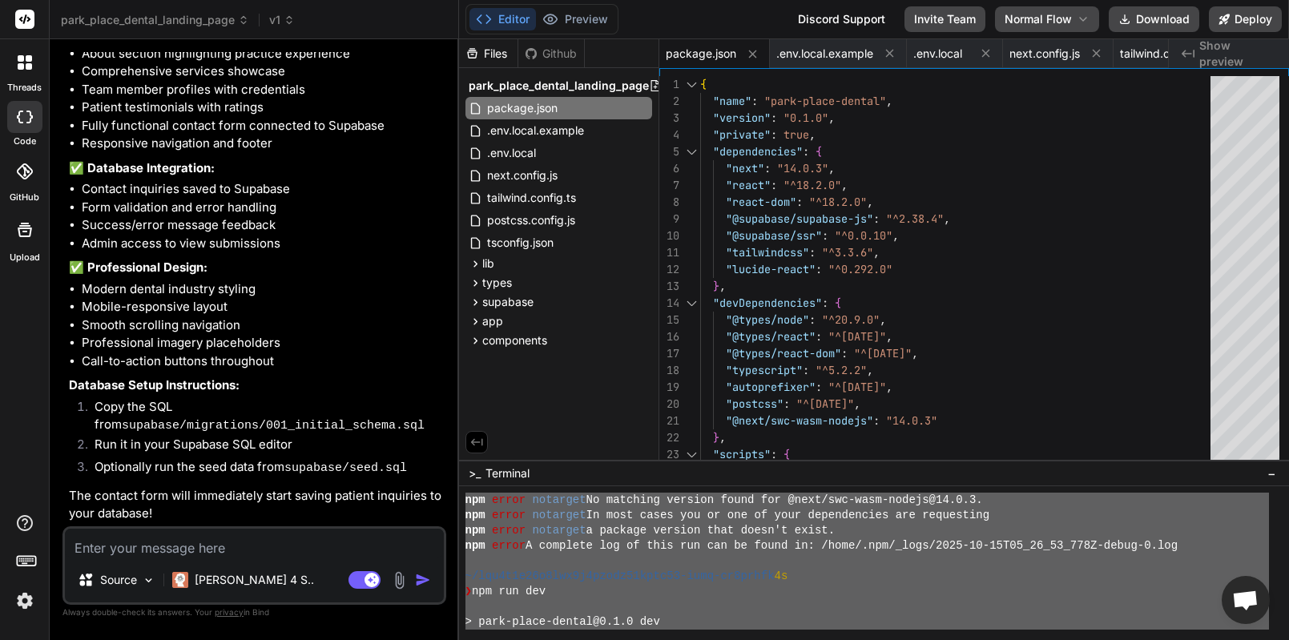
scroll to position [502, 0]
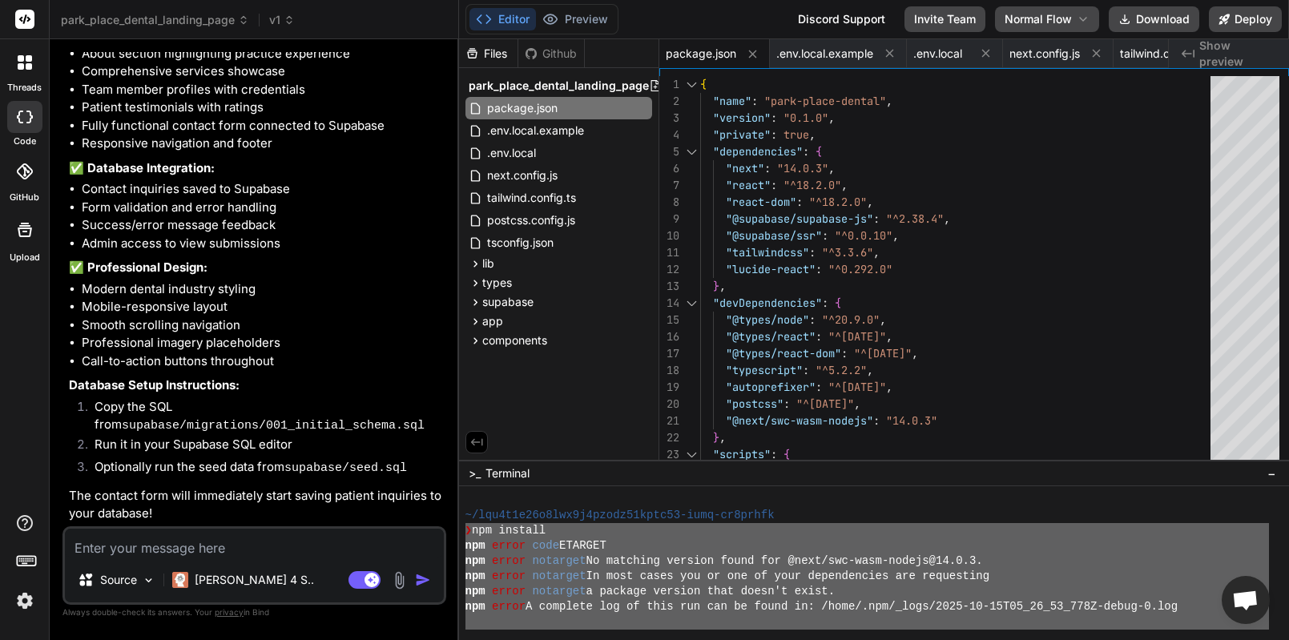
drag, startPoint x: 670, startPoint y: 582, endPoint x: 460, endPoint y: 527, distance: 217.0
click at [460, 527] on div "\\\\\\\\\\\\\\\\\\\\\\\\\\\\\\\\ mmmmmmmmmmmmmmmmmmmmmmmmmmmmmmmm ~/lqu4t1e26o8…" at bounding box center [874, 563] width 830 height 154
click at [273, 549] on textarea at bounding box center [254, 543] width 379 height 29
paste textarea "❯ npm install npm error code ETARGET npm error notarget No matching version fou…"
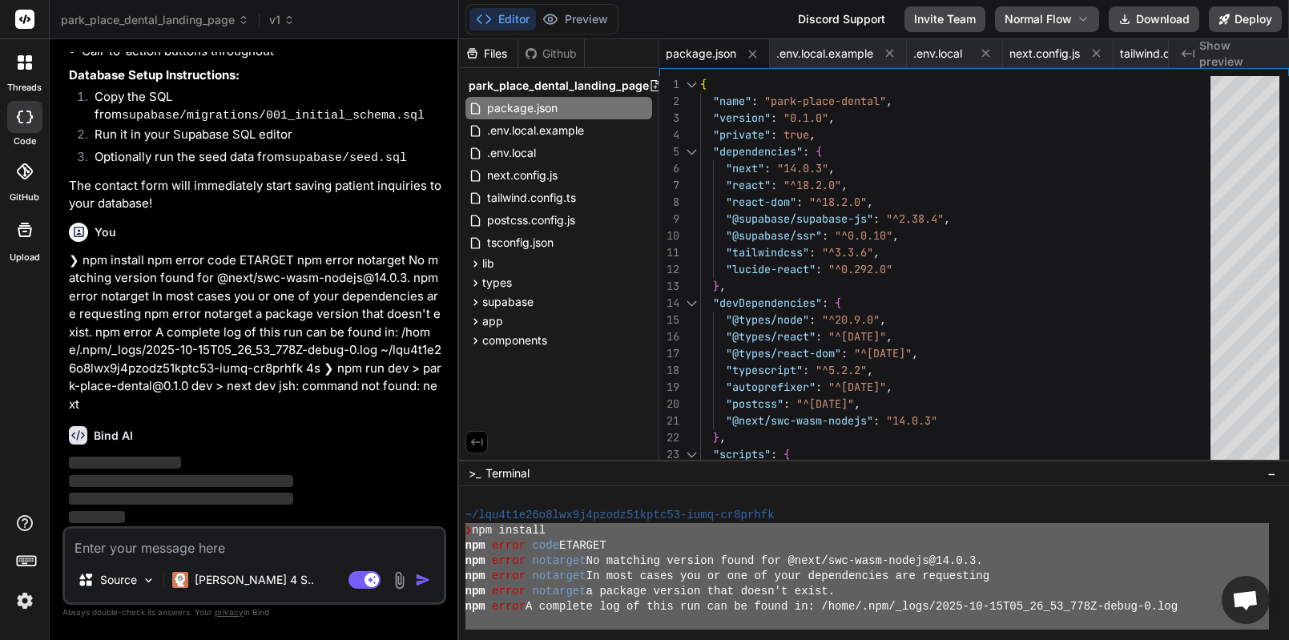
scroll to position [4272, 0]
click at [224, 584] on p "Claude 4 S.." at bounding box center [254, 580] width 119 height 16
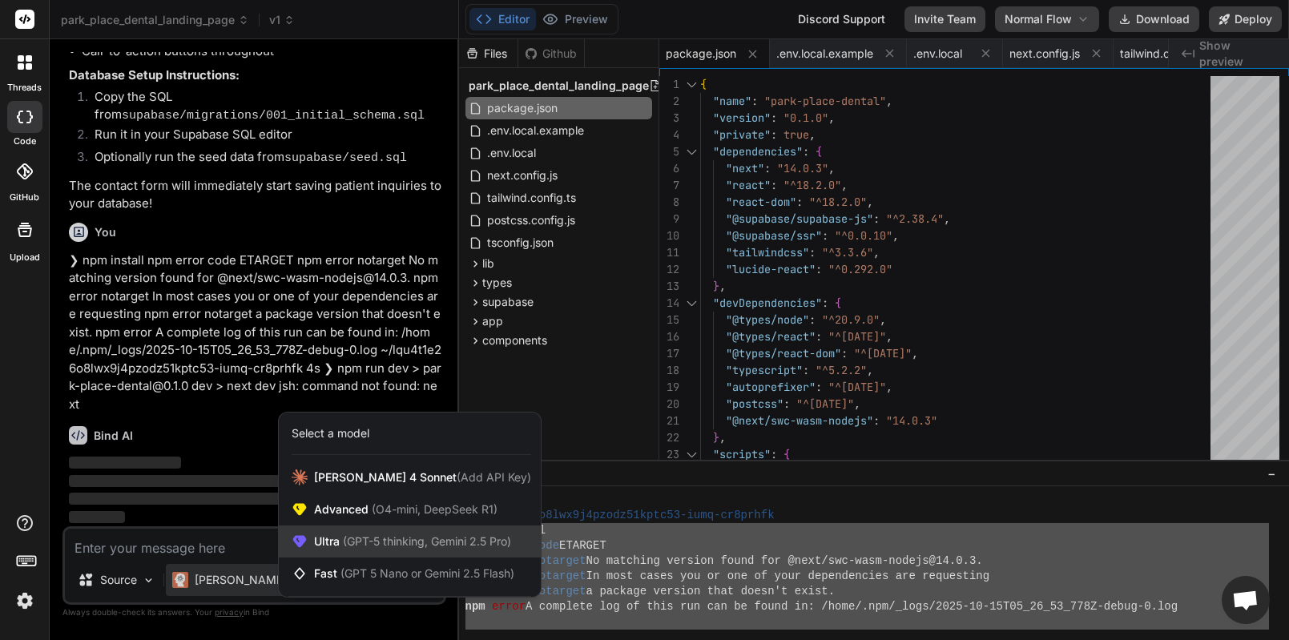
click at [358, 550] on div "Ultra (GPT-5 thinking, Gemini 2.5 Pro)" at bounding box center [410, 542] width 262 height 32
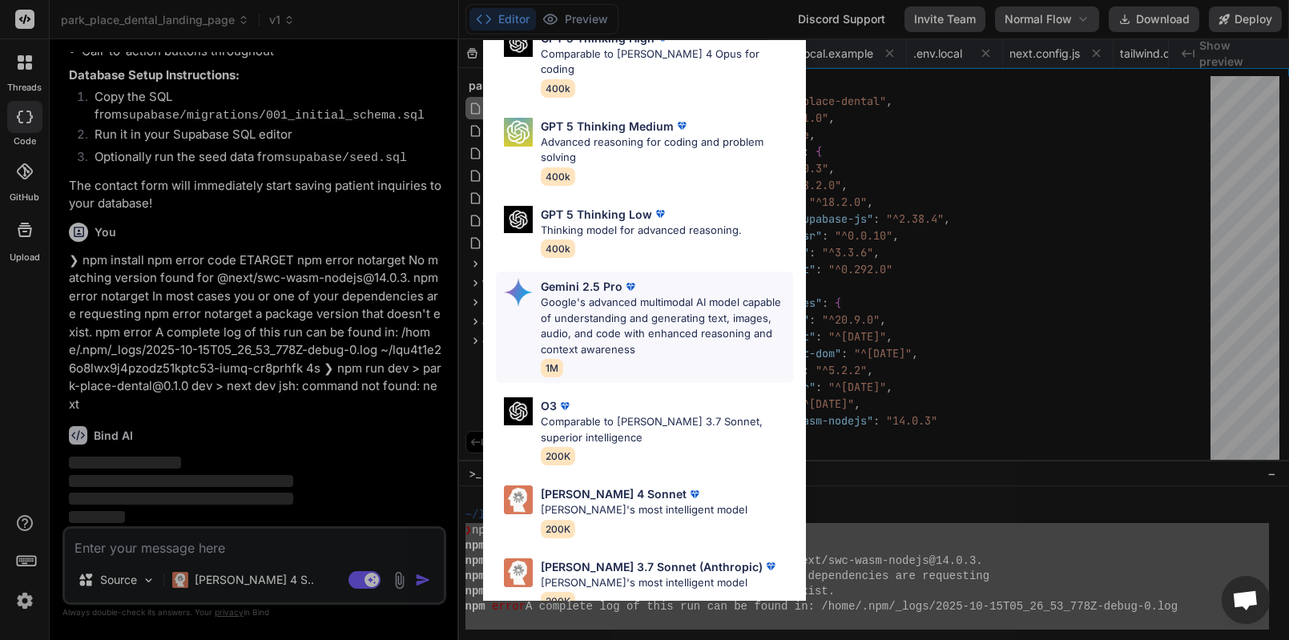
scroll to position [0, 0]
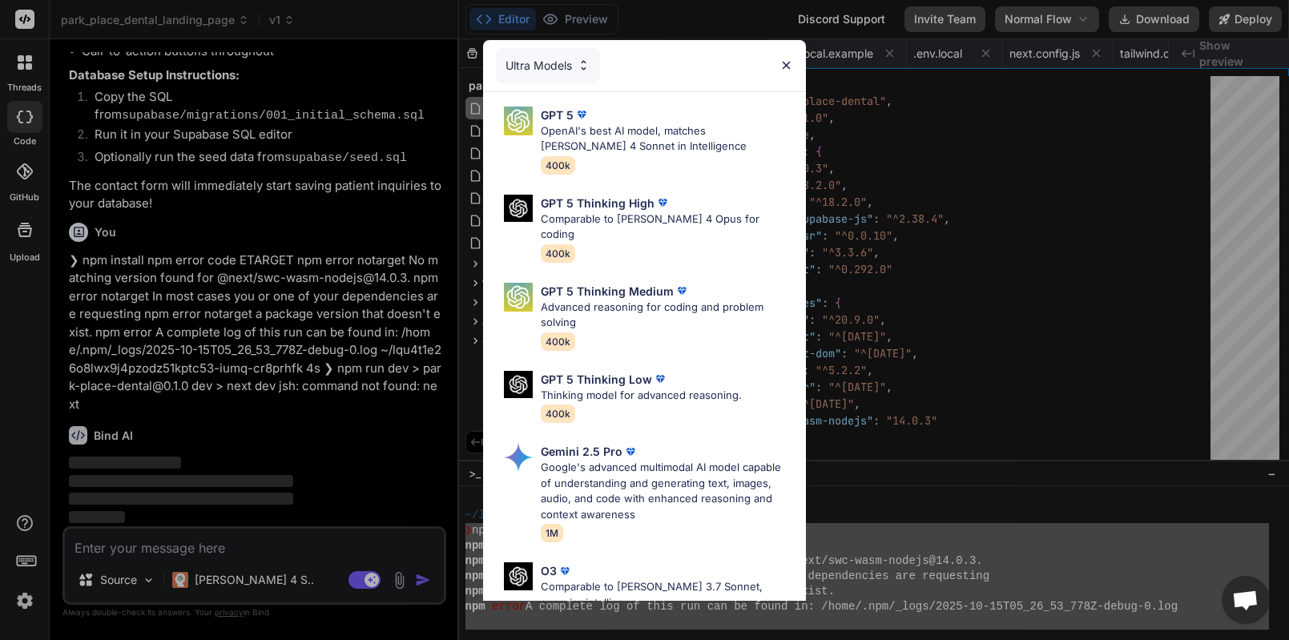
click at [283, 534] on div "Ultra Models GPT 5 OpenAI's best AI model, matches Claude 4 Sonnet in Intellige…" at bounding box center [644, 320] width 1289 height 640
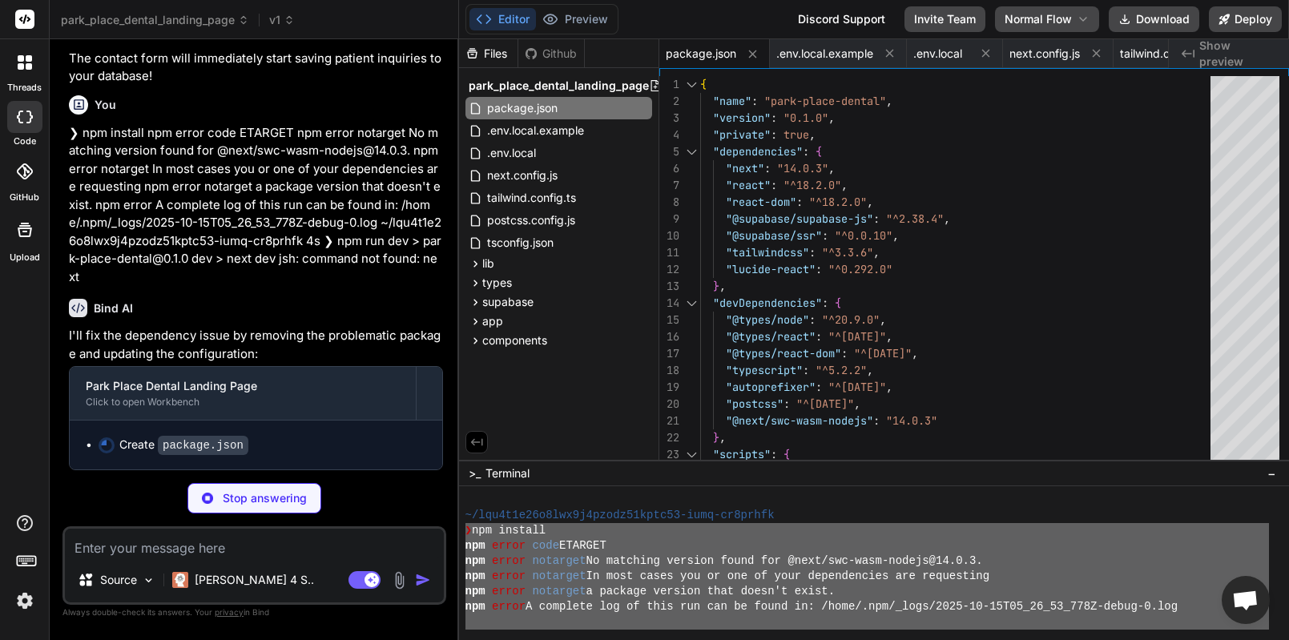
scroll to position [4400, 0]
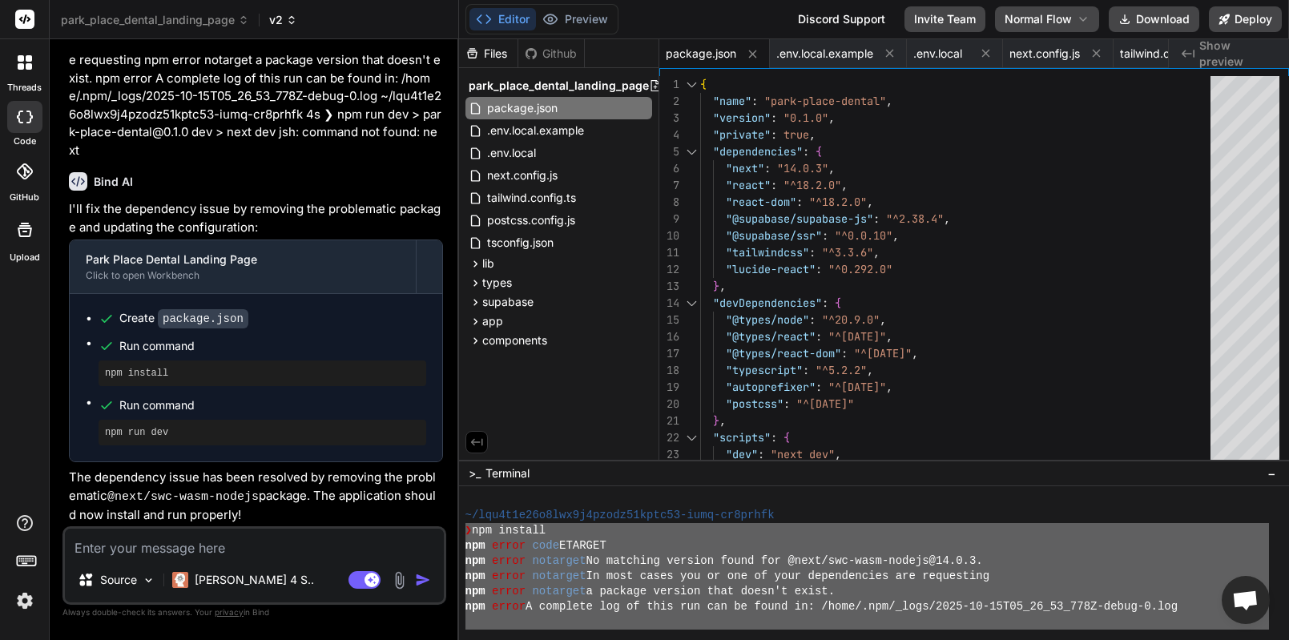
click at [296, 25] on icon at bounding box center [291, 19] width 11 height 11
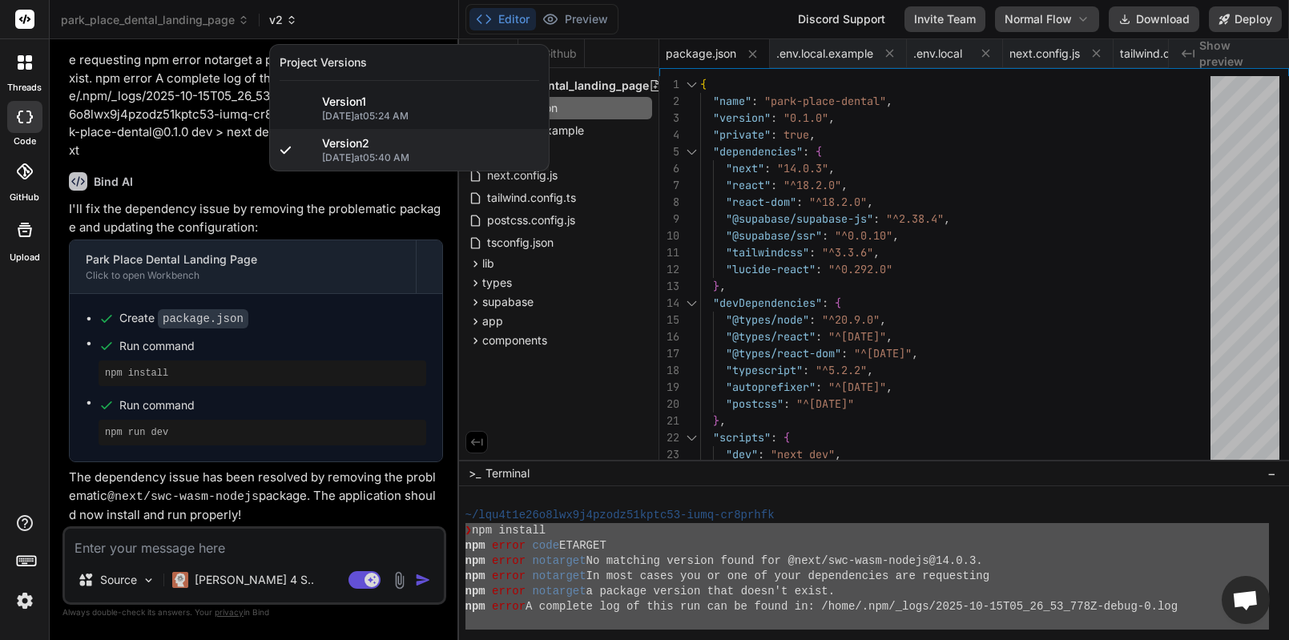
click at [283, 22] on div at bounding box center [644, 320] width 1289 height 640
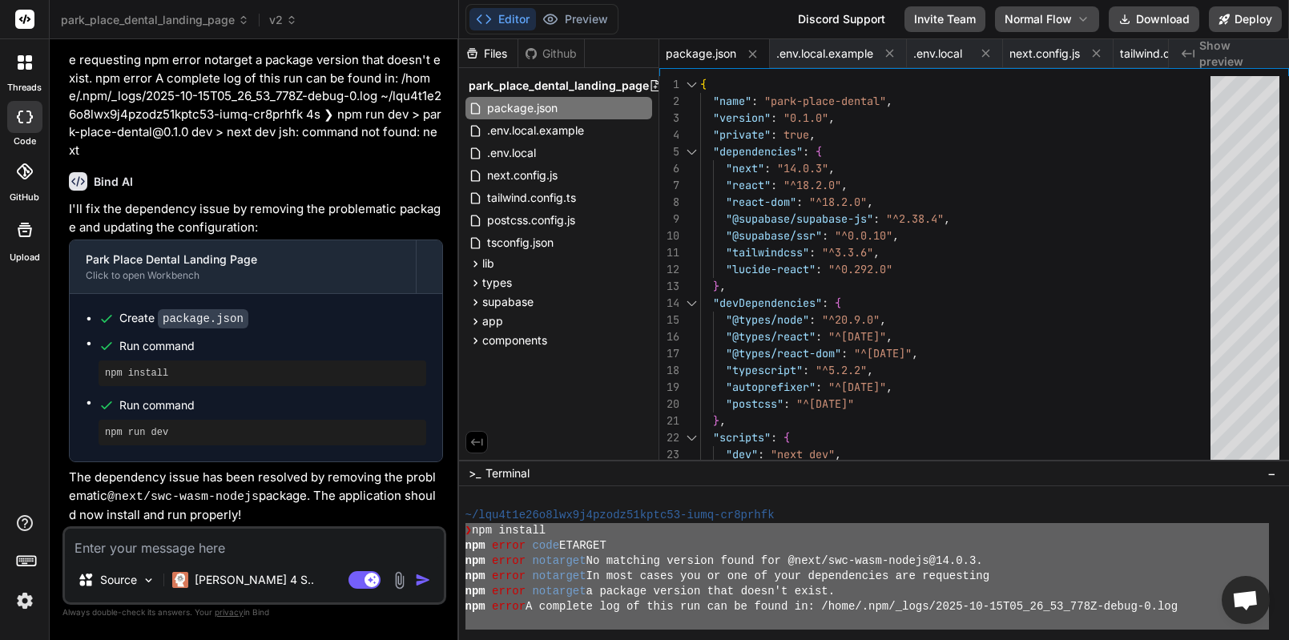
click at [30, 71] on div at bounding box center [25, 63] width 34 height 34
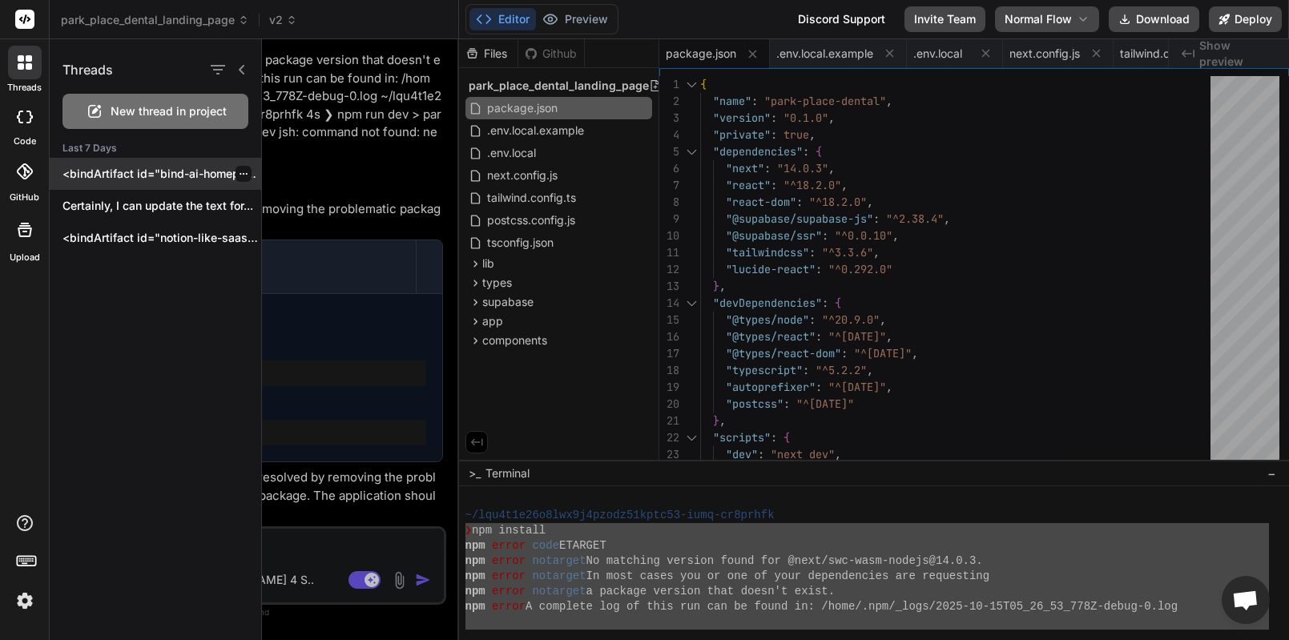
click at [241, 172] on icon "button" at bounding box center [244, 174] width 10 height 10
click at [239, 172] on icon "button" at bounding box center [244, 174] width 10 height 10
click at [161, 119] on span "New thread in project" at bounding box center [169, 111] width 116 height 16
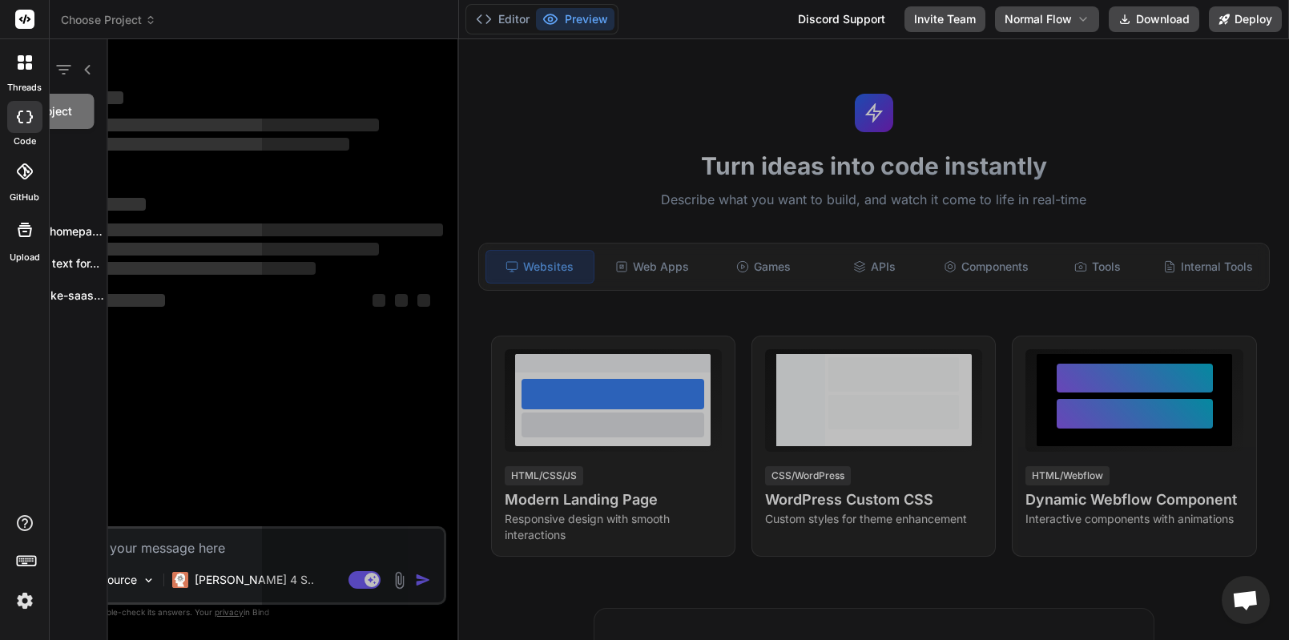
scroll to position [0, 0]
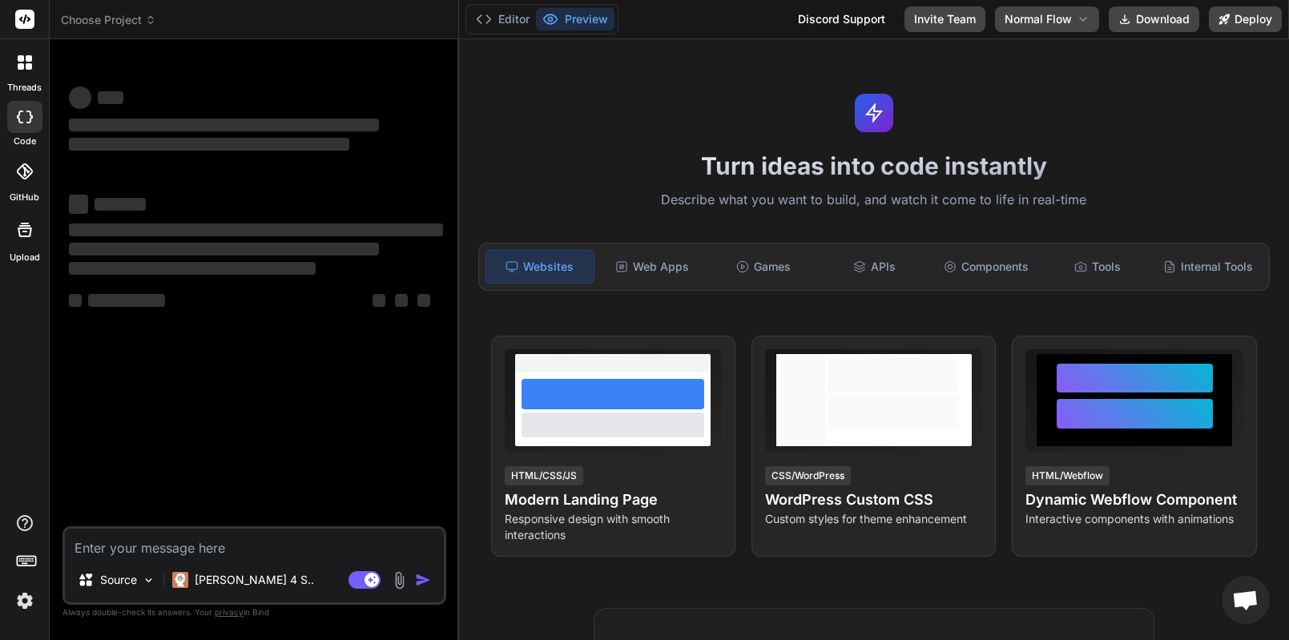
click at [218, 555] on textarea at bounding box center [254, 543] width 379 height 29
paste textarea "``` Create a Node.js Express server that acts as a middleware service for manag…"
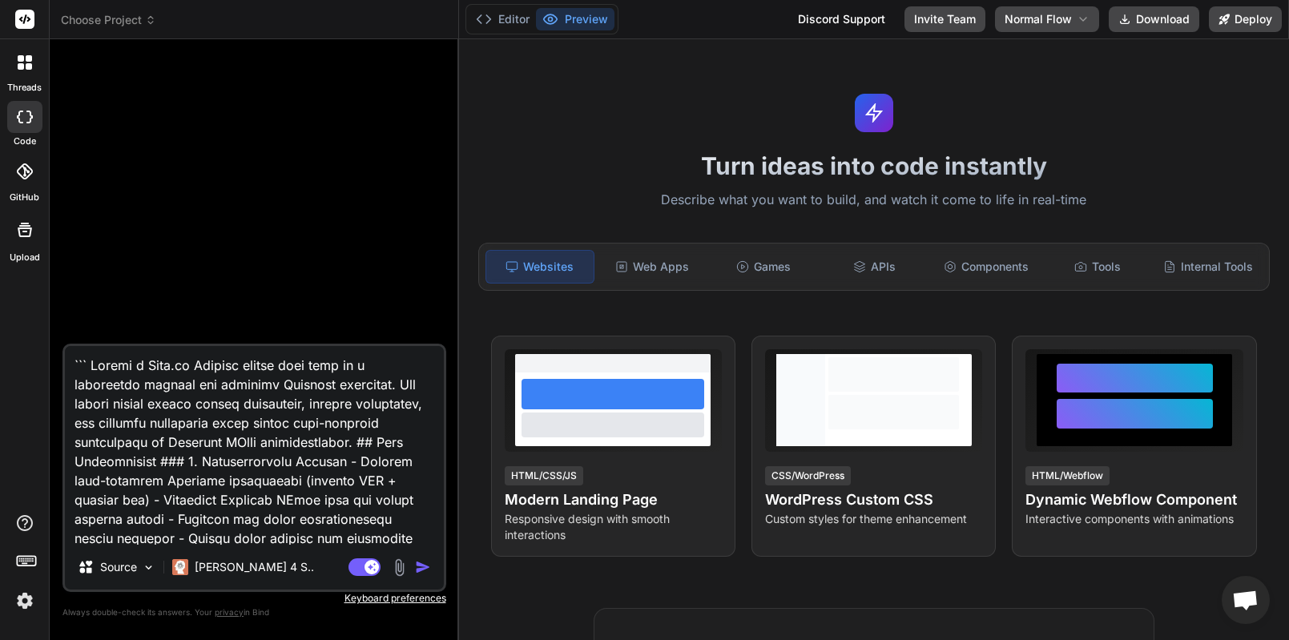
click at [417, 570] on img "button" at bounding box center [423, 567] width 16 height 16
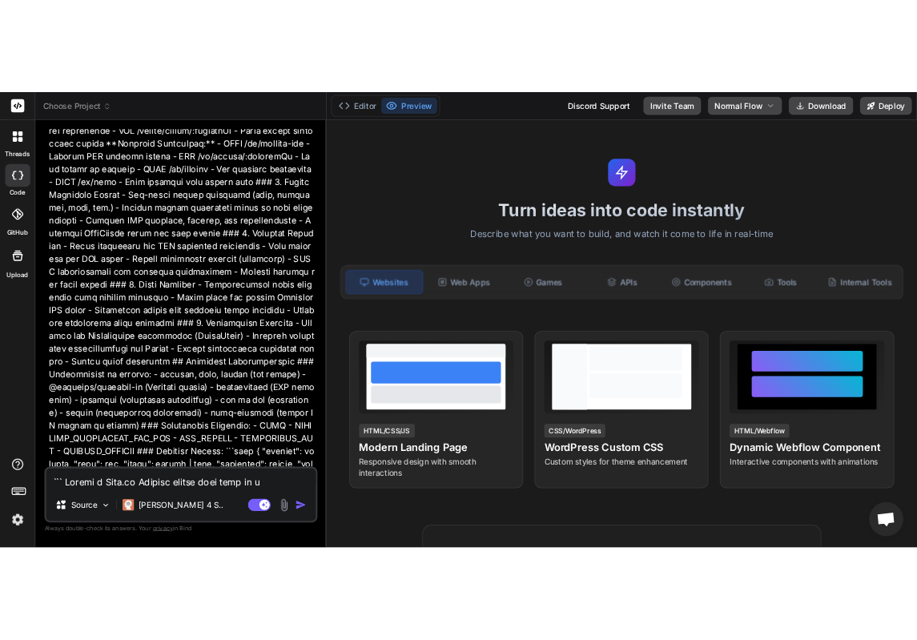
scroll to position [791, 0]
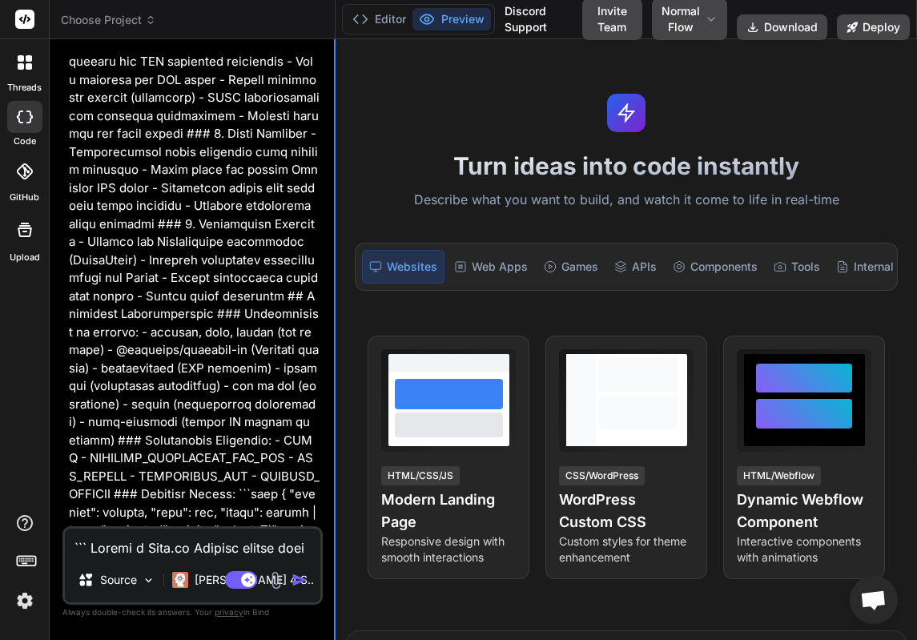
click at [334, 273] on div at bounding box center [335, 339] width 2 height 601
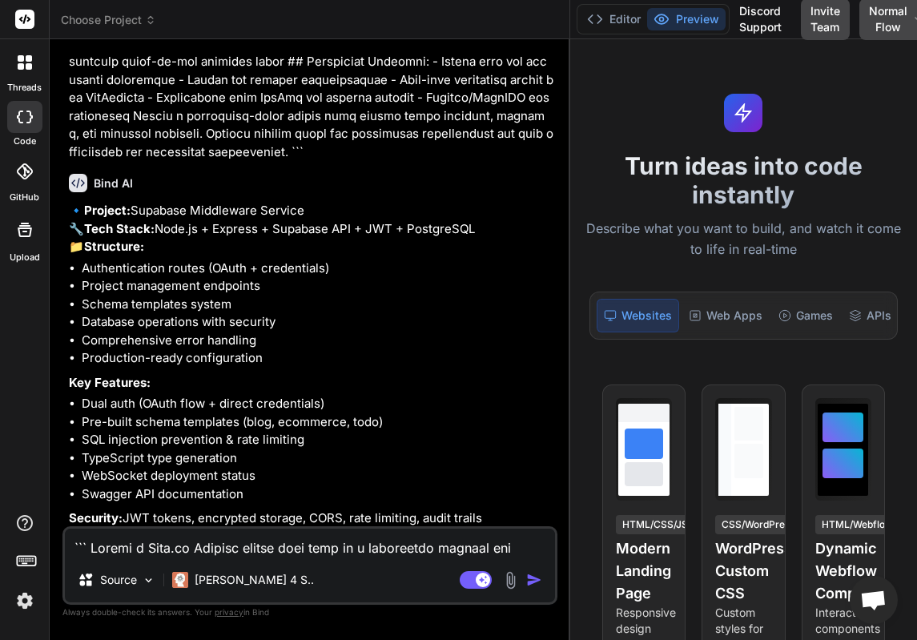
drag, startPoint x: 335, startPoint y: 272, endPoint x: 566, endPoint y: 272, distance: 231.5
click at [569, 272] on div at bounding box center [570, 339] width 2 height 601
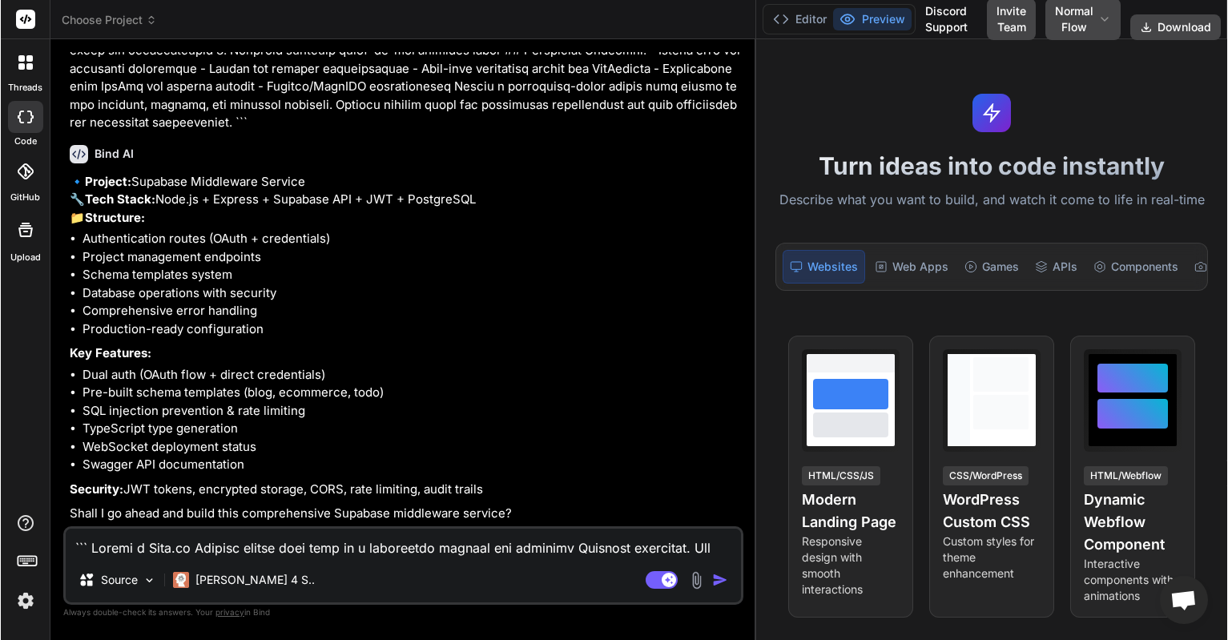
scroll to position [604, 0]
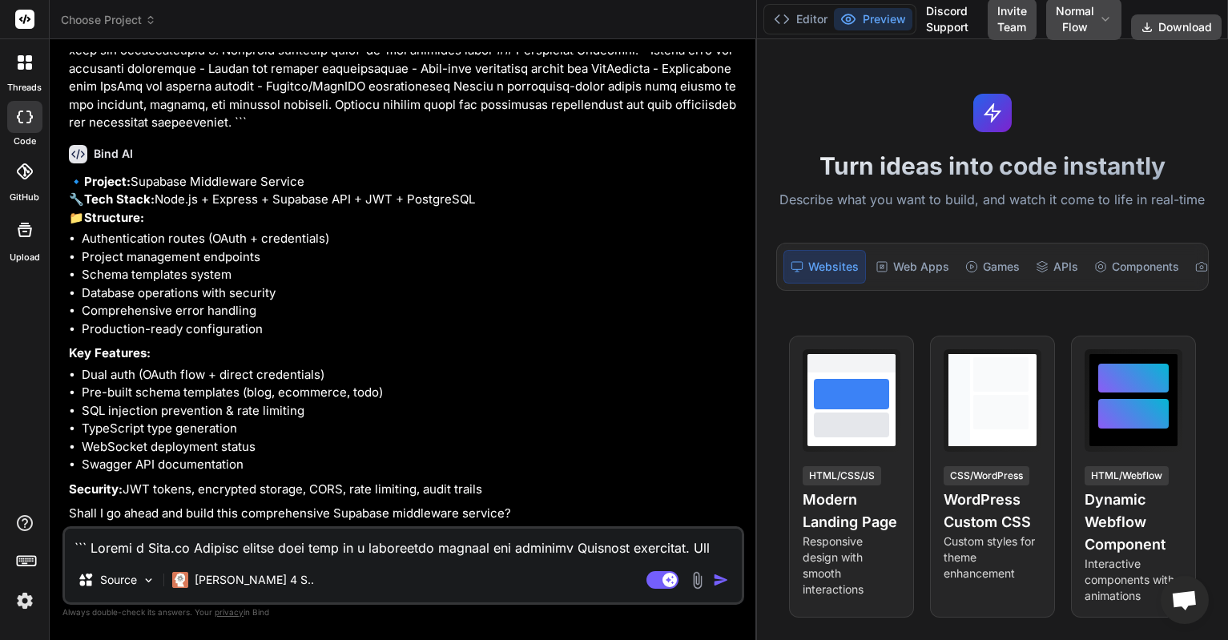
click at [22, 60] on icon at bounding box center [21, 58] width 6 height 6
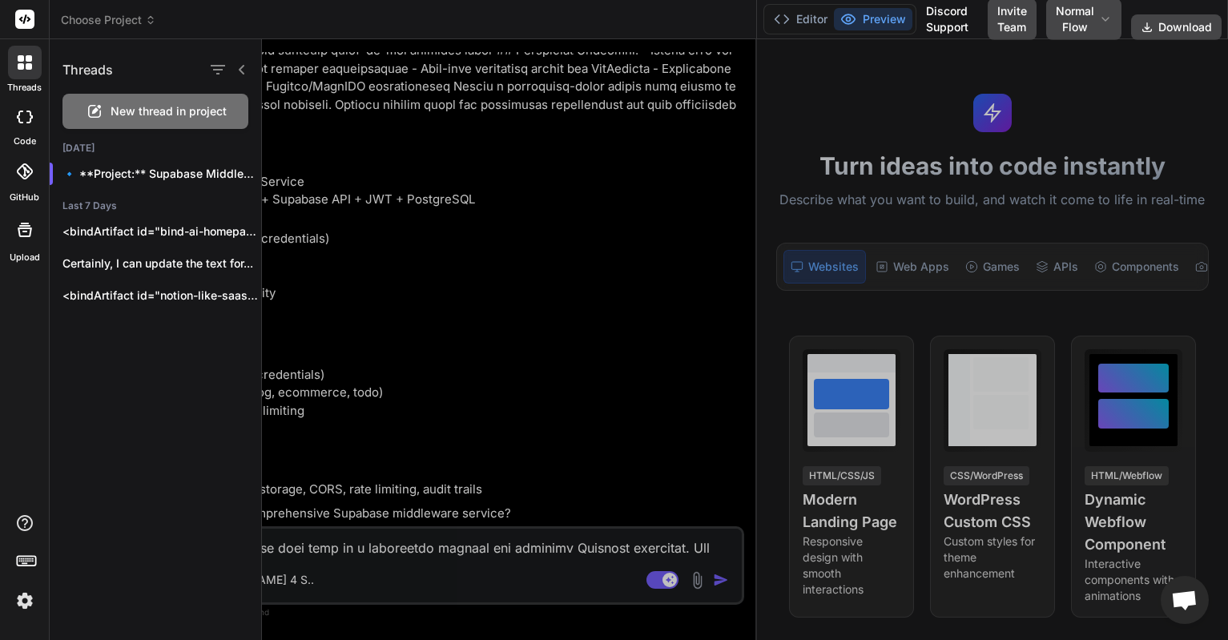
click at [132, 121] on div "New thread in project" at bounding box center [155, 111] width 186 height 35
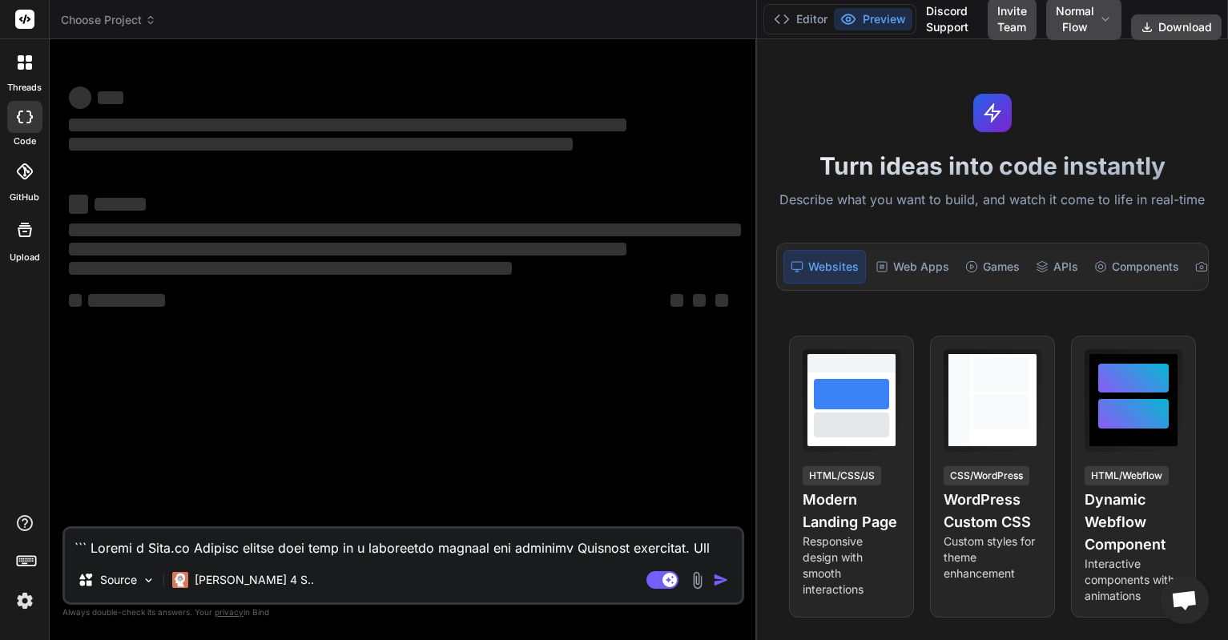
click at [235, 554] on textarea at bounding box center [403, 543] width 677 height 29
click at [225, 580] on p "Claude 4 S.." at bounding box center [254, 580] width 119 height 16
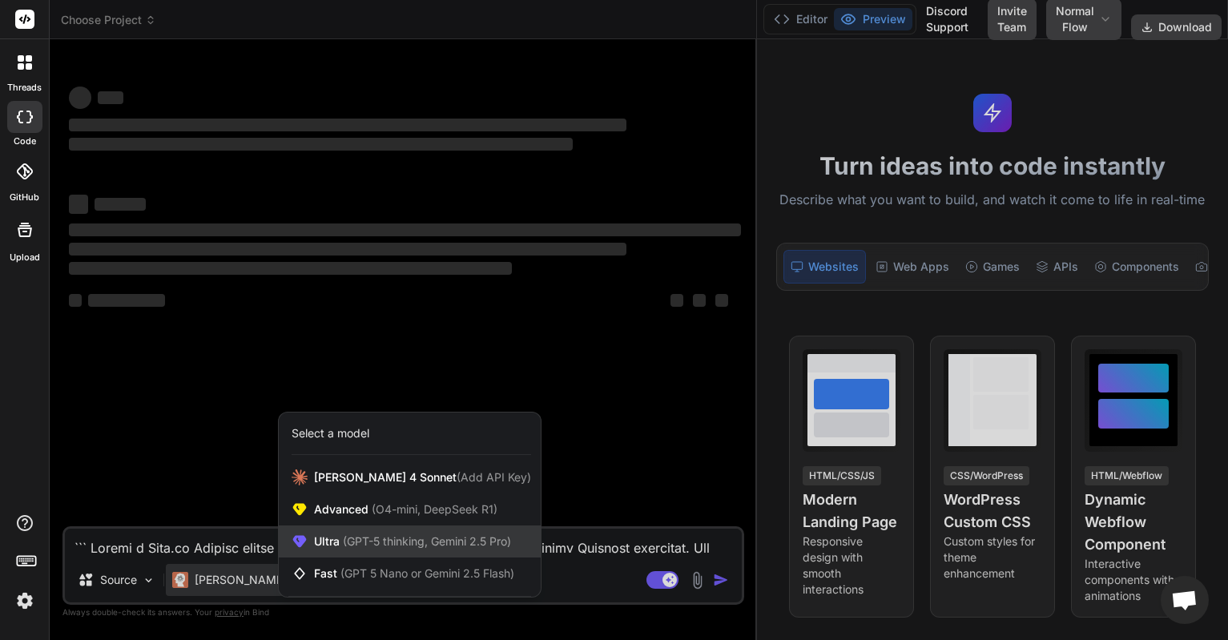
click at [316, 545] on span "Ultra (GPT-5 thinking, Gemini 2.5 Pro)" at bounding box center [412, 542] width 197 height 16
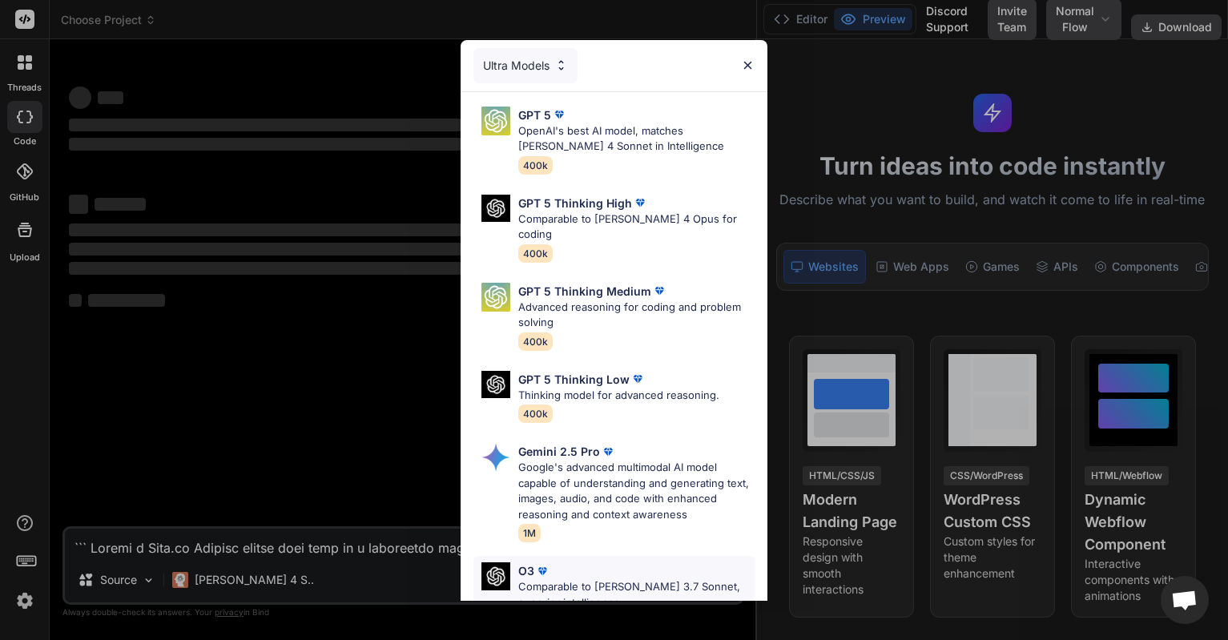
click at [551, 579] on p "Comparable to Claude 3.7 Sonnet, superior intelligence" at bounding box center [636, 594] width 236 height 31
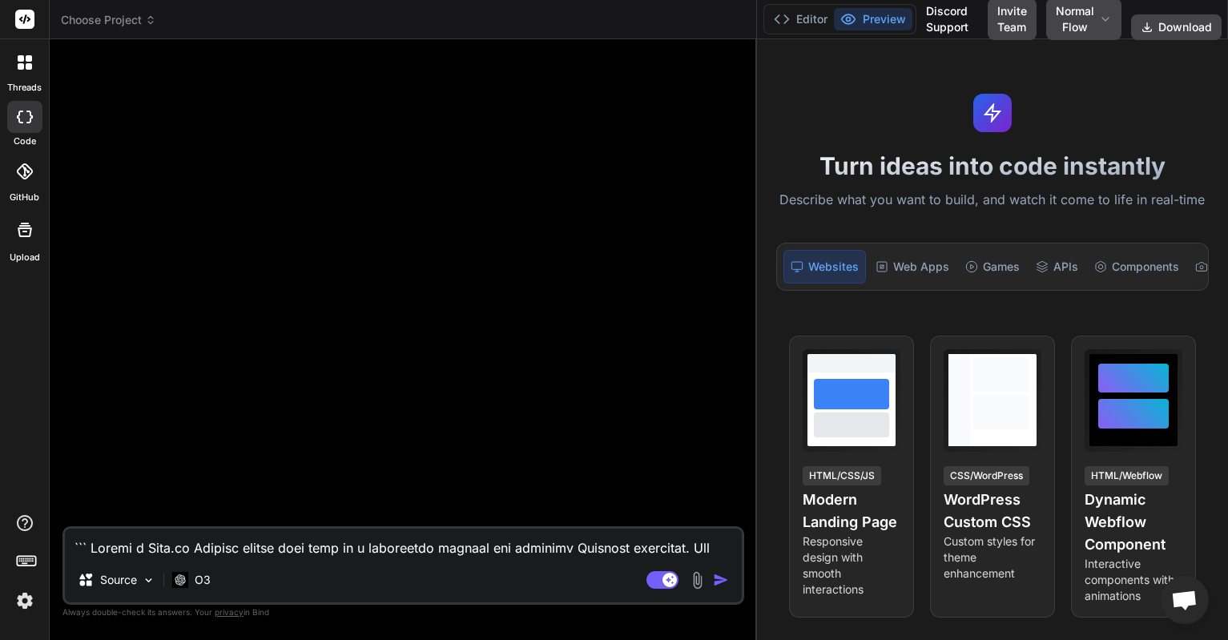
click at [401, 555] on textarea at bounding box center [403, 543] width 677 height 29
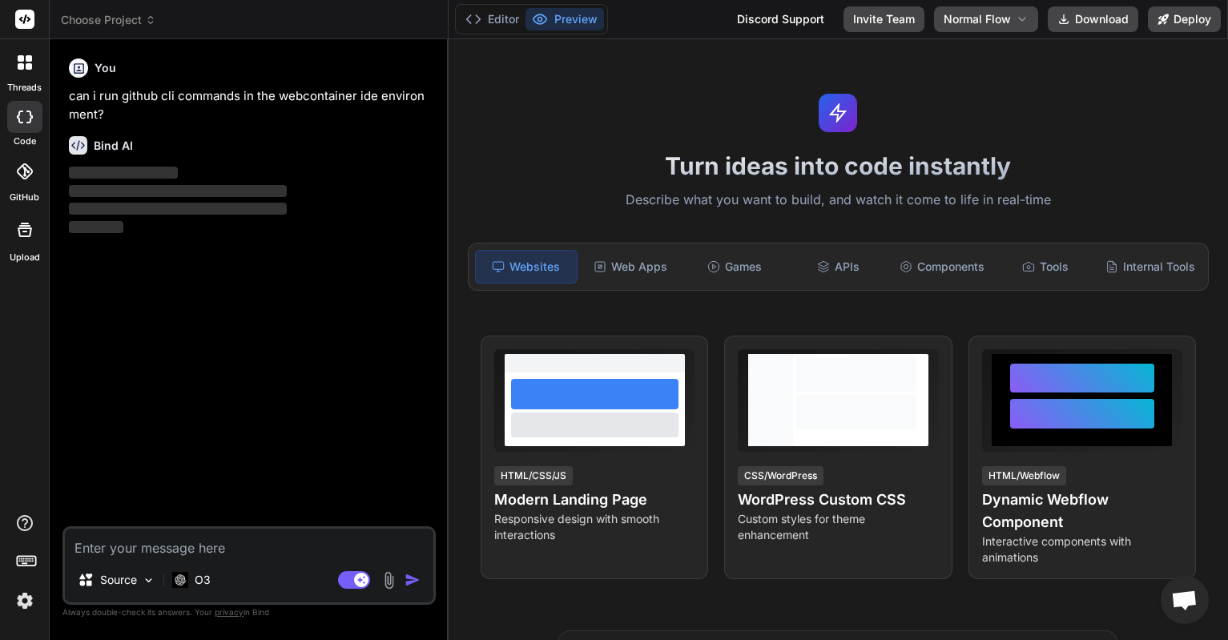
drag, startPoint x: 755, startPoint y: 259, endPoint x: 416, endPoint y: 250, distance: 339.8
click at [416, 250] on div "Bind AI Web Search Created with Pixso. Code Generator You can i run github cli …" at bounding box center [249, 339] width 399 height 601
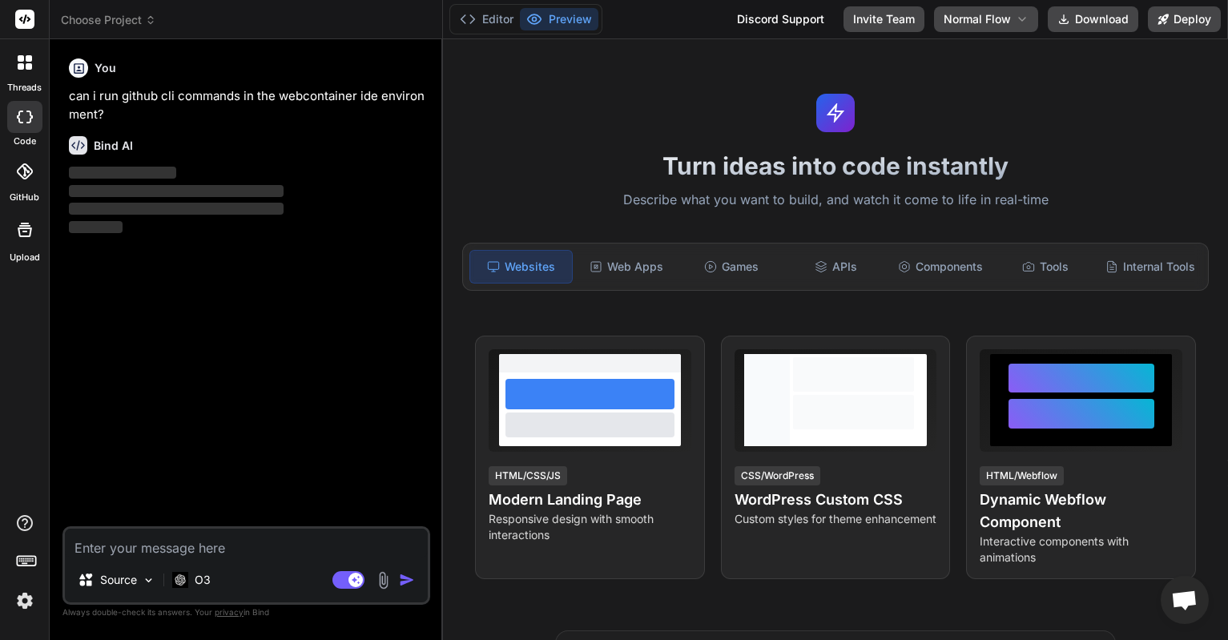
drag, startPoint x: 447, startPoint y: 239, endPoint x: 410, endPoint y: 239, distance: 36.8
click at [410, 239] on div "Bind AI Web Search Created with Pixso. Code Generator You can i run github cli …" at bounding box center [246, 339] width 393 height 601
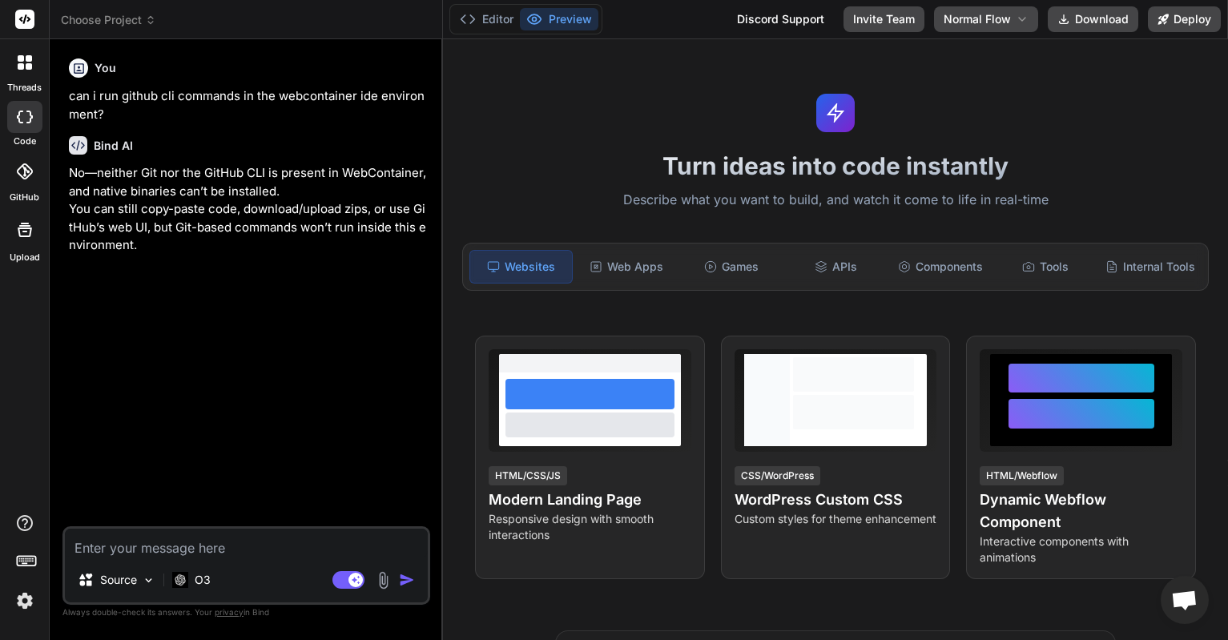
click at [240, 547] on textarea at bounding box center [246, 543] width 363 height 29
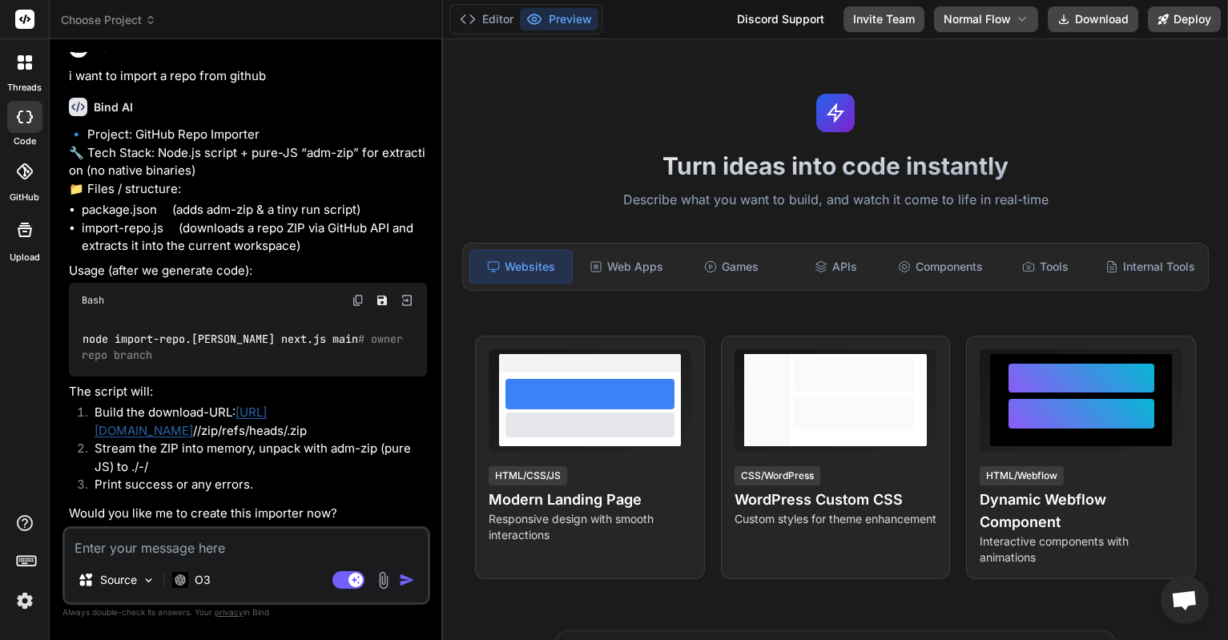
scroll to position [280, 0]
click at [248, 555] on textarea at bounding box center [246, 543] width 363 height 29
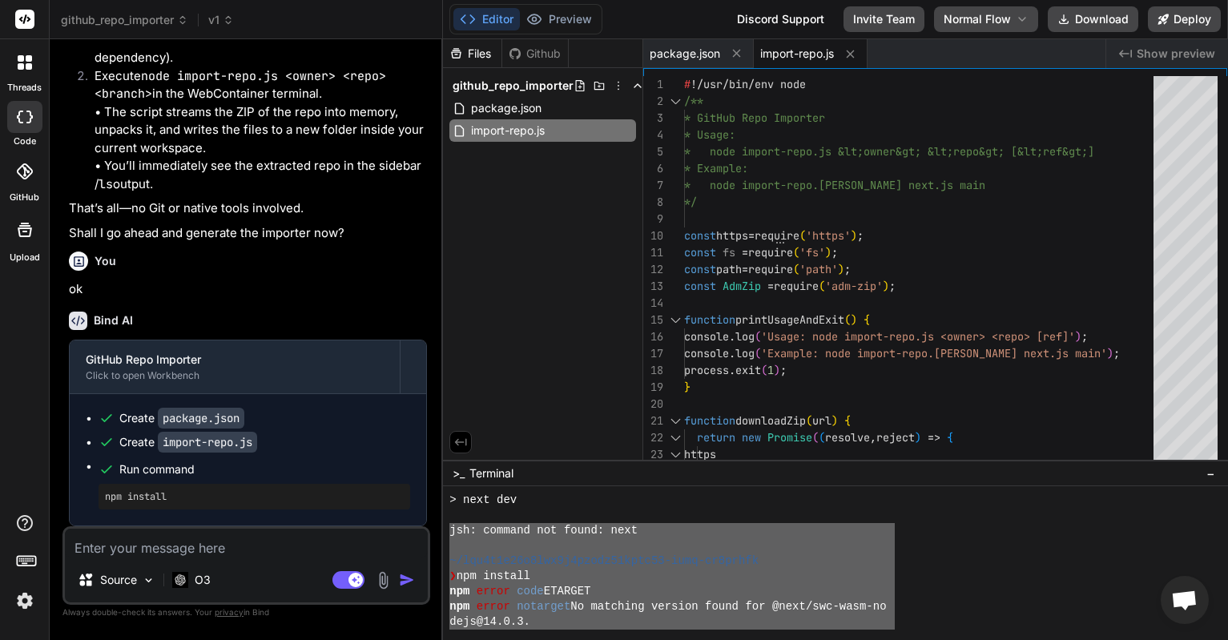
scroll to position [1573, 0]
click at [310, 485] on div "npm install" at bounding box center [255, 497] width 312 height 26
click at [513, 139] on span "import-repo.js" at bounding box center [507, 130] width 77 height 19
click at [729, 585] on div "npm error code ETARGET" at bounding box center [671, 591] width 445 height 15
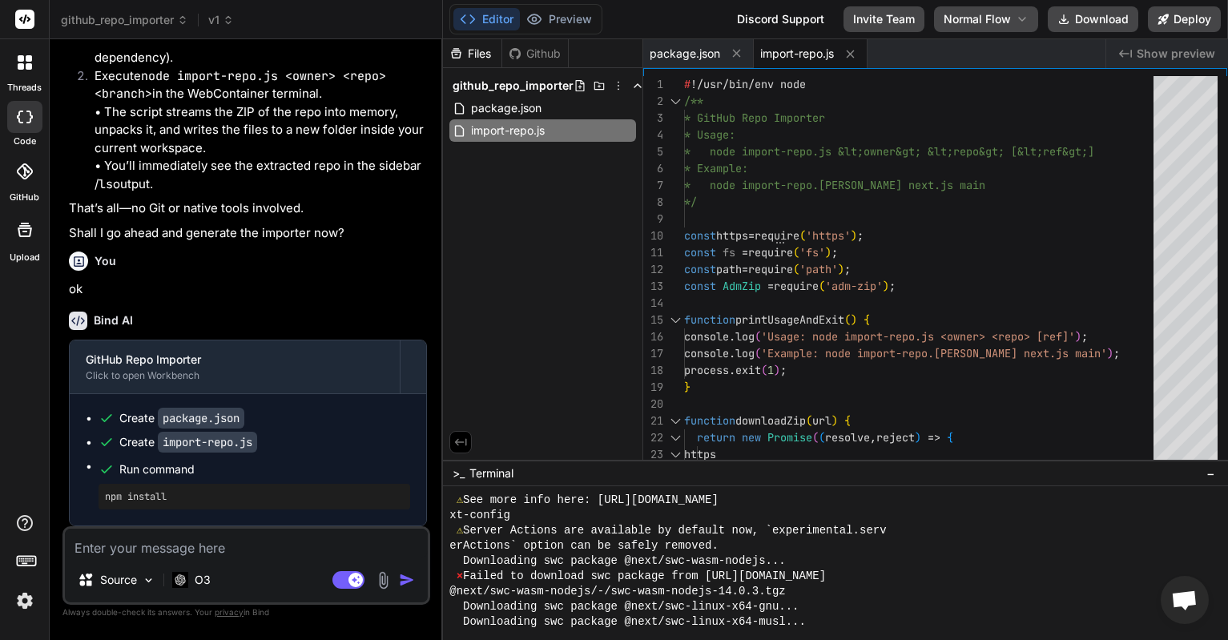
scroll to position [1933, 0]
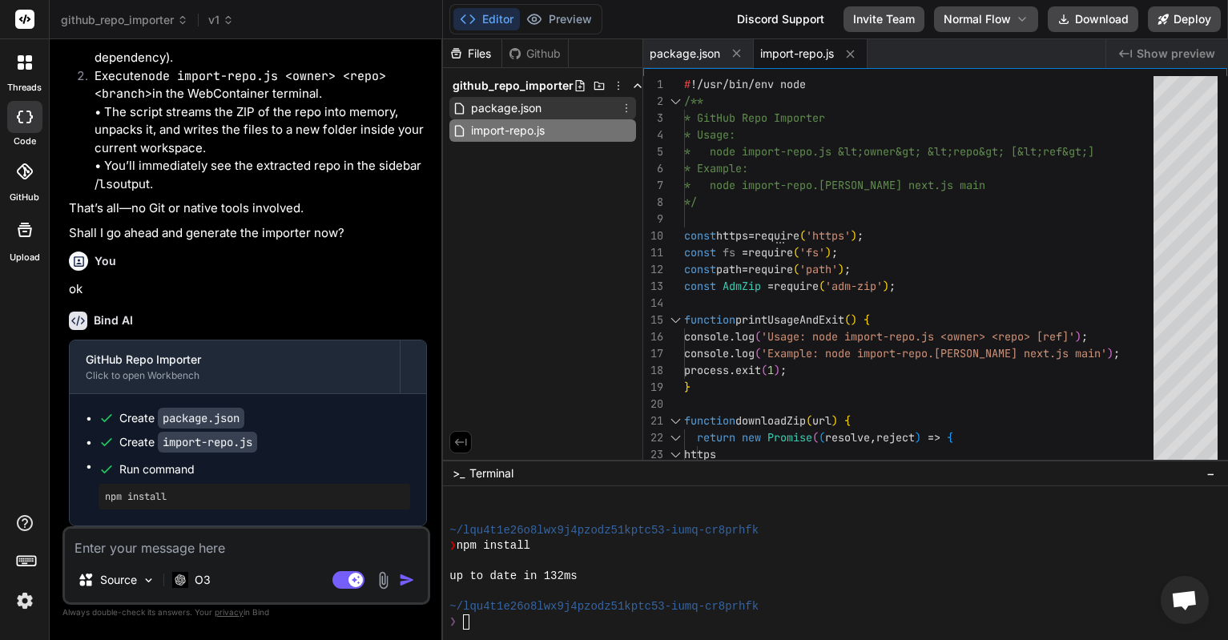
click at [526, 105] on span "package.json" at bounding box center [506, 108] width 74 height 19
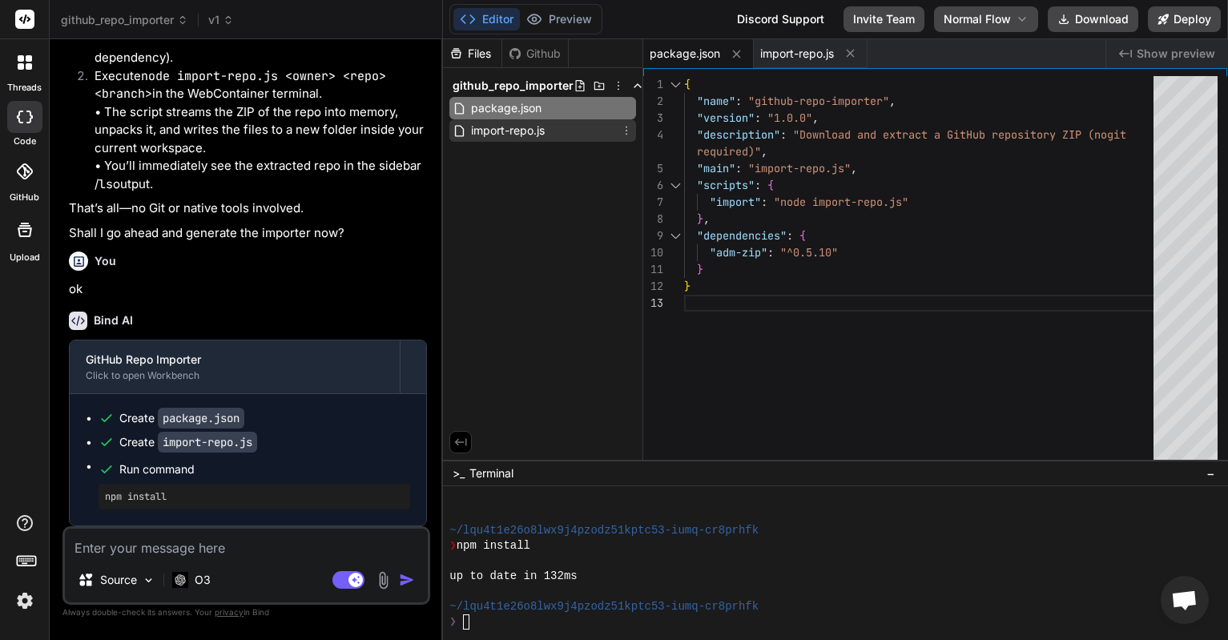
click at [521, 129] on span "import-repo.js" at bounding box center [507, 130] width 77 height 19
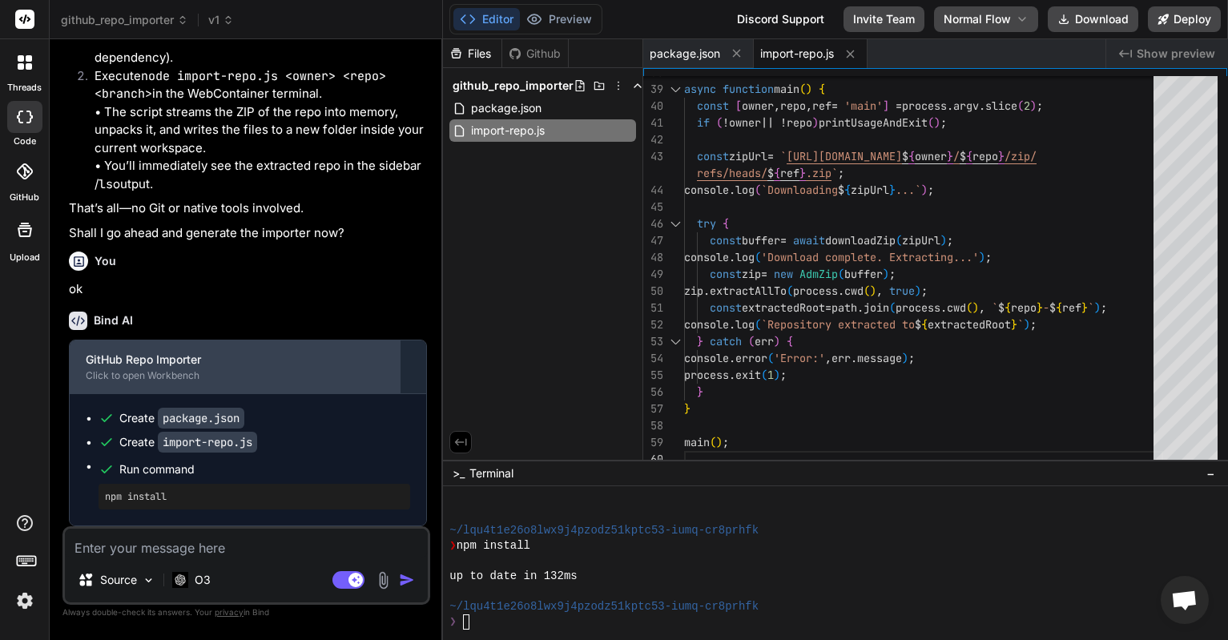
scroll to position [1451, 0]
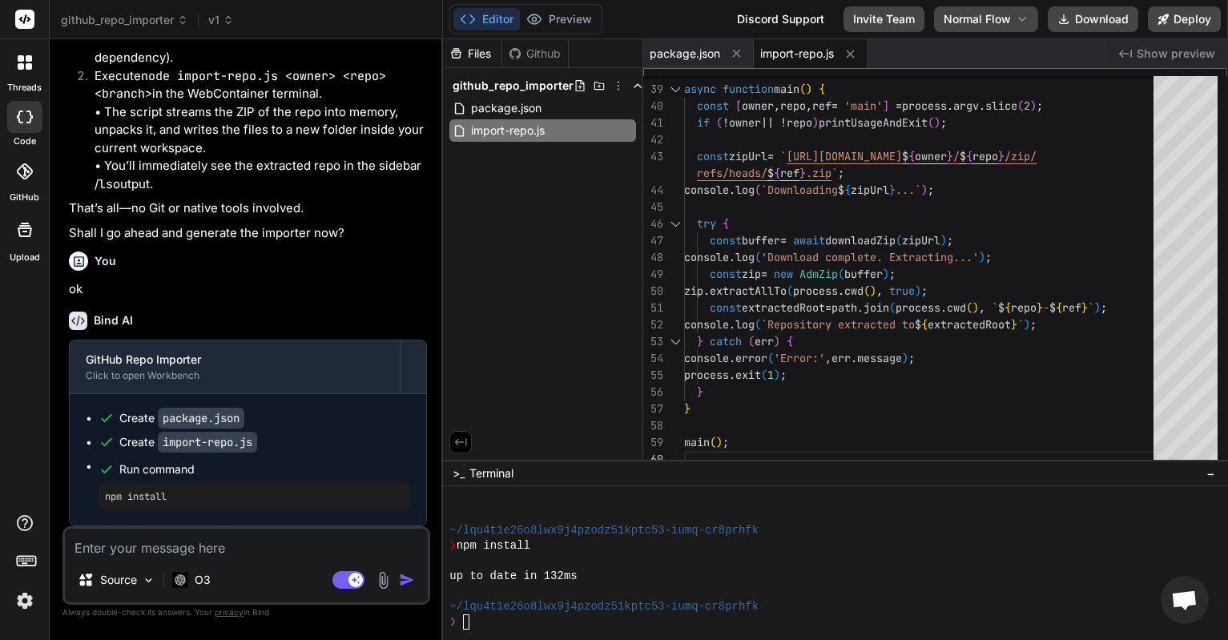
drag, startPoint x: 94, startPoint y: 162, endPoint x: 361, endPoint y: 182, distance: 268.3
click at [361, 182] on li "Execute node import-repo.js <owner> <repo> <branch> in the WebContainer termina…" at bounding box center [254, 130] width 345 height 127
copy li "Execute node import-repo.js <owner> <repo> <branch> in the WebContainer termina…"
click at [232, 544] on textarea at bounding box center [246, 543] width 363 height 29
paste textarea "Execute node import-repo.js <owner> <repo> <branch> in the WebContainer termina…"
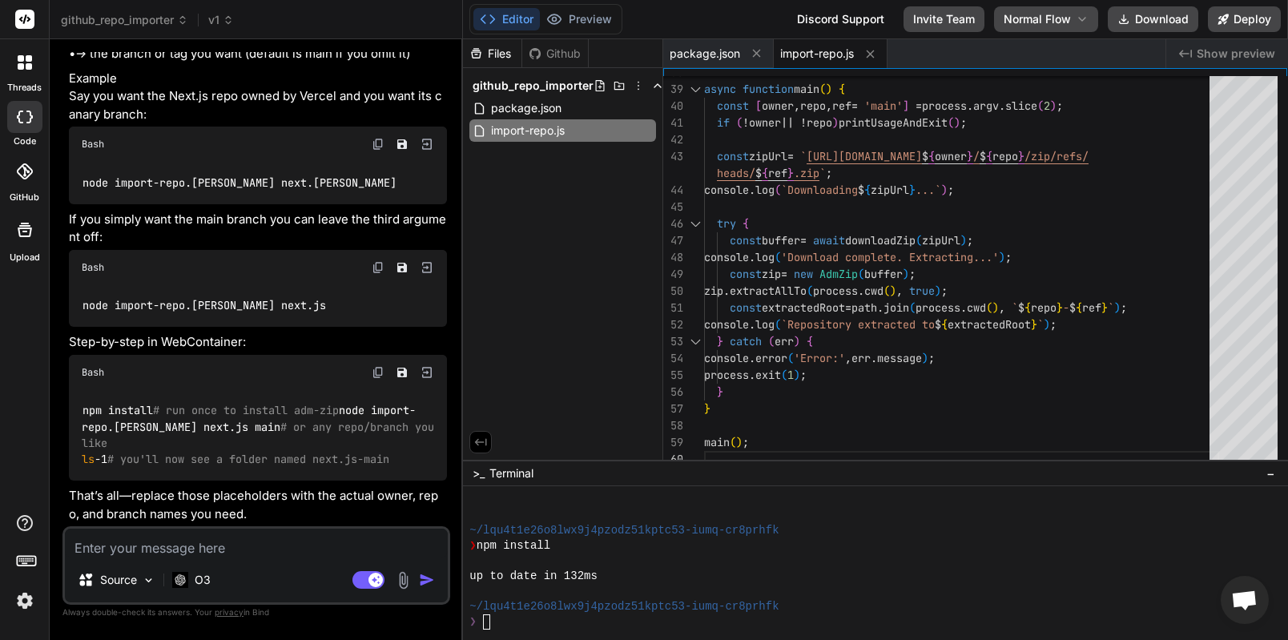
scroll to position [2161, 0]
drag, startPoint x: 248, startPoint y: 616, endPoint x: 254, endPoint y: 608, distance: 10.3
click at [254, 608] on p "Always double-check its answers. Your privacy in Bind" at bounding box center [256, 612] width 388 height 15
click at [250, 554] on textarea at bounding box center [256, 543] width 383 height 29
paste textarea "https://github.com/johnzakma/Bind-ai-agent"
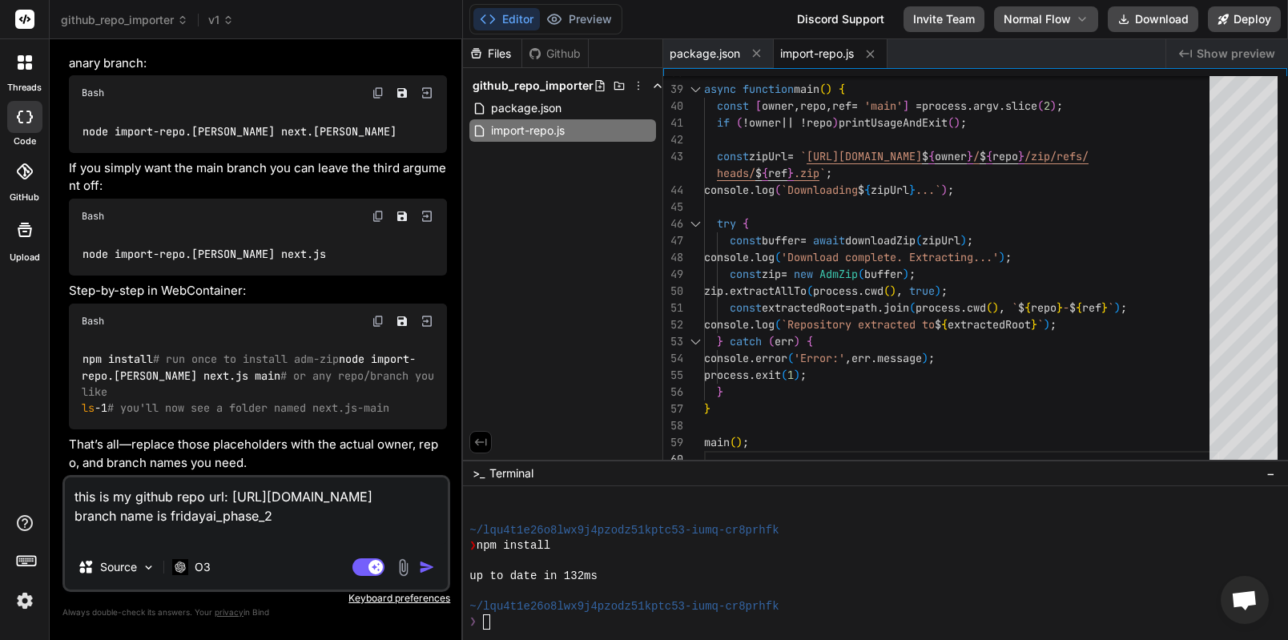
click at [226, 534] on textarea "this is my github repo url: https://github.com/johnzakma/Bind-ai-agent branch n…" at bounding box center [256, 510] width 383 height 67
click at [267, 536] on textarea "this is my github repo url: https://github.com/johnzakma/Bind-ai-agent branch n…" at bounding box center [256, 510] width 383 height 67
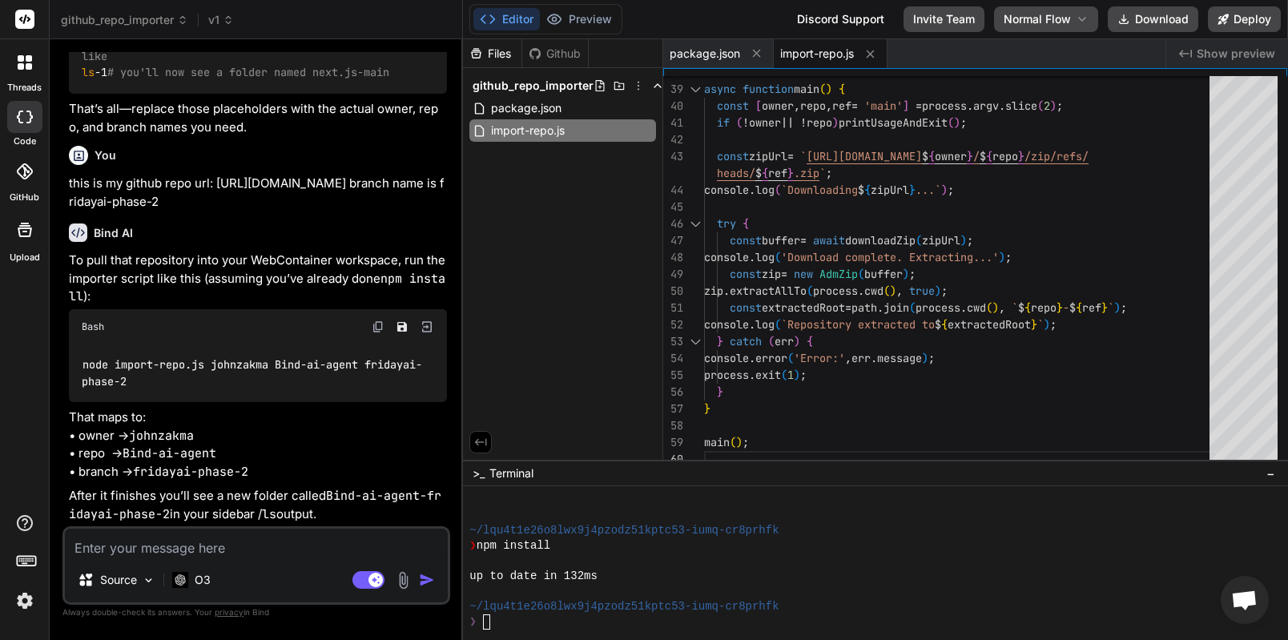
scroll to position [2737, 0]
click at [381, 320] on img at bounding box center [378, 326] width 13 height 13
click at [554, 624] on div "❯" at bounding box center [867, 621] width 797 height 15
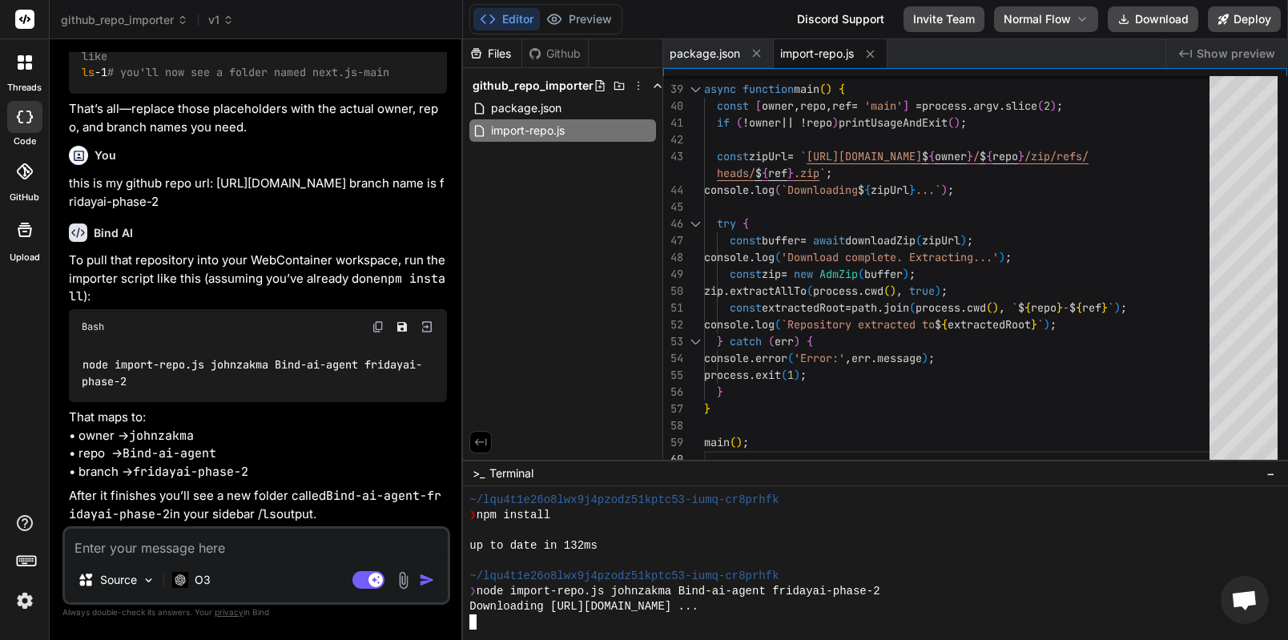
scroll to position [1811, 0]
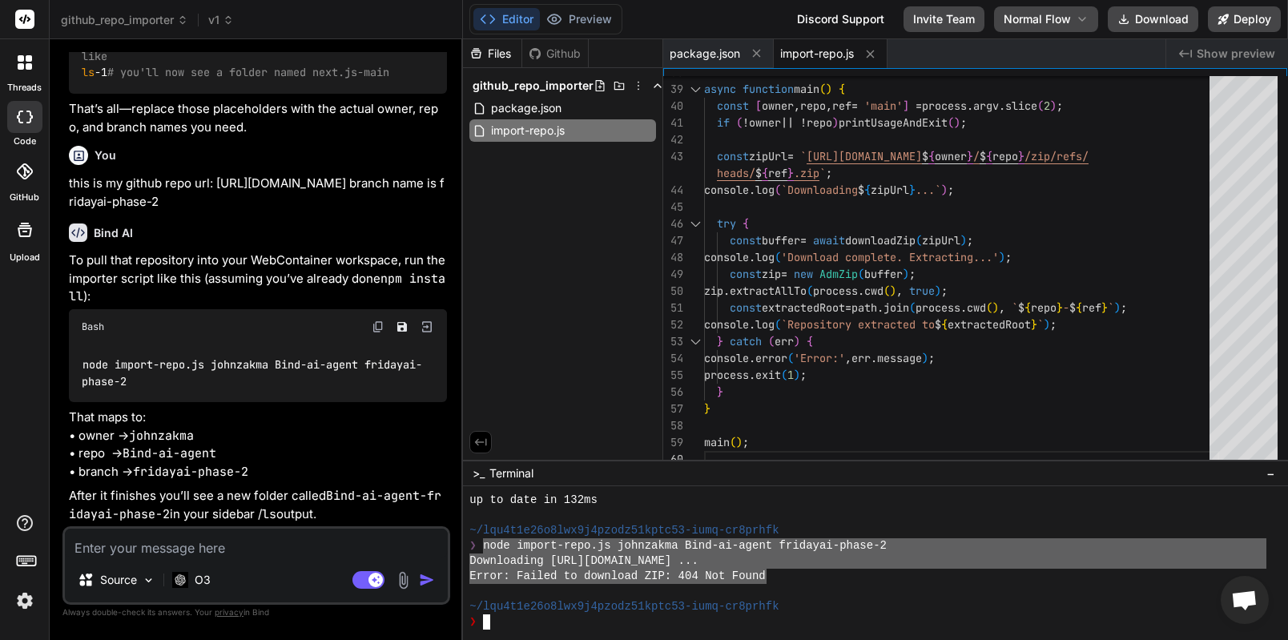
drag, startPoint x: 486, startPoint y: 546, endPoint x: 767, endPoint y: 576, distance: 282.7
click at [405, 535] on textarea at bounding box center [256, 543] width 383 height 29
paste textarea "node import-repo.js johnzakma Bind-ai-agent fridayai-phase-2 Downloading https:…"
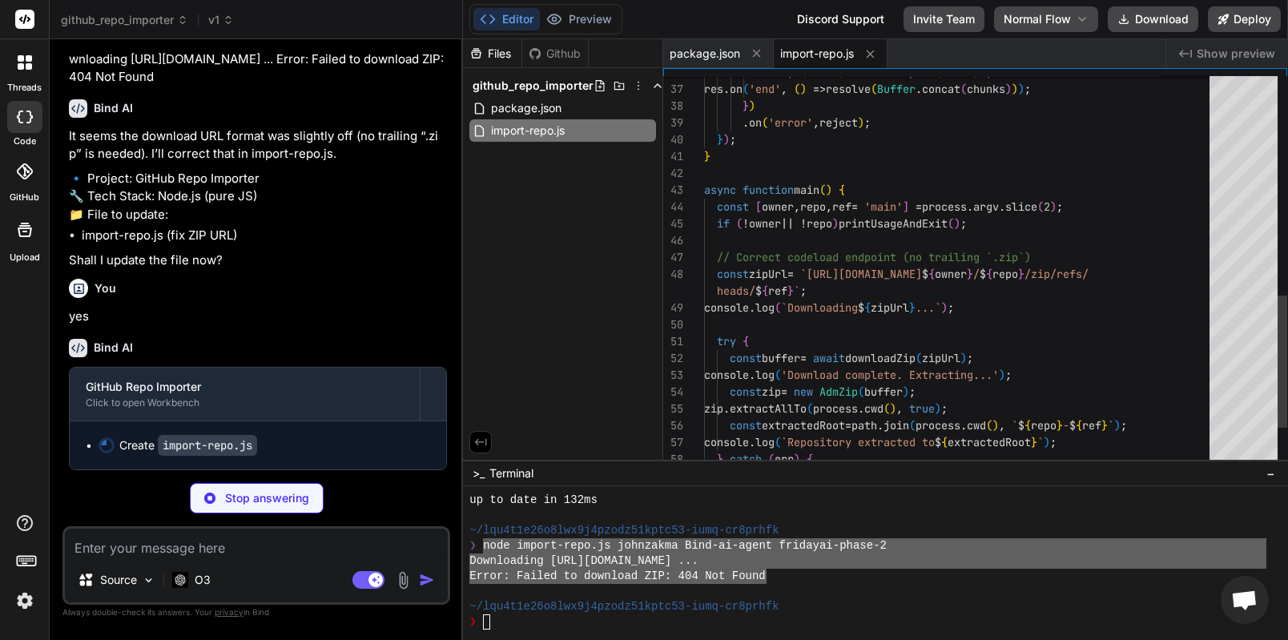
scroll to position [3264, 0]
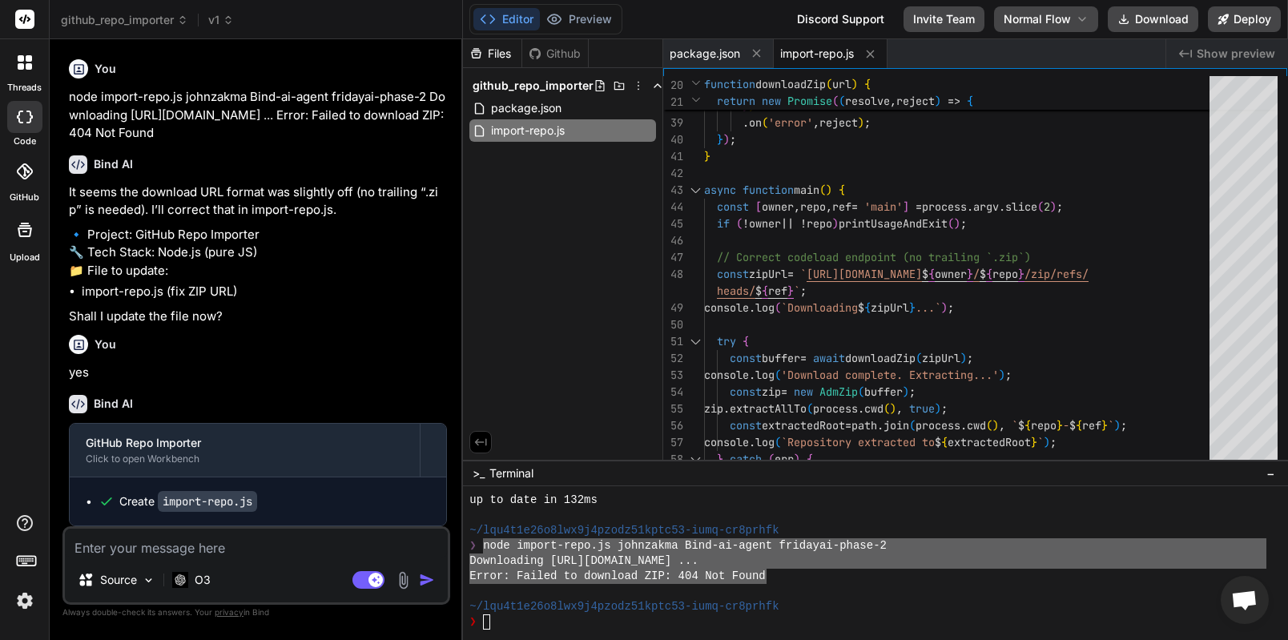
click at [537, 617] on div "❯" at bounding box center [867, 621] width 797 height 15
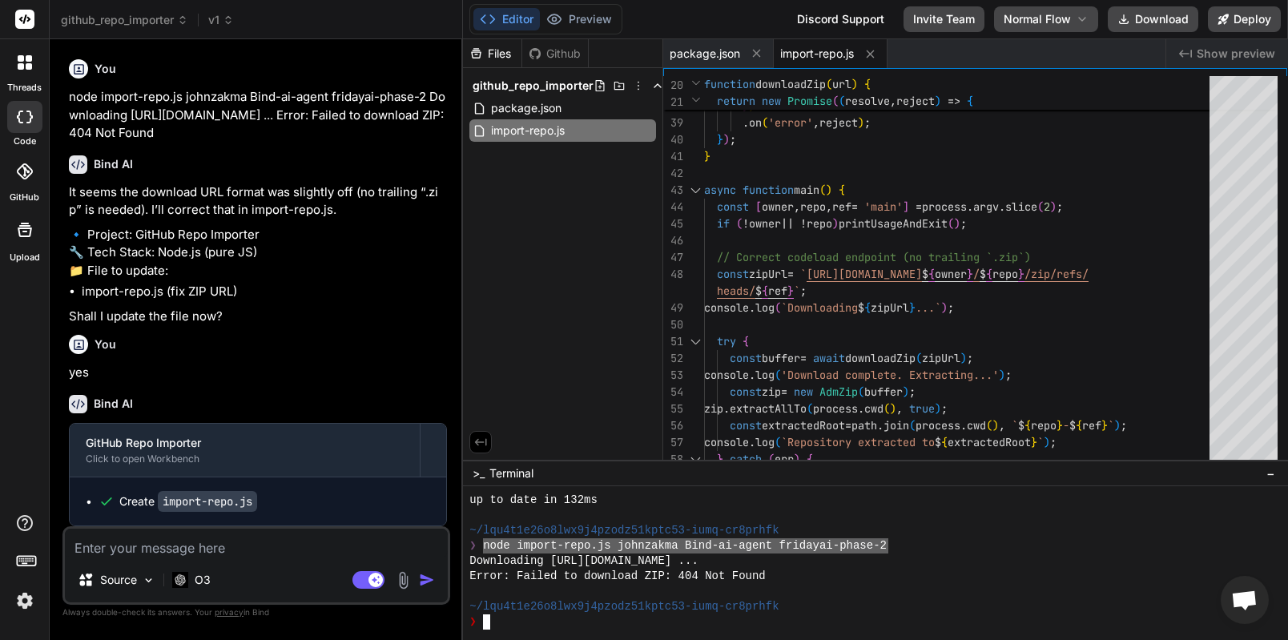
drag, startPoint x: 482, startPoint y: 551, endPoint x: 890, endPoint y: 544, distance: 407.8
click at [722, 621] on div "❯" at bounding box center [867, 621] width 797 height 15
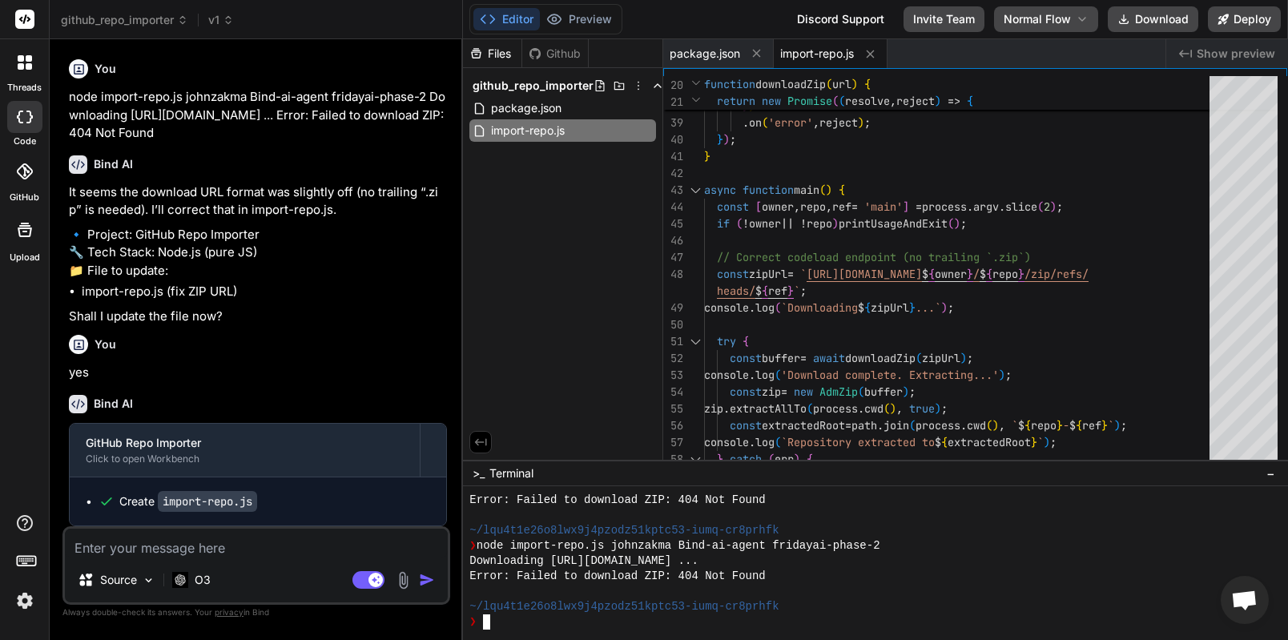
scroll to position [1887, 0]
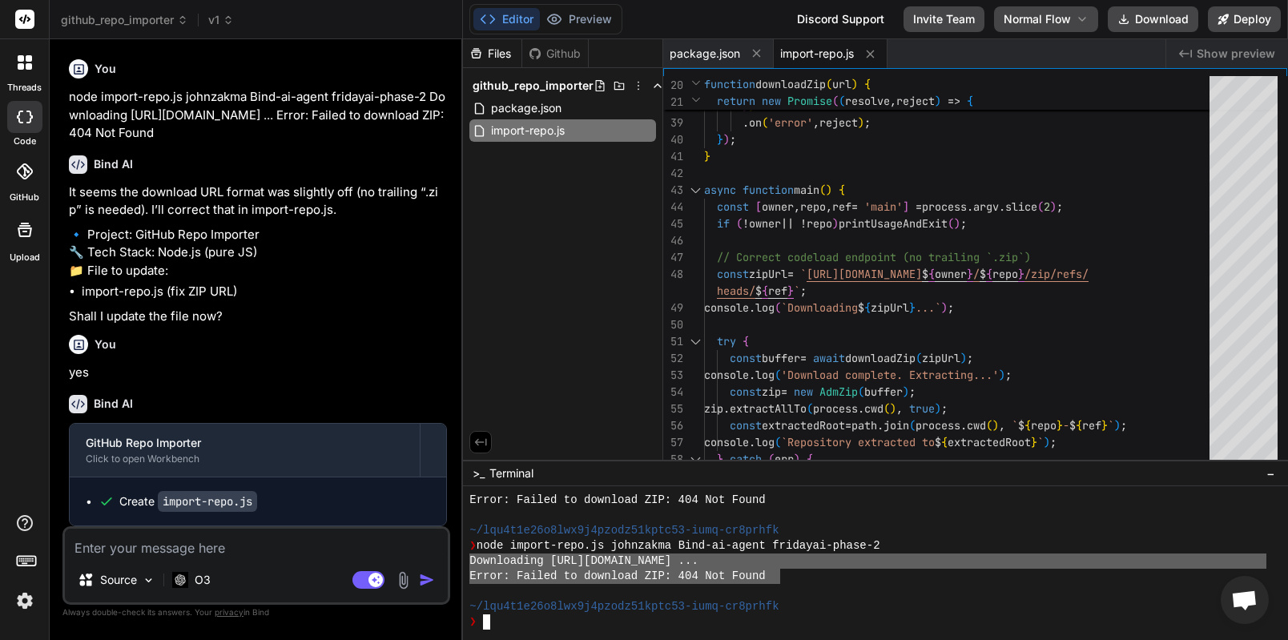
drag, startPoint x: 779, startPoint y: 575, endPoint x: 461, endPoint y: 561, distance: 318.4
click at [461, 561] on div "github_repo_importer v1 Created with Pixso. Bind AI Web Search Created with Pix…" at bounding box center [669, 320] width 1238 height 640
click at [322, 561] on div "Source O3 Agent Mode. When this toggle is activated, AI automatically makes dec…" at bounding box center [256, 565] width 388 height 79
click at [321, 555] on textarea at bounding box center [256, 543] width 383 height 29
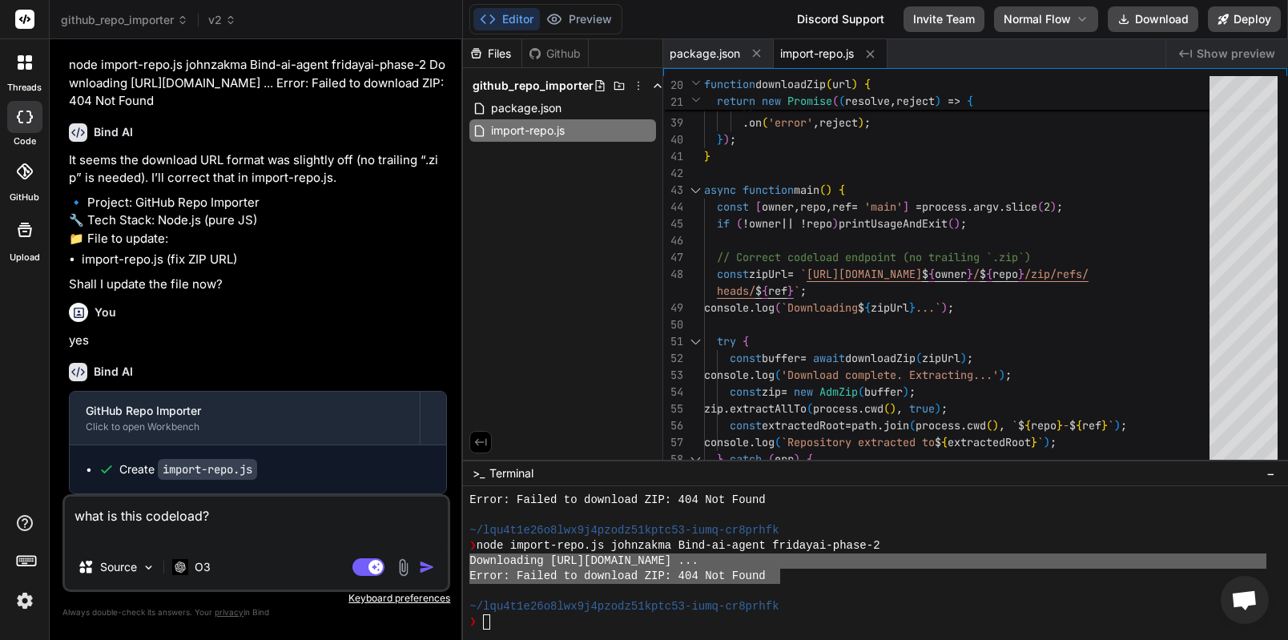
paste textarea "Downloading https://codeload.github.com/johnzakma/Bind-ai-agent/zip/refs/heads/…"
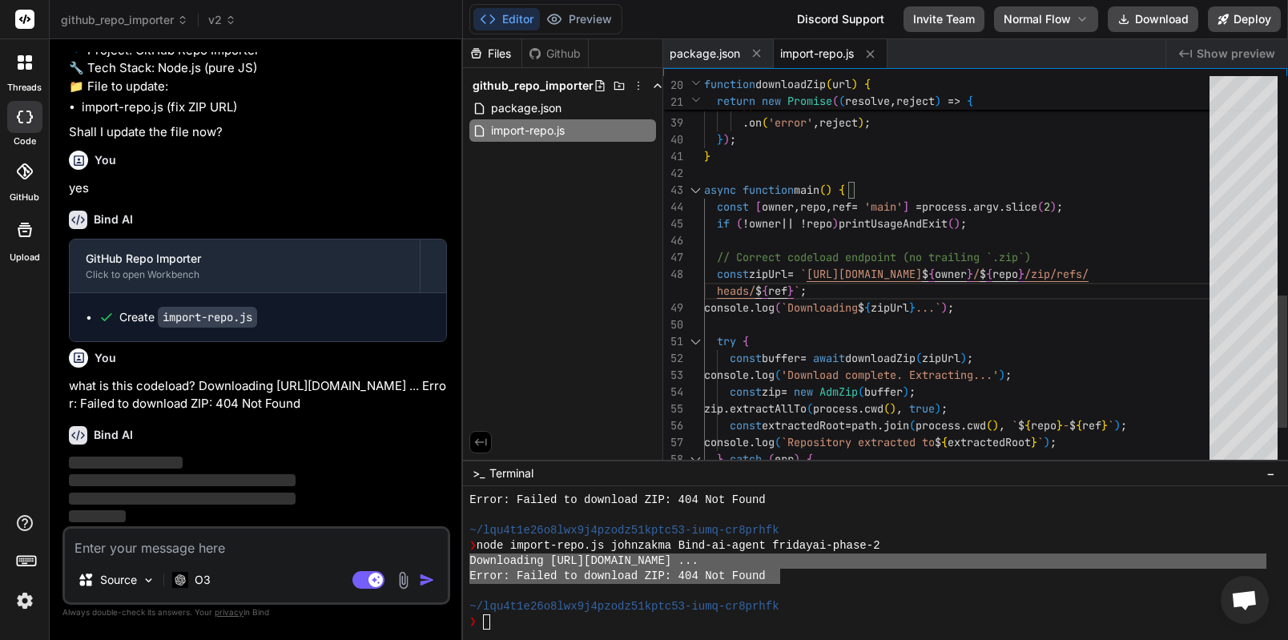
scroll to position [0, 0]
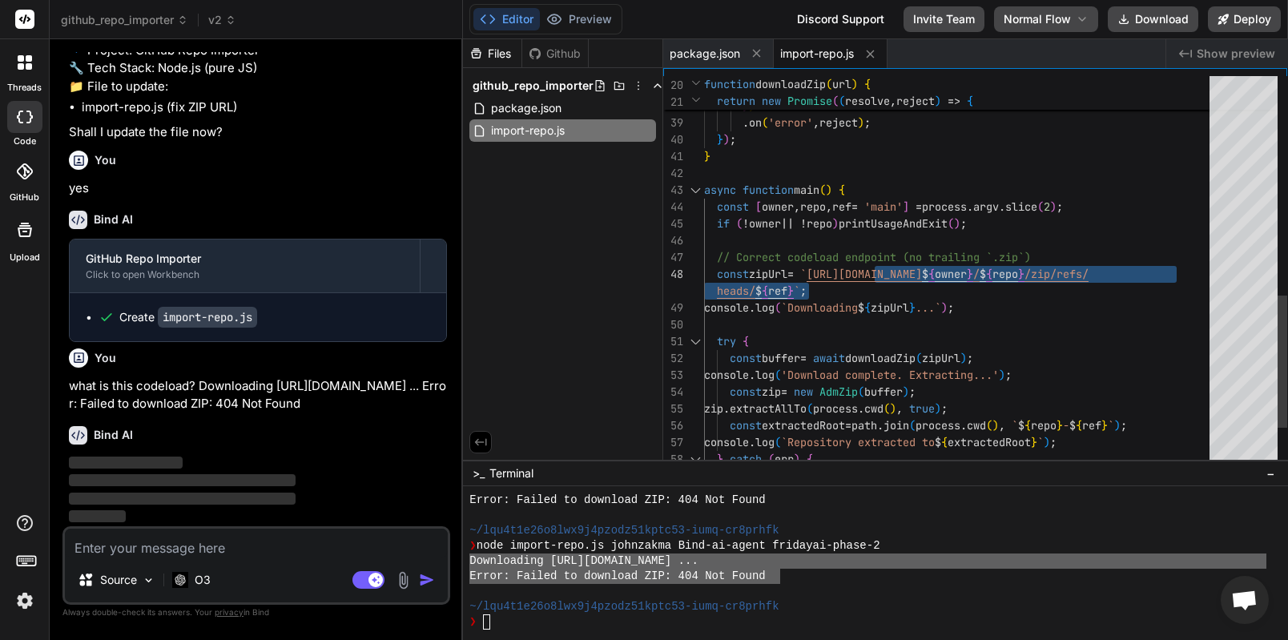
drag, startPoint x: 936, startPoint y: 276, endPoint x: 873, endPoint y: 274, distance: 62.5
click at [873, 274] on div "} ) . on ( 'error' , reject ) ; } ) ; } async function main ( ) { const [ owner…" at bounding box center [961, 5] width 515 height 1161
click at [874, 274] on div "} ) . on ( 'error' , reject ) ; } ) ; } async function main ( ) { const [ owner…" at bounding box center [961, 5] width 515 height 1161
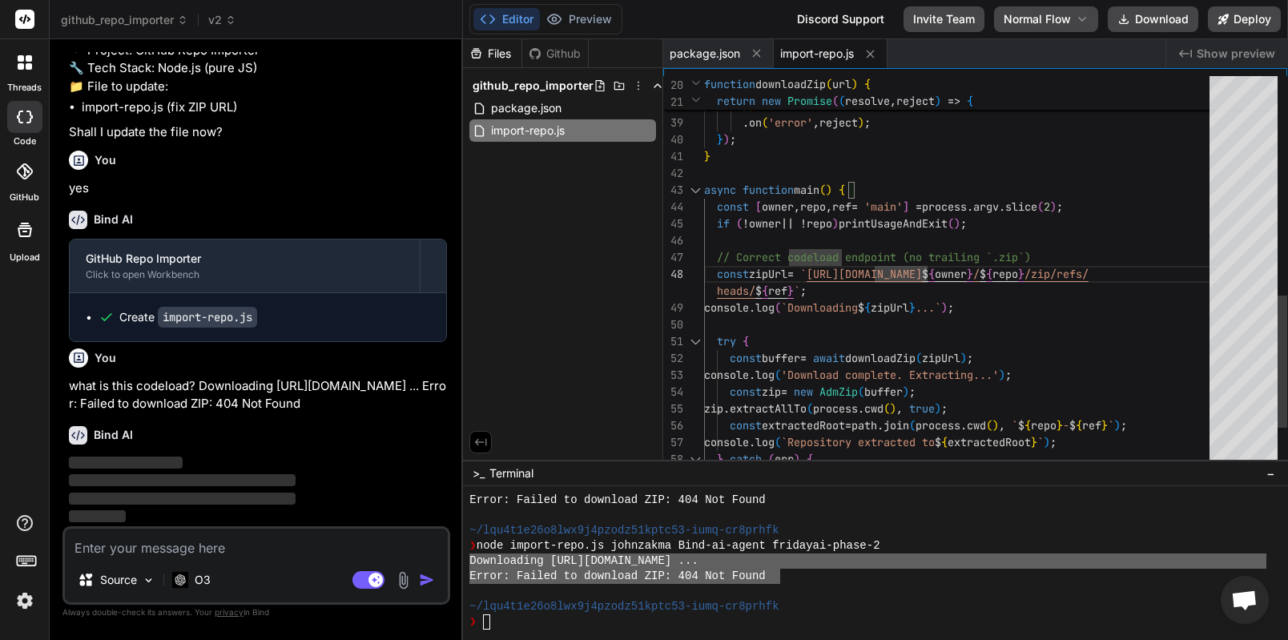
click at [931, 275] on div "} ) . on ( 'error' , reject ) ; } ) ; } async function main ( ) { const [ owner…" at bounding box center [961, 5] width 515 height 1161
click at [935, 280] on div "} ) . on ( 'error' , reject ) ; } ) ; } async function main ( ) { const [ owner…" at bounding box center [961, 5] width 515 height 1161
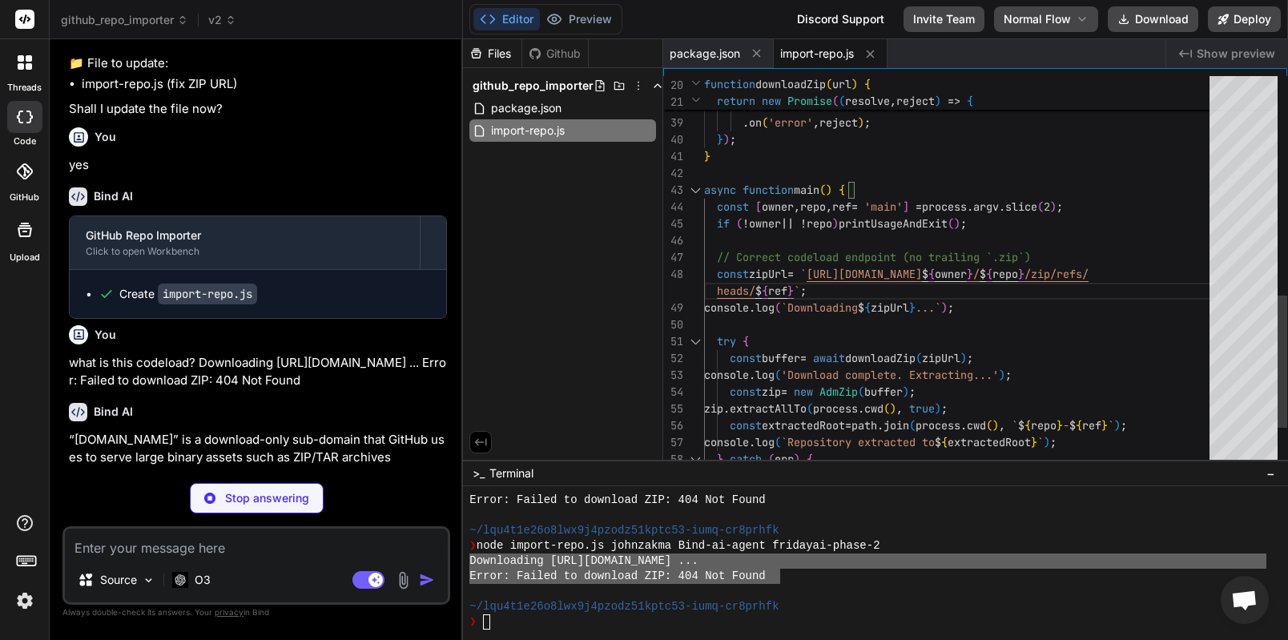
drag, startPoint x: 933, startPoint y: 272, endPoint x: 933, endPoint y: 293, distance: 21.6
click at [933, 272] on div "} ) . on ( 'error' , reject ) ; } ) ; } async function main ( ) { const [ owner…" at bounding box center [961, 5] width 515 height 1161
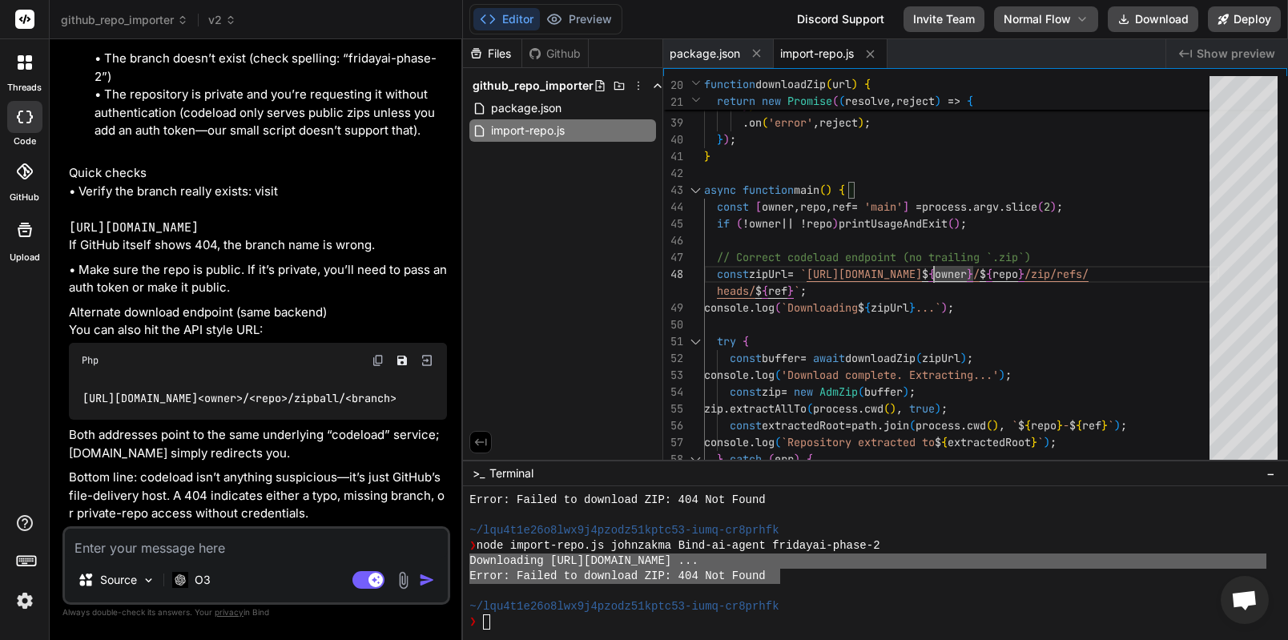
scroll to position [4225, 0]
click at [275, 546] on textarea at bounding box center [256, 543] width 383 height 29
paste textarea "https://github.com/ixartz/Next-js-Boilerplate"
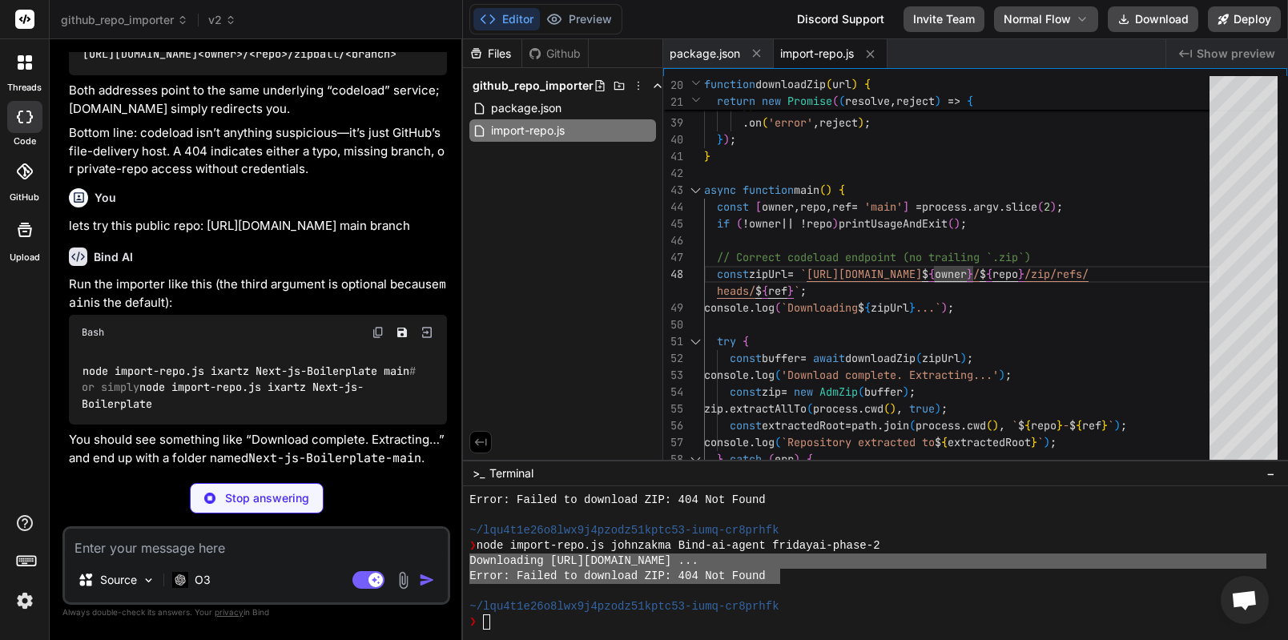
scroll to position [4748, 0]
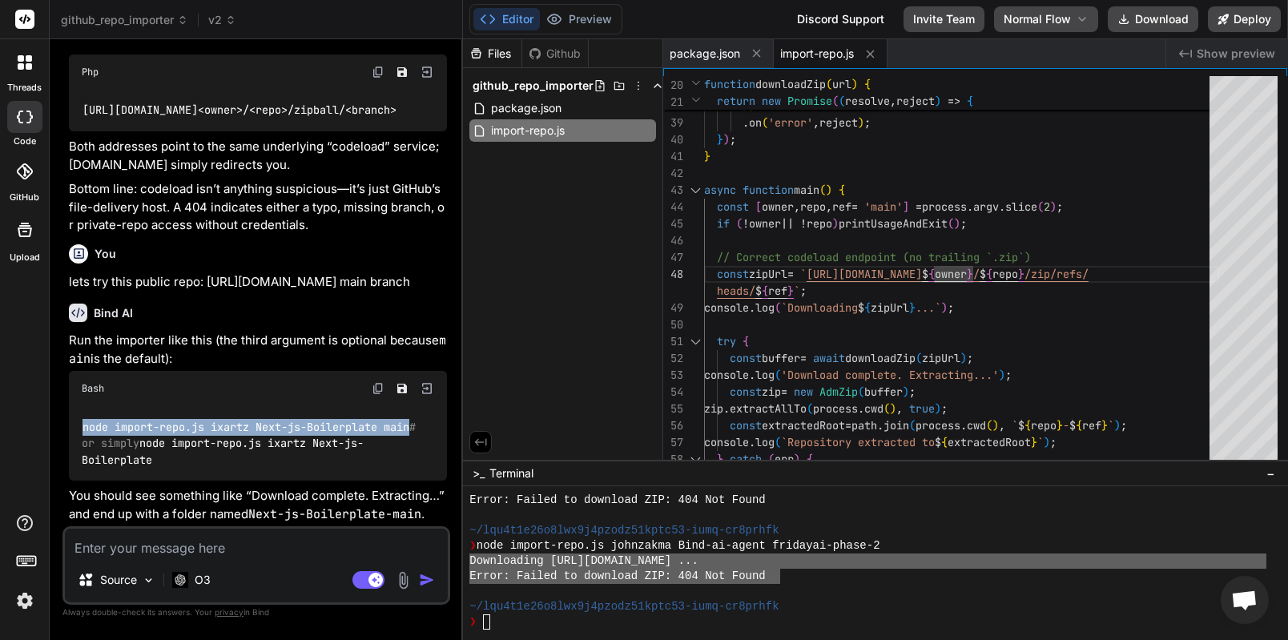
drag, startPoint x: 83, startPoint y: 429, endPoint x: 419, endPoint y: 423, distance: 336.5
click at [419, 423] on div "node import-repo.js ixartz Next-js-Boilerplate main # or simply node import-rep…" at bounding box center [258, 443] width 378 height 75
copy code "node import-repo.js ixartz Next-js-Boilerplate main"
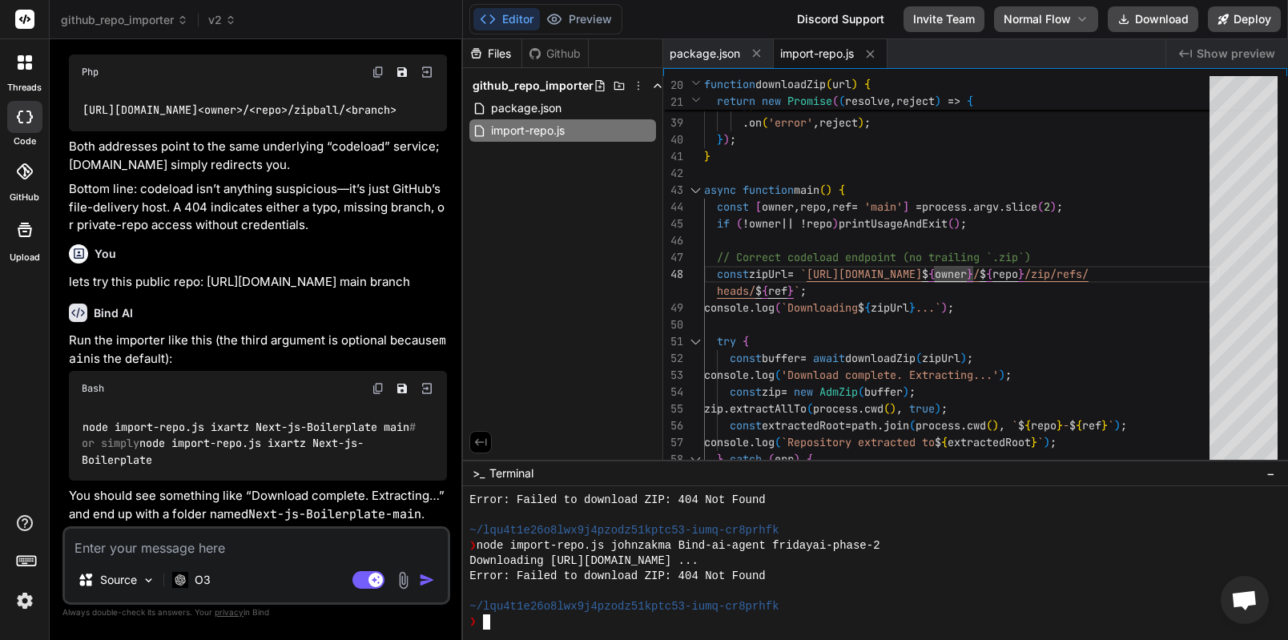
click at [579, 631] on div at bounding box center [875, 563] width 825 height 154
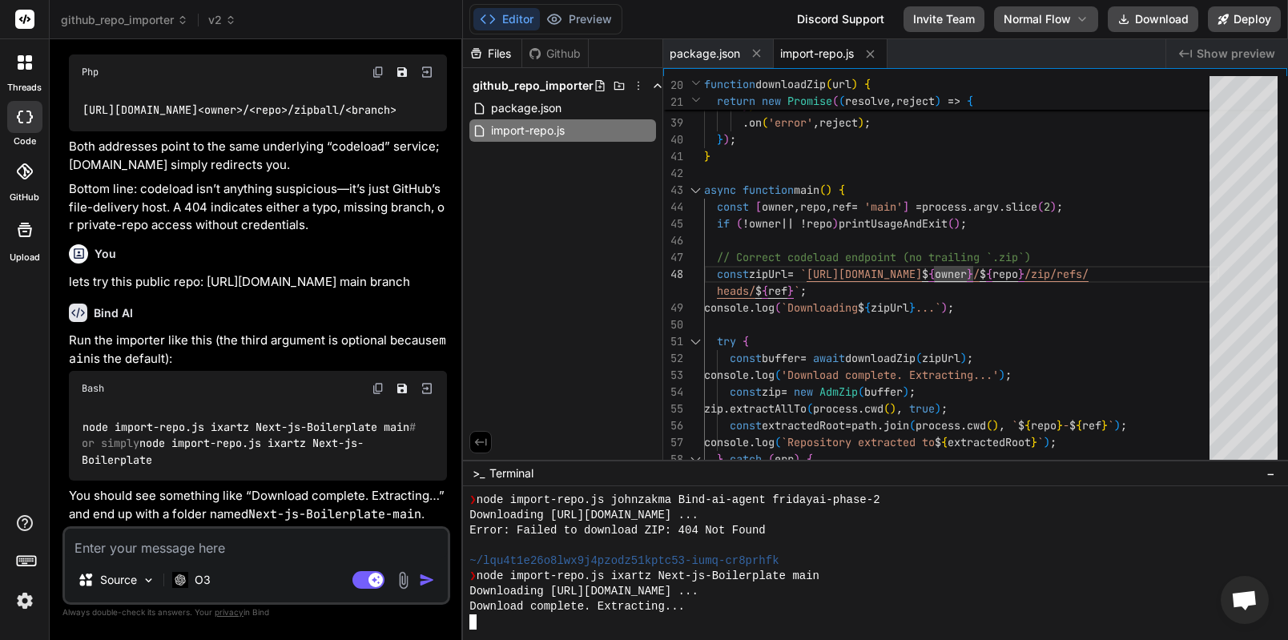
scroll to position [1979, 0]
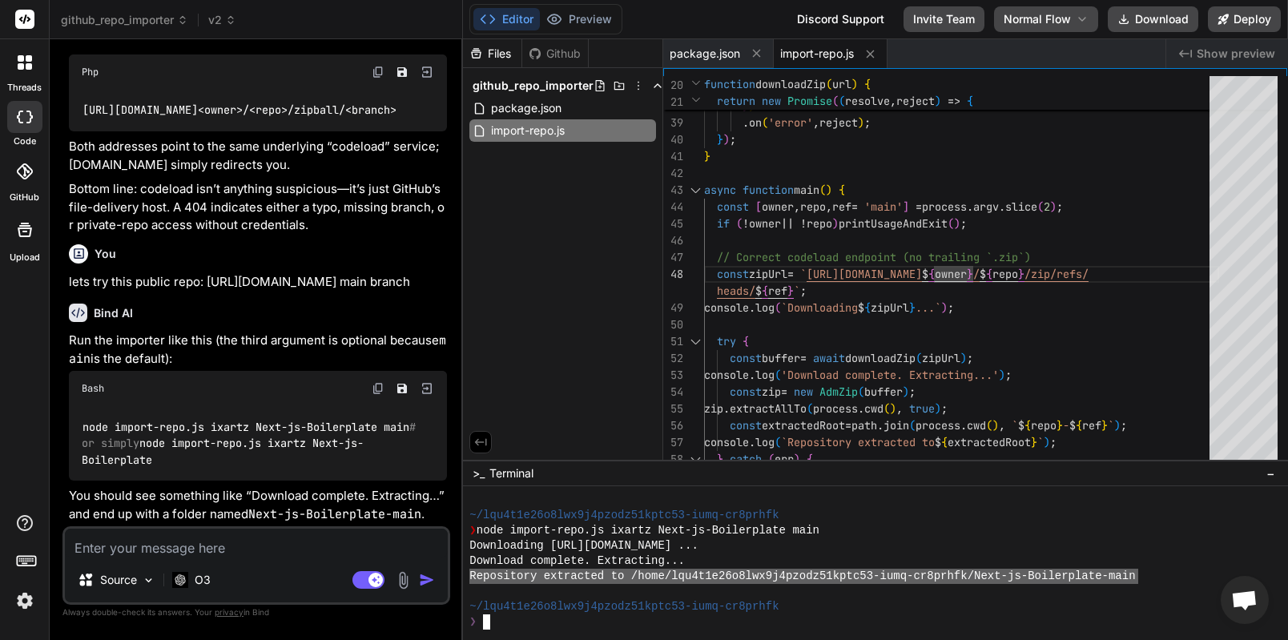
drag, startPoint x: 469, startPoint y: 579, endPoint x: 1142, endPoint y: 576, distance: 672.1
click at [264, 553] on textarea at bounding box center [256, 543] width 383 height 29
paste textarea "Repository extracted to /home/lqu4t1e26o8lwx9j4pzodz51kptc53-iumq-cr8prhfk/Next…"
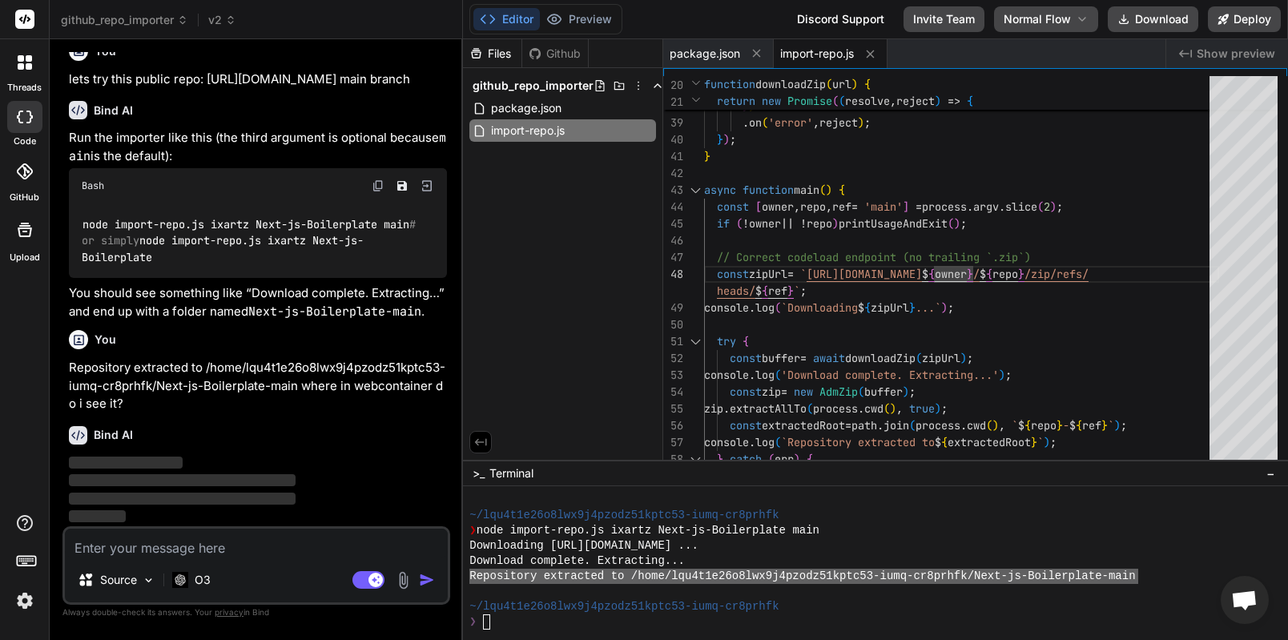
scroll to position [4950, 0]
click at [499, 18] on button "Editor" at bounding box center [506, 19] width 66 height 22
click at [527, 102] on span "package.json" at bounding box center [526, 108] width 74 height 19
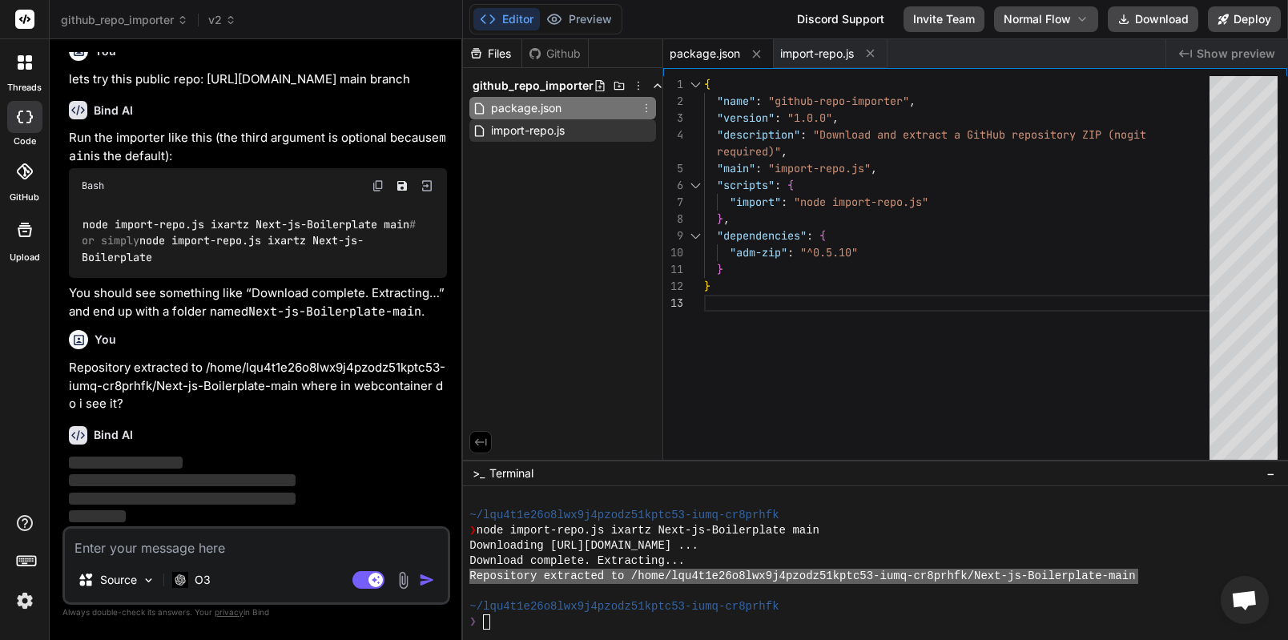
click at [529, 123] on span "import-repo.js" at bounding box center [527, 130] width 77 height 19
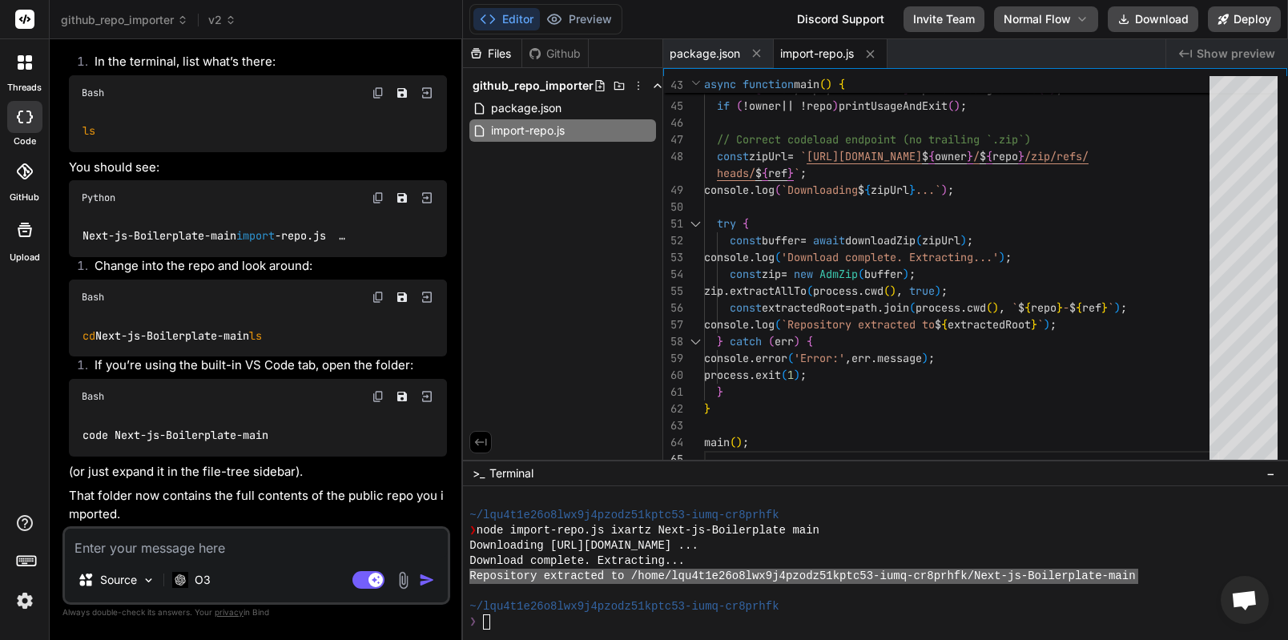
scroll to position [5257, 0]
click at [560, 637] on div at bounding box center [875, 563] width 825 height 154
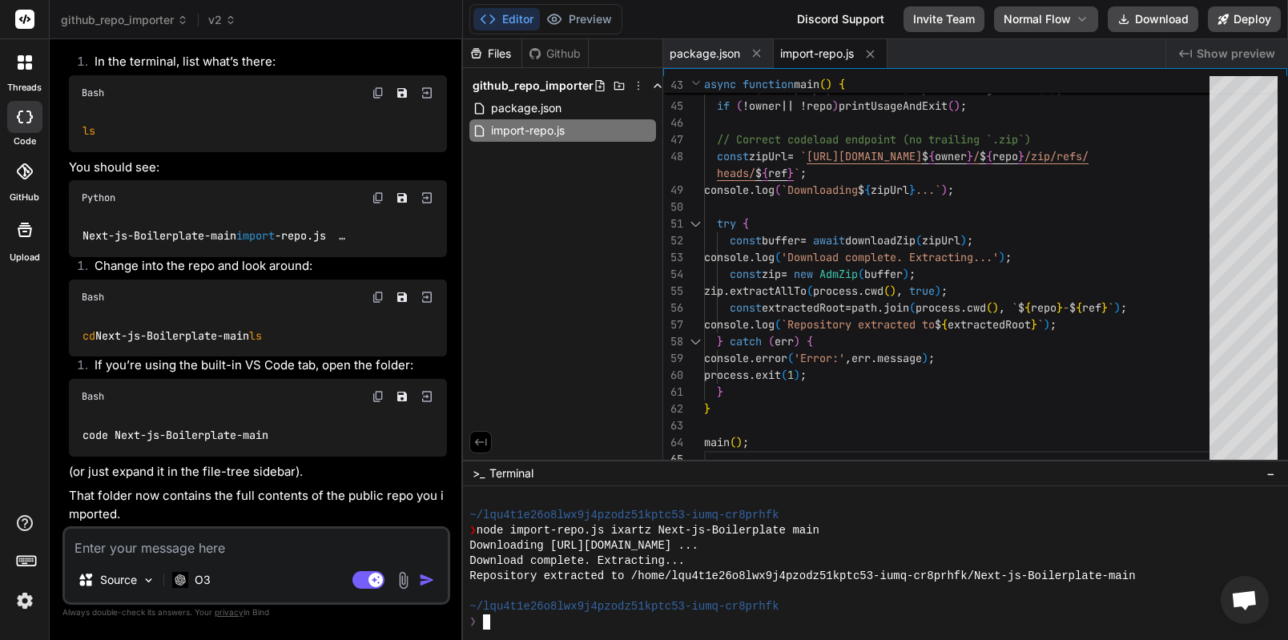
click at [550, 623] on div "❯" at bounding box center [867, 621] width 797 height 15
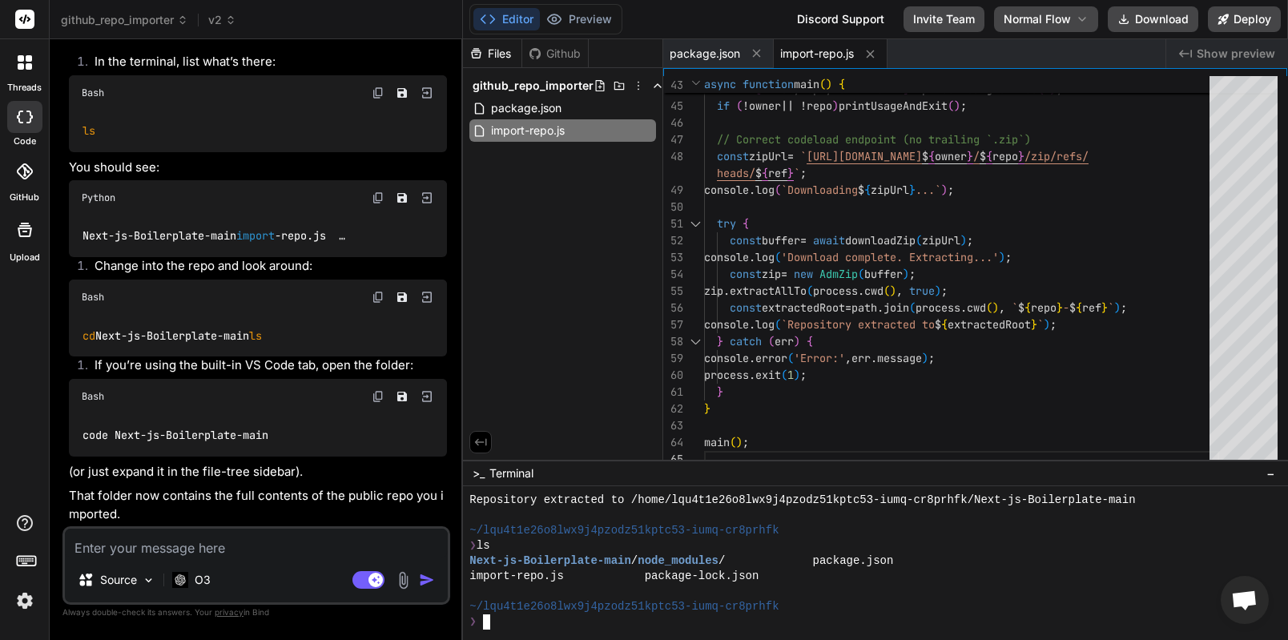
scroll to position [2055, 0]
drag, startPoint x: 83, startPoint y: 370, endPoint x: 345, endPoint y: 373, distance: 262.0
click at [345, 244] on code "Next-js-Boilerplate-main import -repo.js …" at bounding box center [214, 236] width 265 height 17
copy code "Next-js-Boilerplate-main import -repo.js"
click at [563, 622] on div "❯" at bounding box center [867, 621] width 797 height 15
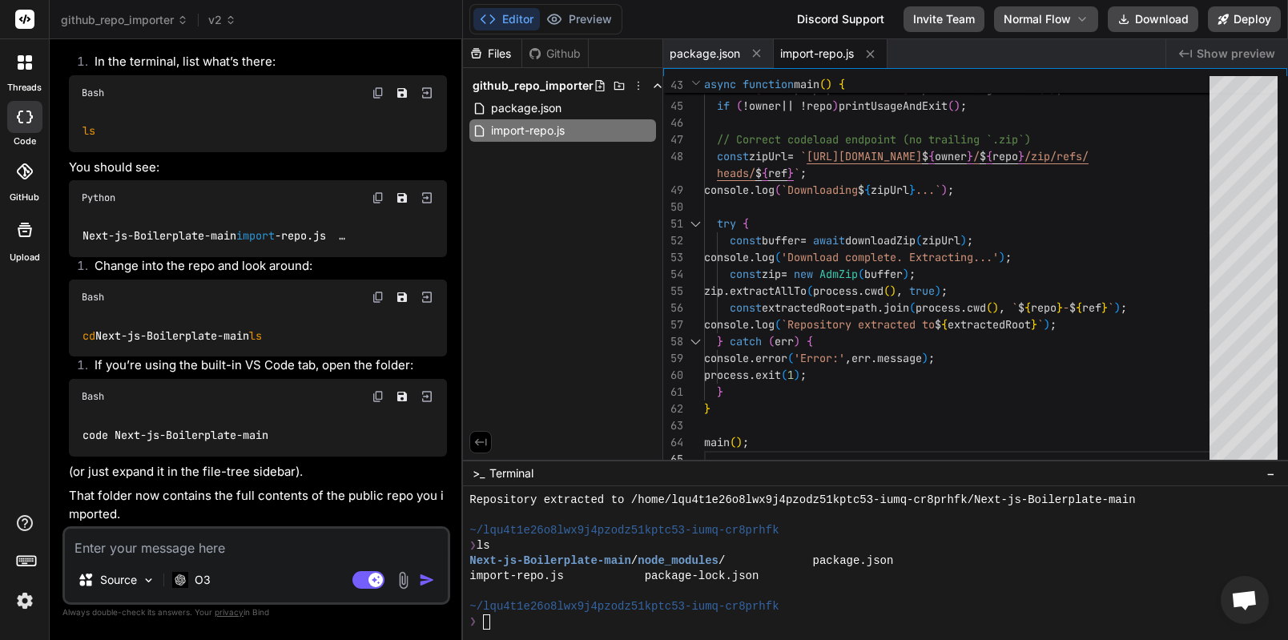
drag, startPoint x: 83, startPoint y: 472, endPoint x: 260, endPoint y: 471, distance: 176.2
click at [260, 356] on div "cd Next-js-Boilerplate-main ls" at bounding box center [258, 336] width 378 height 42
copy code "cd Next-js-Boilerplate-main"
click at [516, 631] on div at bounding box center [875, 563] width 825 height 154
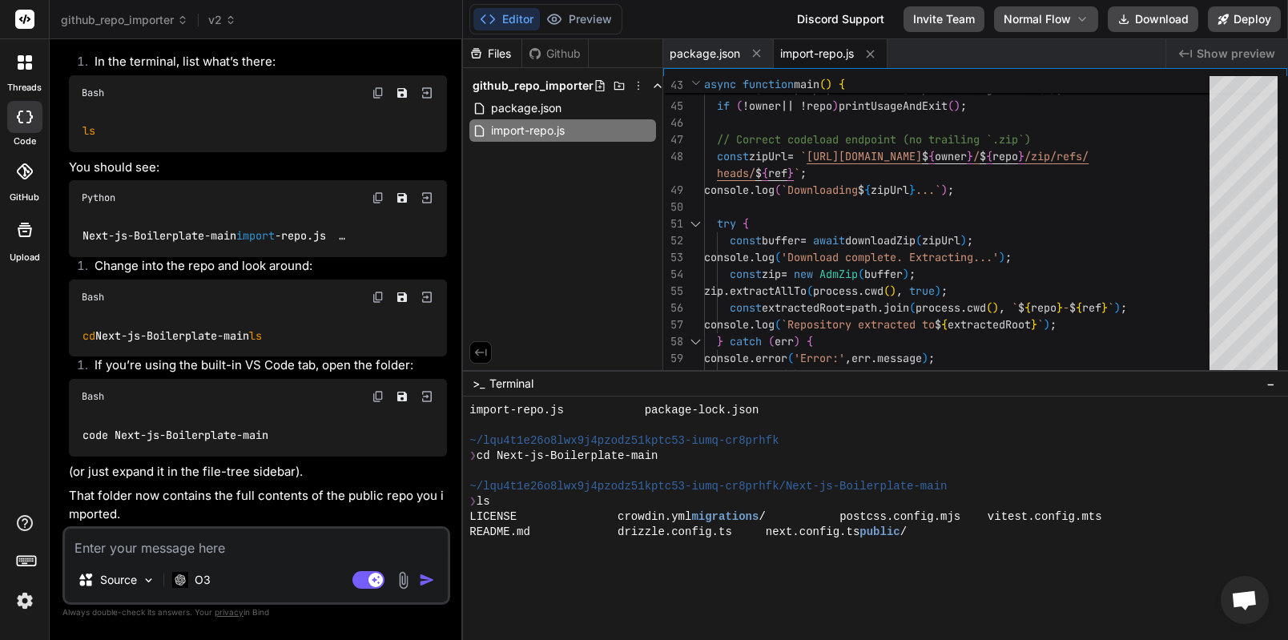
scroll to position [2132, 0]
drag, startPoint x: 908, startPoint y: 461, endPoint x: 909, endPoint y: 370, distance: 90.5
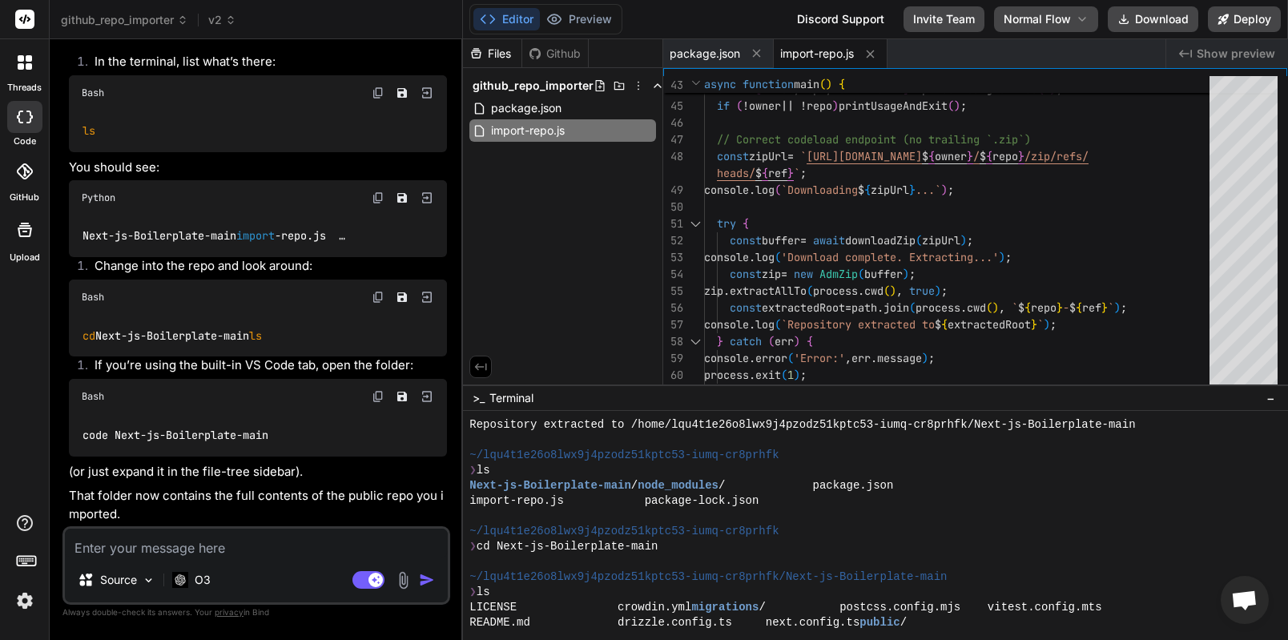
scroll to position [2085, 0]
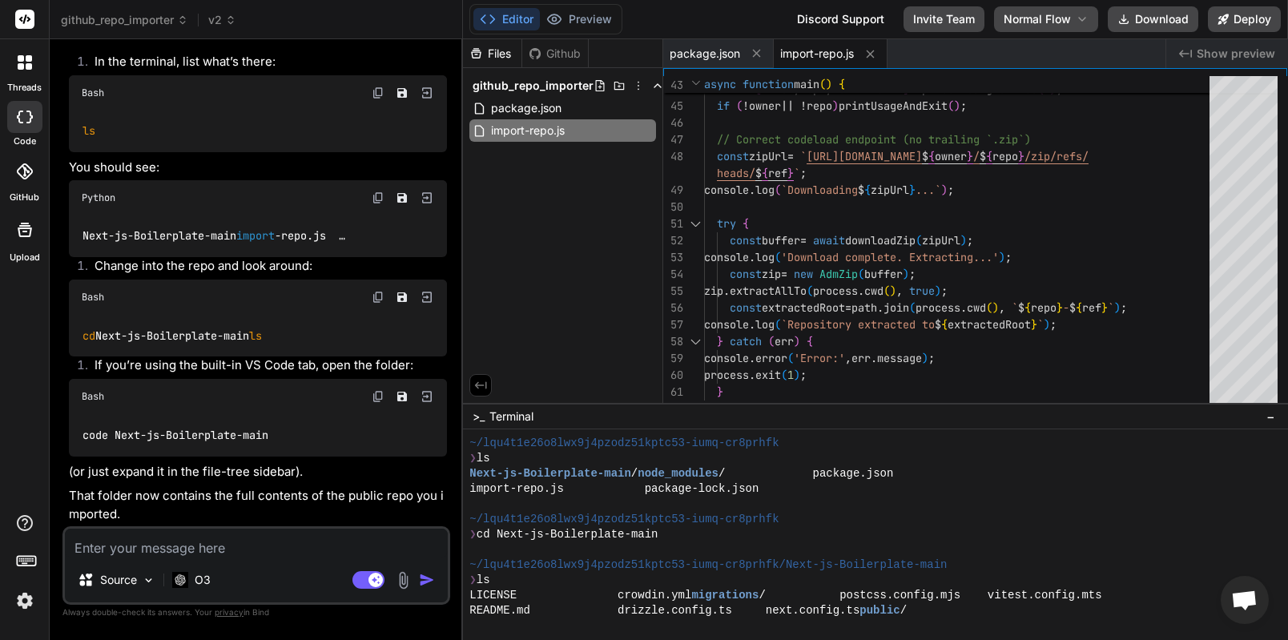
drag, startPoint x: 829, startPoint y: 371, endPoint x: 829, endPoint y: 403, distance: 32.0
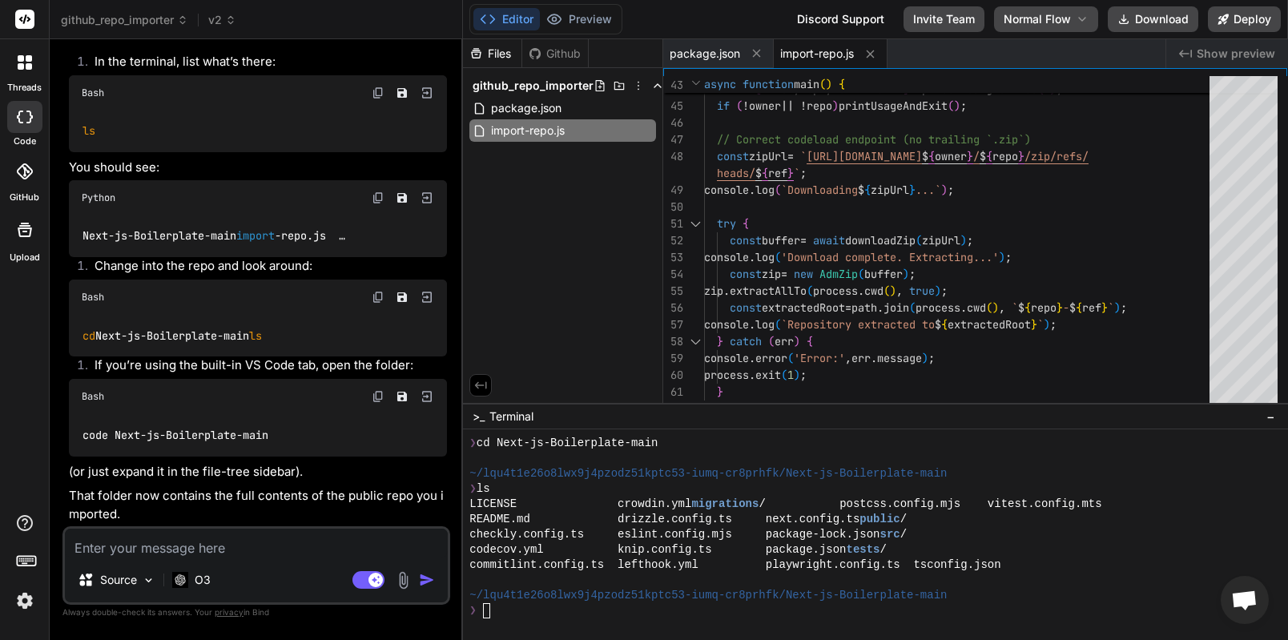
scroll to position [2176, 0]
click at [643, 614] on div "❯" at bounding box center [867, 610] width 797 height 15
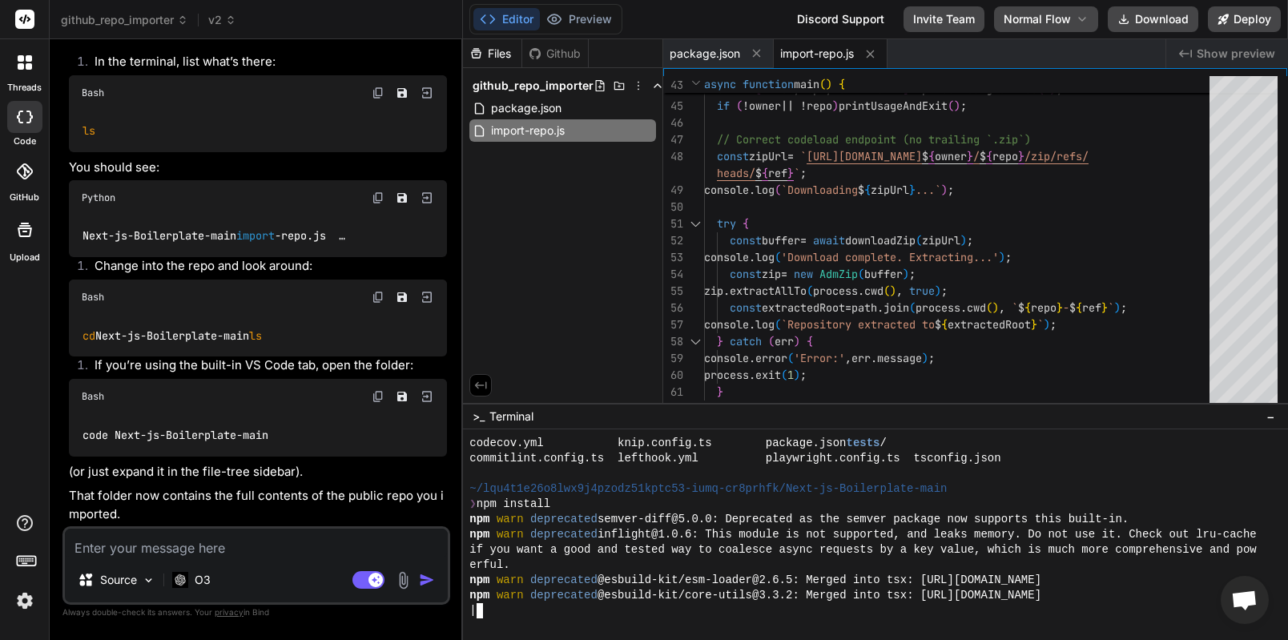
scroll to position [2344, 0]
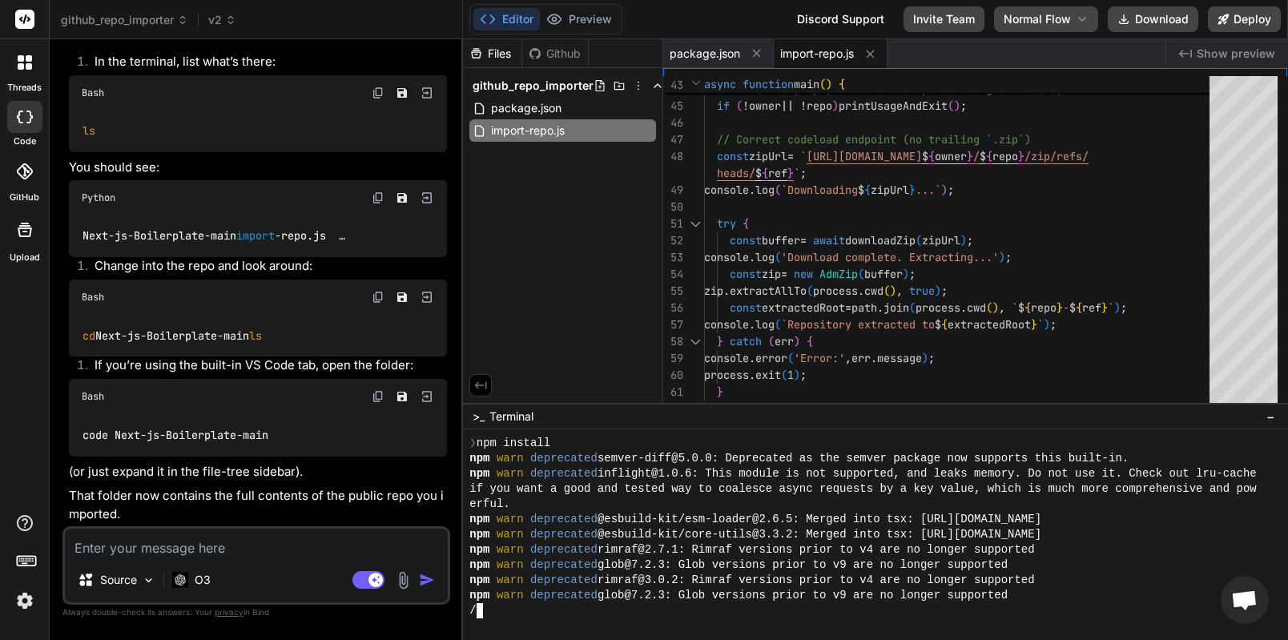
click at [638, 622] on div at bounding box center [875, 534] width 825 height 211
click at [804, 500] on div "erful." at bounding box center [867, 504] width 797 height 15
